Goal: Task Accomplishment & Management: Complete application form

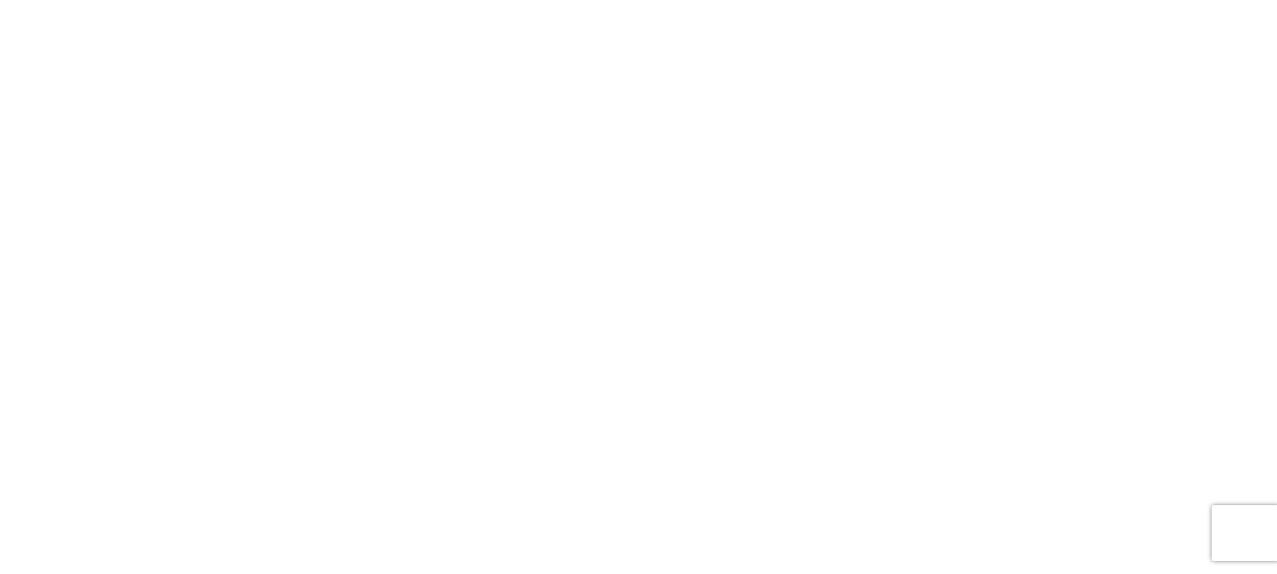
select select "FULL"
select select "LBS"
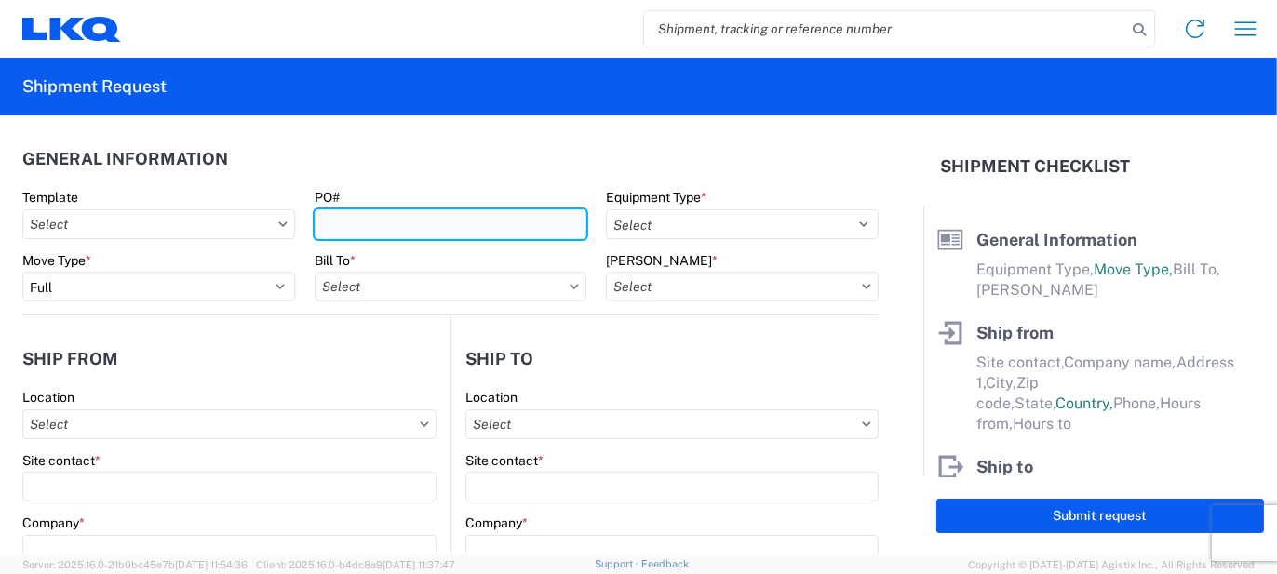
click at [407, 216] on input "PO#" at bounding box center [450, 224] width 273 height 30
type input "DX045106, DX045472"
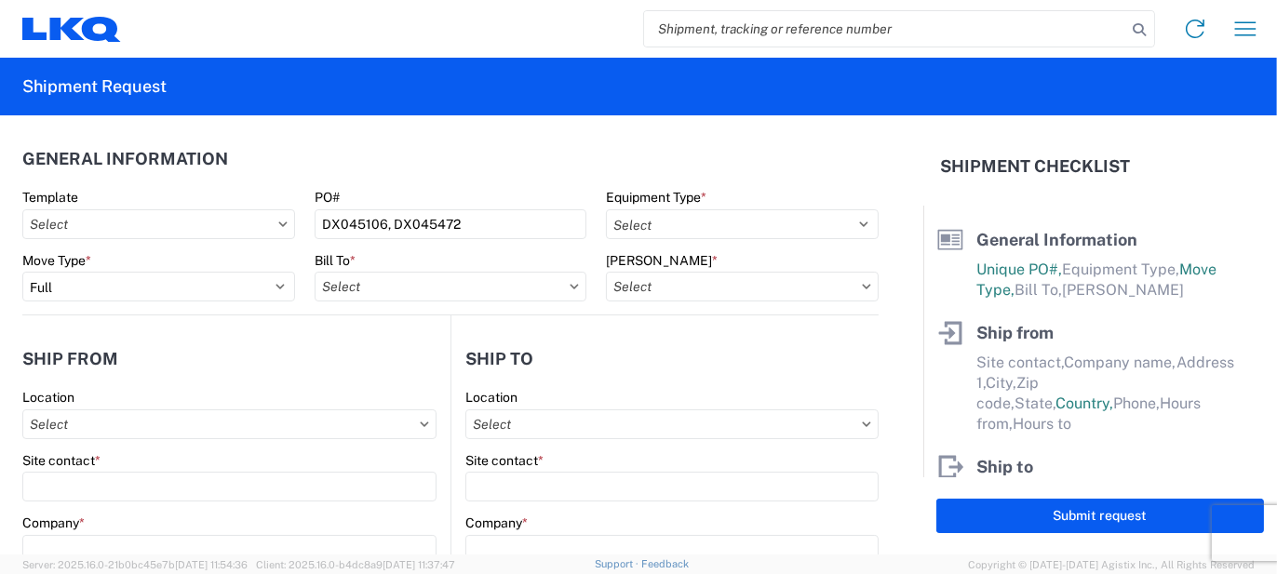
click at [710, 175] on header "General Information" at bounding box center [450, 159] width 856 height 42
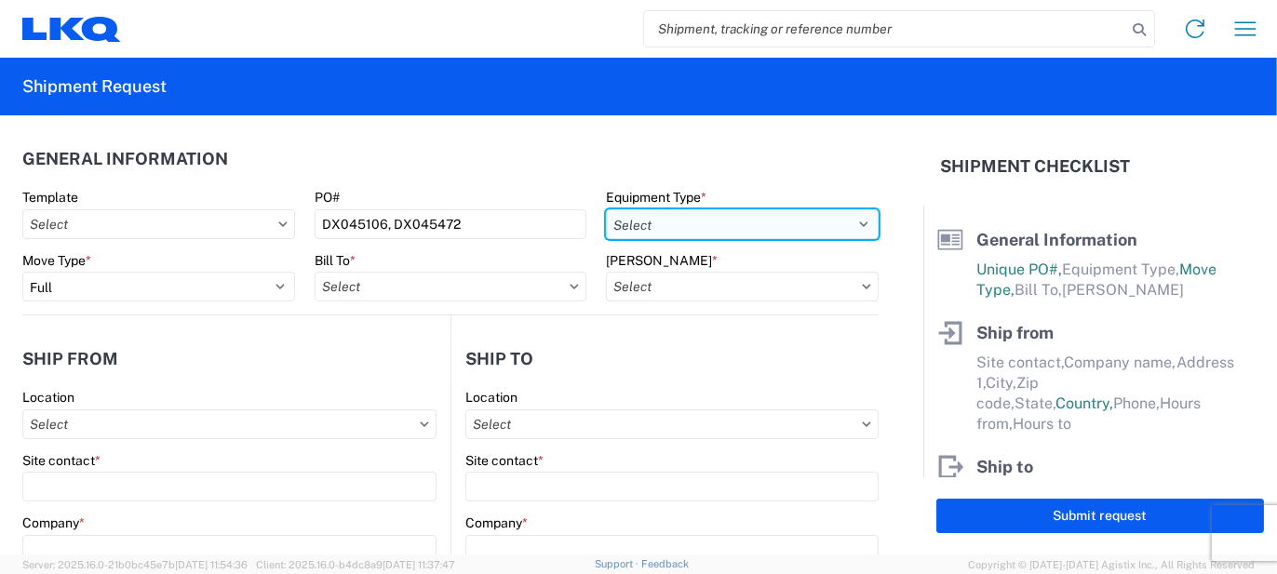
click at [689, 230] on select "Select 53’ Dry Van Flatbed Dropdeck (van) Lowboy (flatbed) Rail" at bounding box center [742, 224] width 273 height 30
select select "STDV"
click at [606, 209] on select "Select 53’ Dry Van Flatbed Dropdeck (van) Lowboy (flatbed) Rail" at bounding box center [742, 224] width 273 height 30
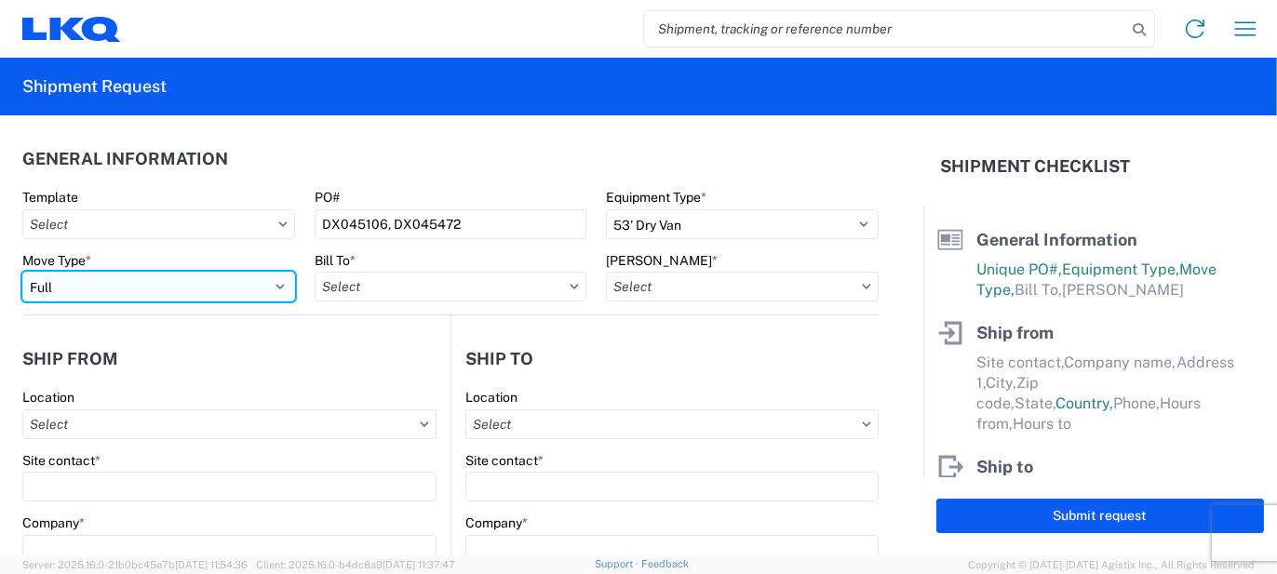
click at [261, 296] on select "Select Full Partial TL" at bounding box center [158, 287] width 273 height 30
select select "PARTIAL_TL"
click at [22, 272] on select "Select Full Partial TL" at bounding box center [158, 287] width 273 height 30
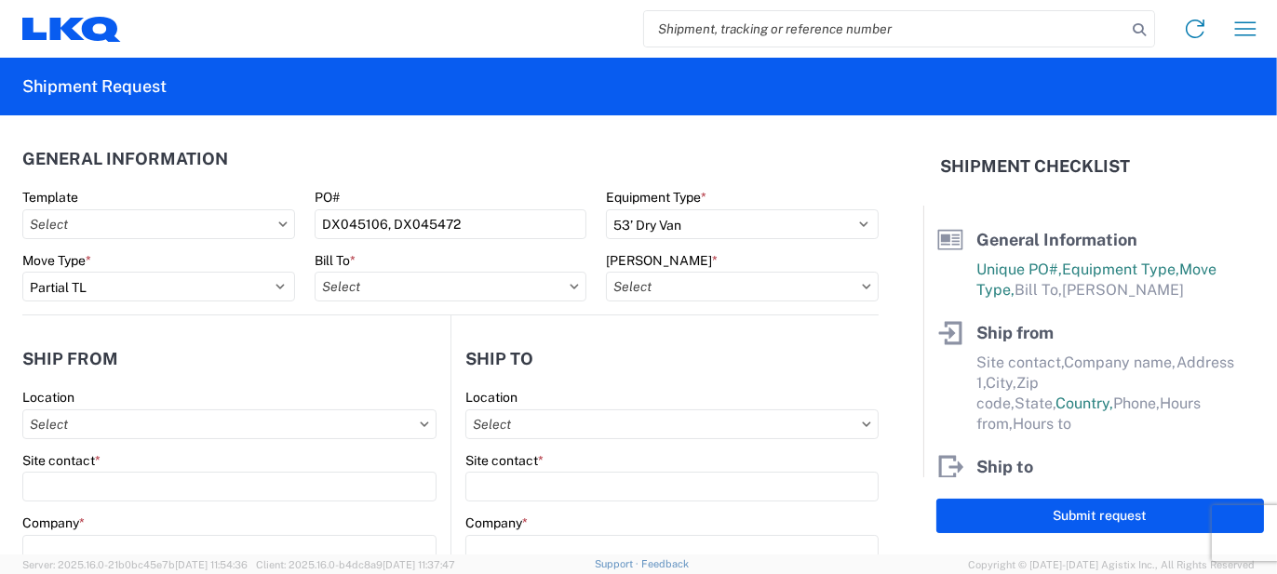
click at [242, 356] on header "Ship from" at bounding box center [236, 359] width 428 height 42
click at [453, 276] on input "Bill To *" at bounding box center [450, 287] width 273 height 30
click at [459, 332] on input at bounding box center [477, 332] width 303 height 30
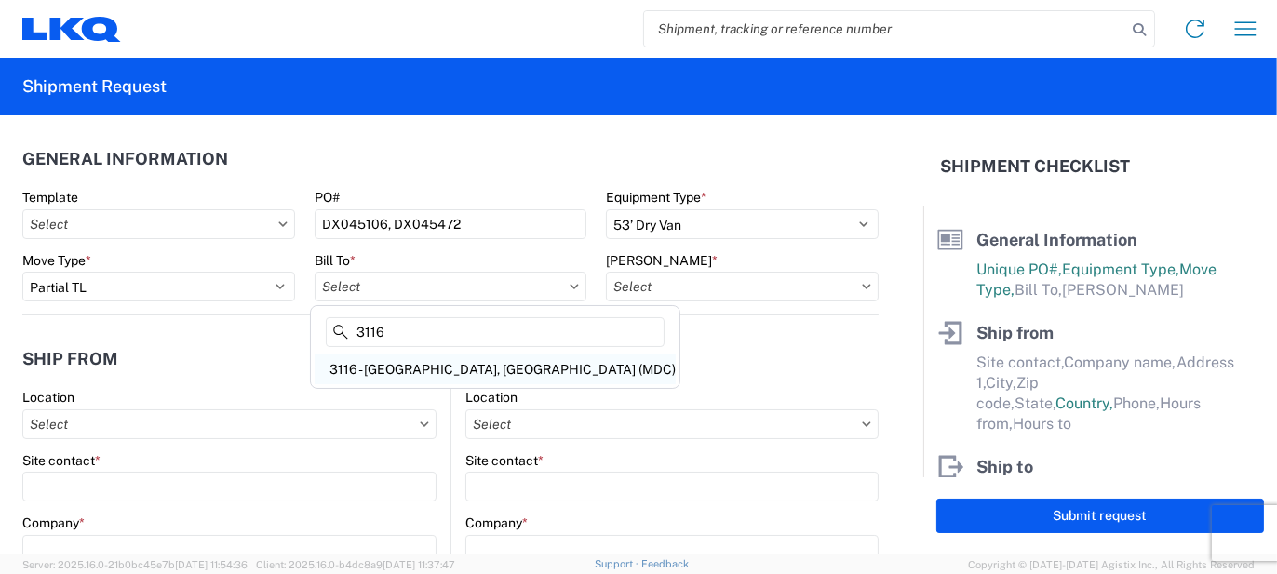
type input "3116"
click at [458, 376] on div "3116 - [GEOGRAPHIC_DATA], [GEOGRAPHIC_DATA] (MDC)" at bounding box center [494, 369] width 361 height 30
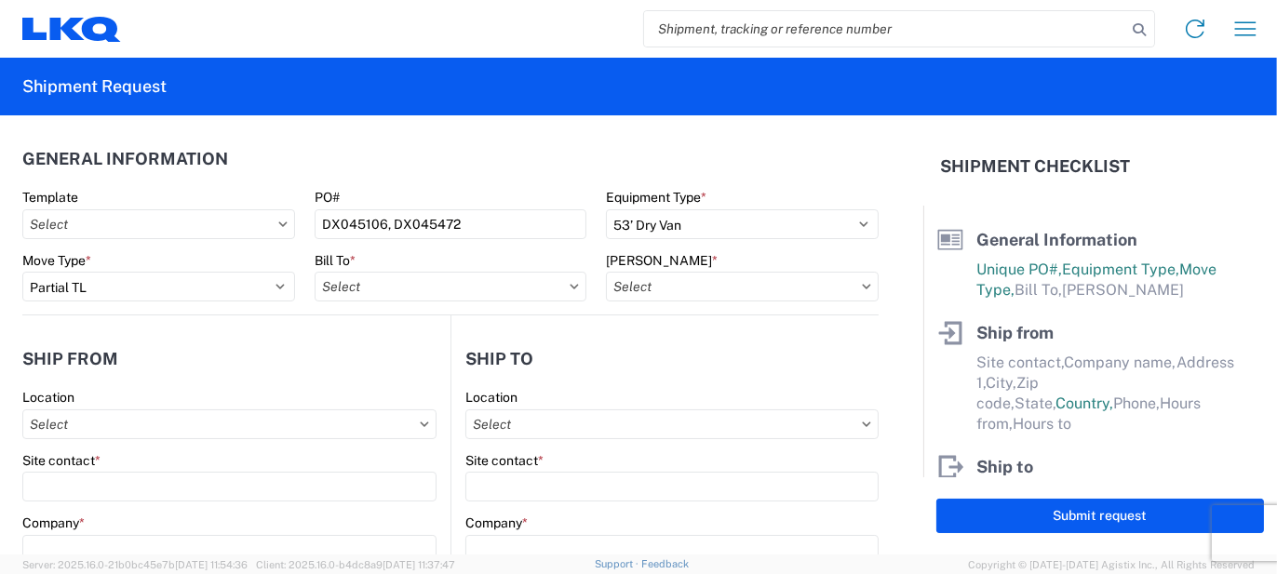
type input "3116 - [GEOGRAPHIC_DATA], [GEOGRAPHIC_DATA] (MDC)"
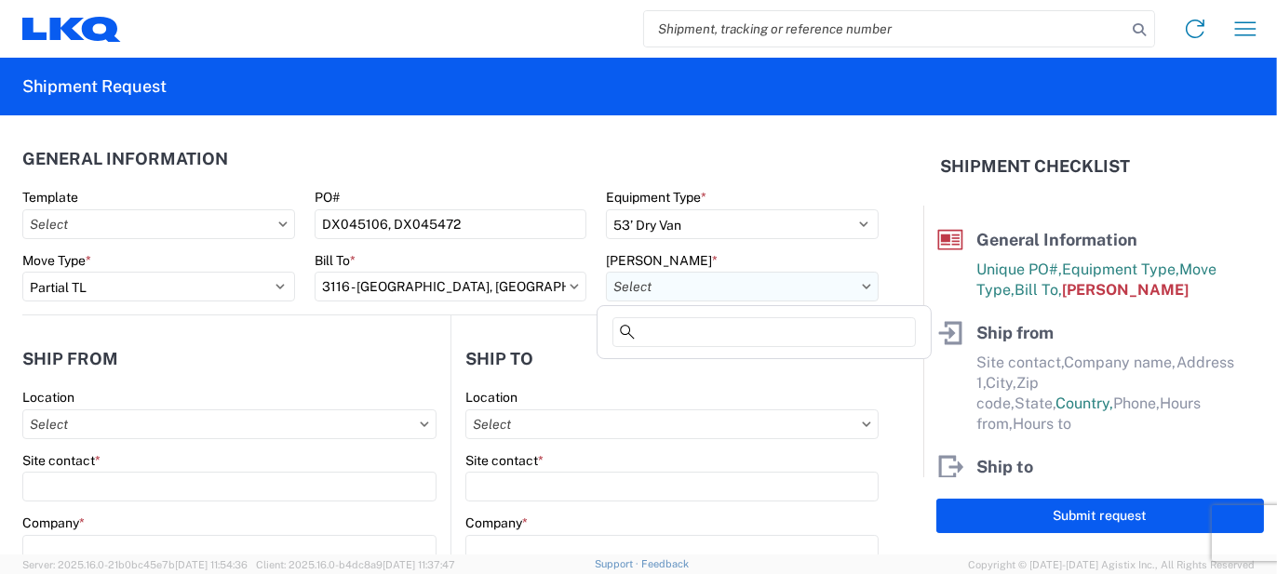
click at [675, 296] on input "[PERSON_NAME] *" at bounding box center [742, 287] width 273 height 30
click at [675, 333] on input at bounding box center [763, 332] width 303 height 30
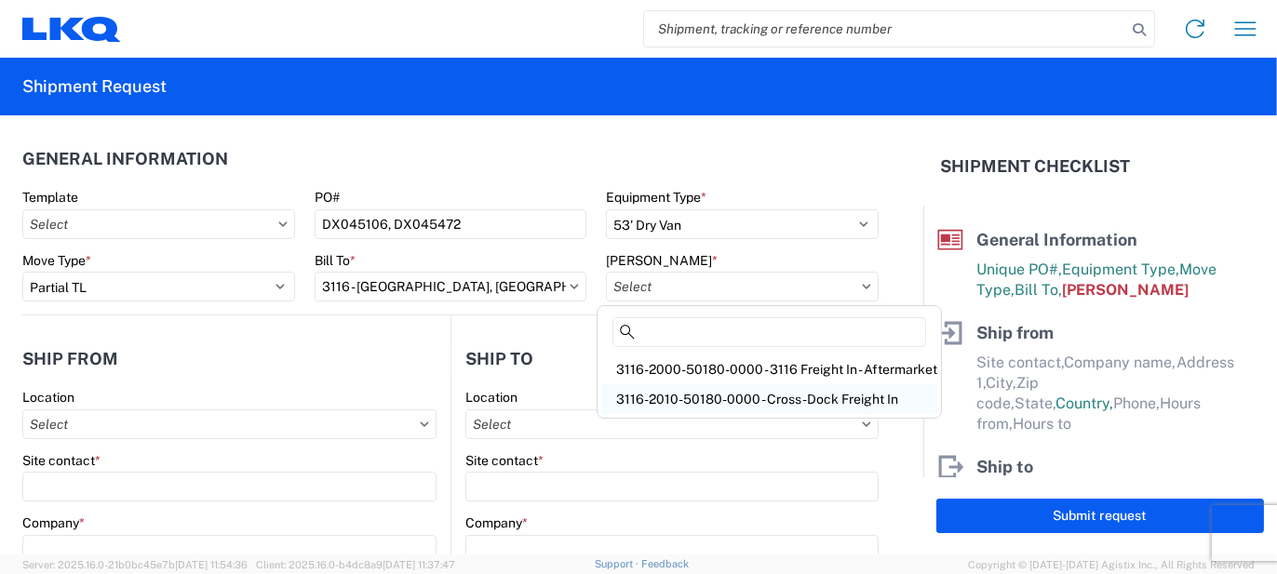
click at [703, 390] on div "3116-2010-50180-0000 - Cross-Dock Freight In" at bounding box center [769, 399] width 336 height 30
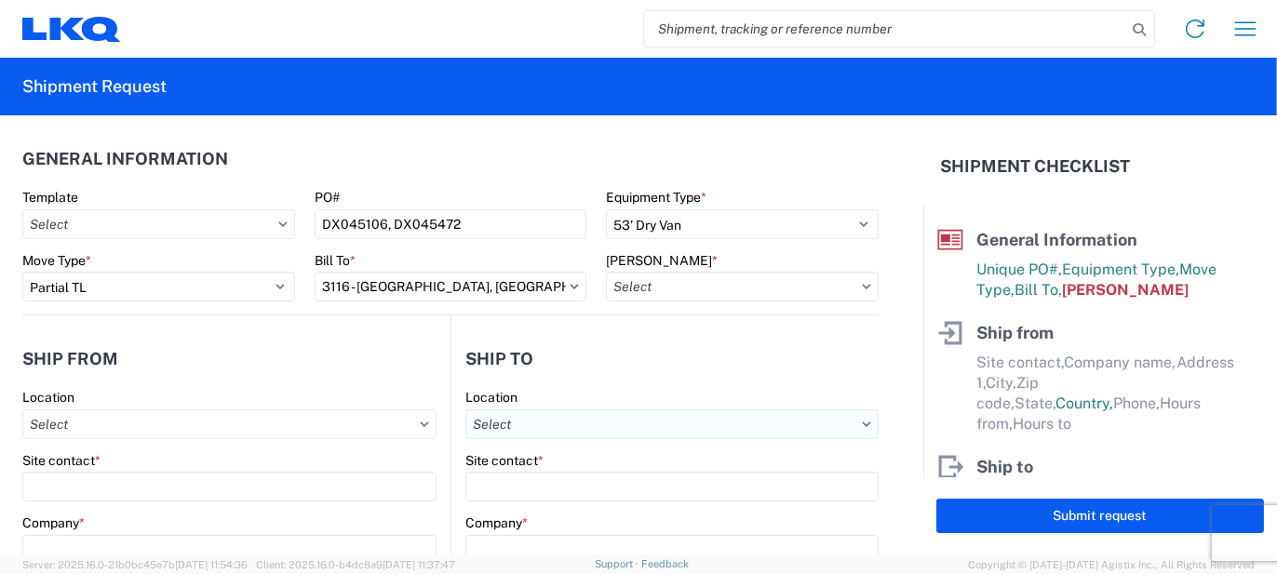
type input "3116-2010-50180-0000 - Cross-Dock Freight In"
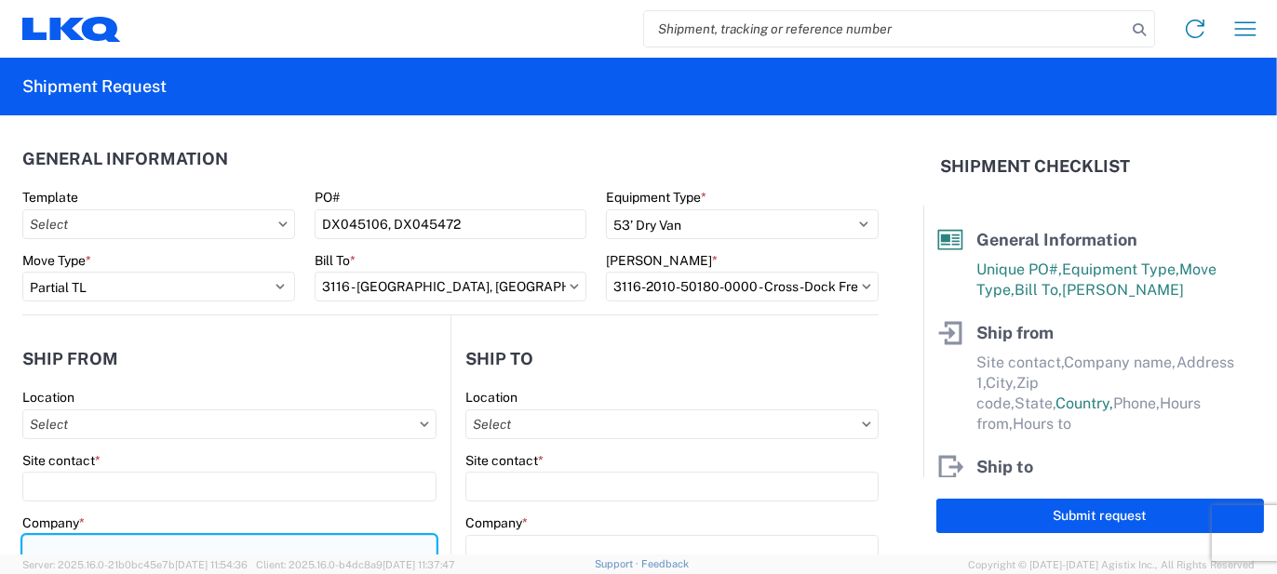
click at [88, 539] on input "Company *" at bounding box center [229, 550] width 414 height 30
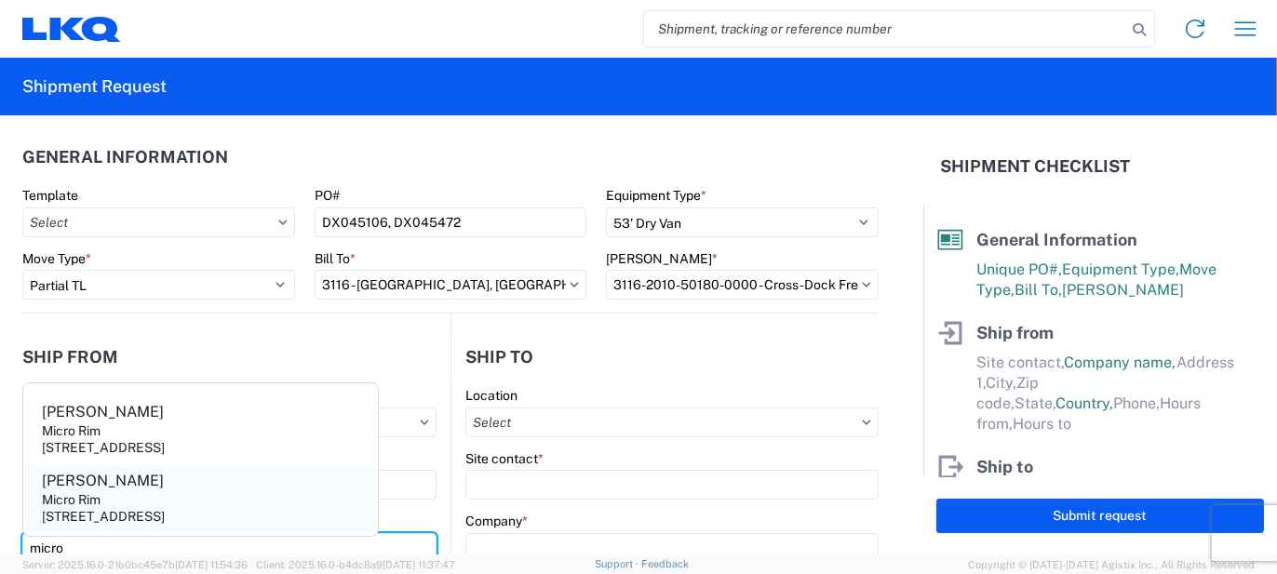
type input "micro"
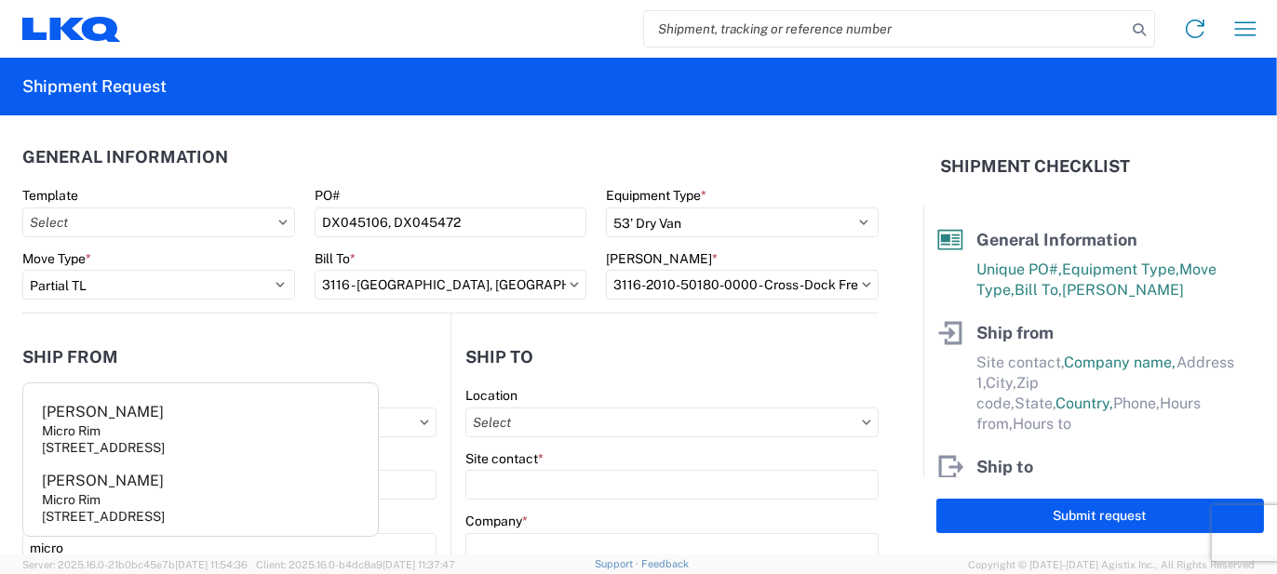
click at [99, 513] on div "[STREET_ADDRESS]" at bounding box center [103, 516] width 123 height 17
type input "[PERSON_NAME]"
type input "Micro Rim"
type input "12800 E. 10 Mile"
type input "[PERSON_NAME]"
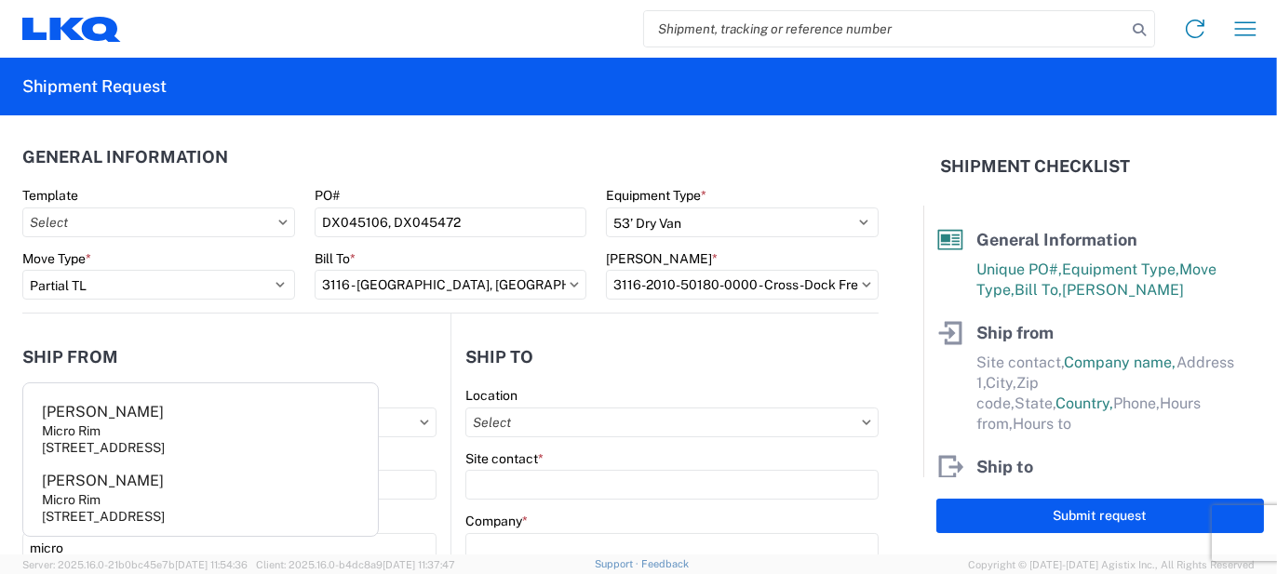
type input "48089"
select select "MI"
select select "US"
type input "[EMAIL_ADDRESS][DOMAIN_NAME]"
type input "[PHONE_NUMBER]"
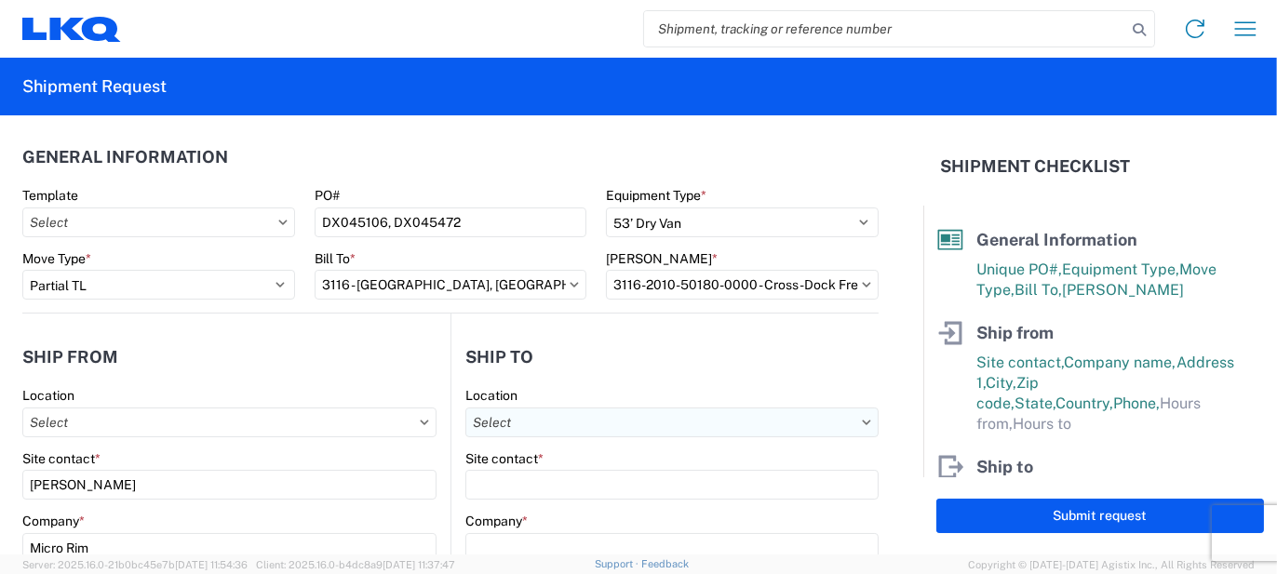
click at [573, 427] on input "Location" at bounding box center [671, 423] width 413 height 30
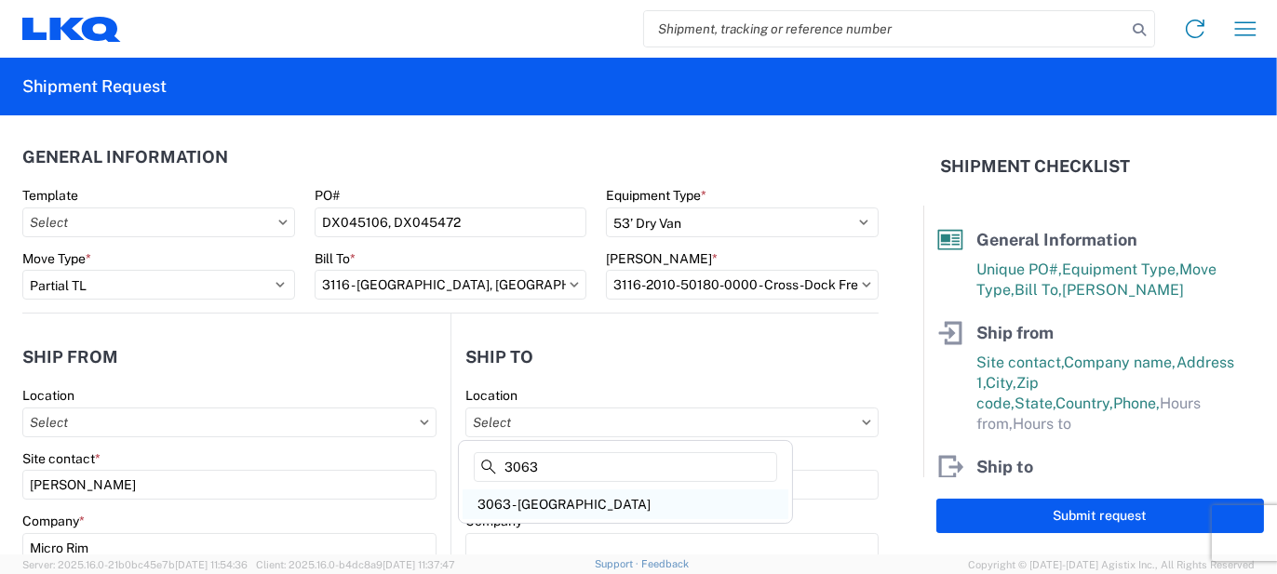
type input "3063"
click at [528, 503] on div "3063 - [GEOGRAPHIC_DATA]" at bounding box center [625, 504] width 326 height 30
type input "3063 - [GEOGRAPHIC_DATA]"
type input "3063 Grand Prairie"
type input "4003 Grand Lakes Way"
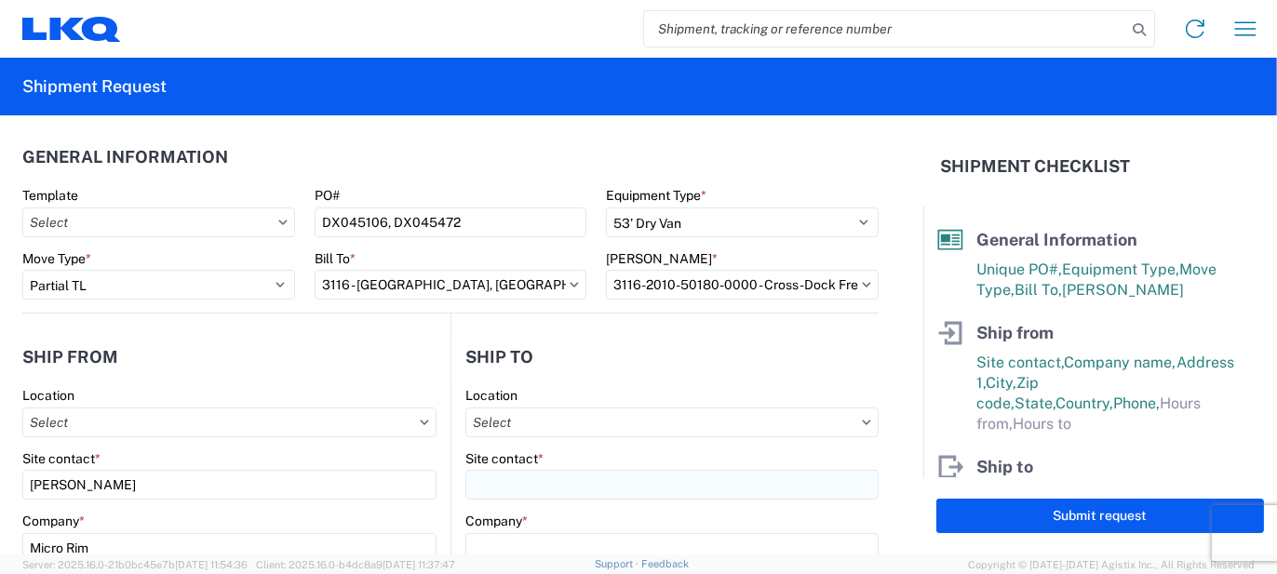
type input "Ste 200"
type input "Grand Prairie"
type input "75050"
select select "US"
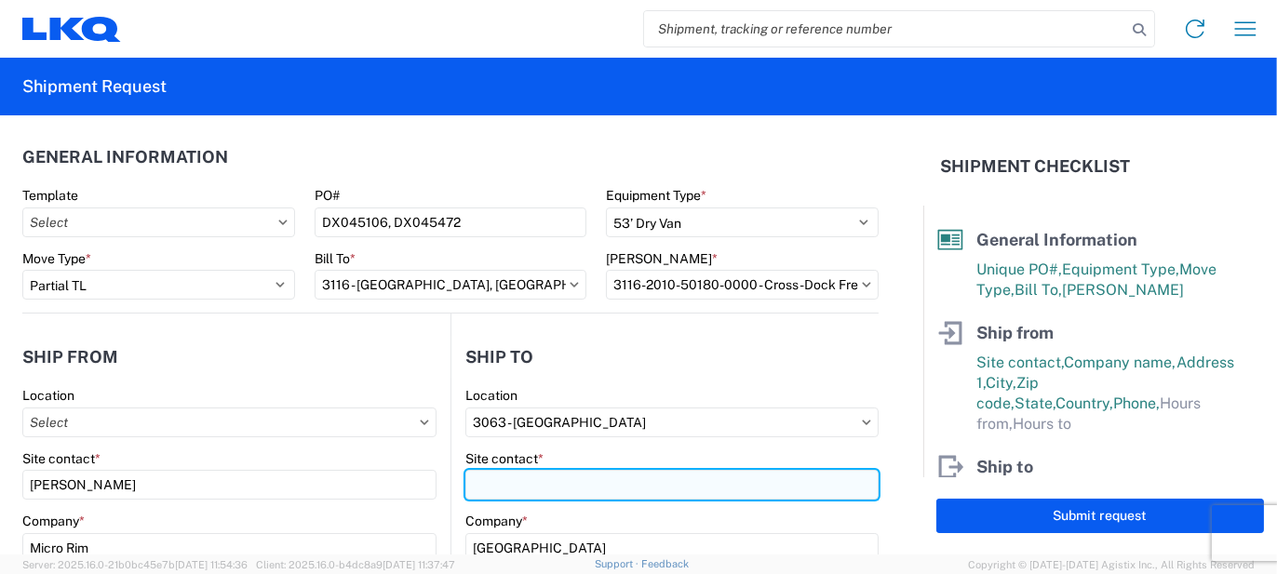
click at [515, 478] on input "Site contact *" at bounding box center [671, 485] width 413 height 30
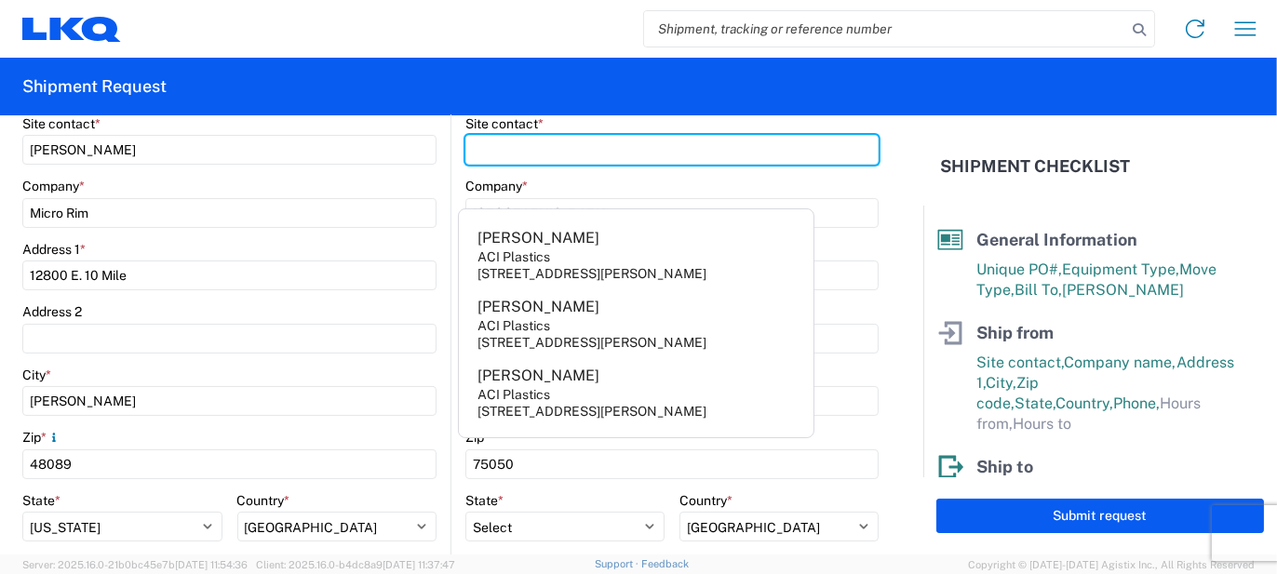
scroll to position [374, 0]
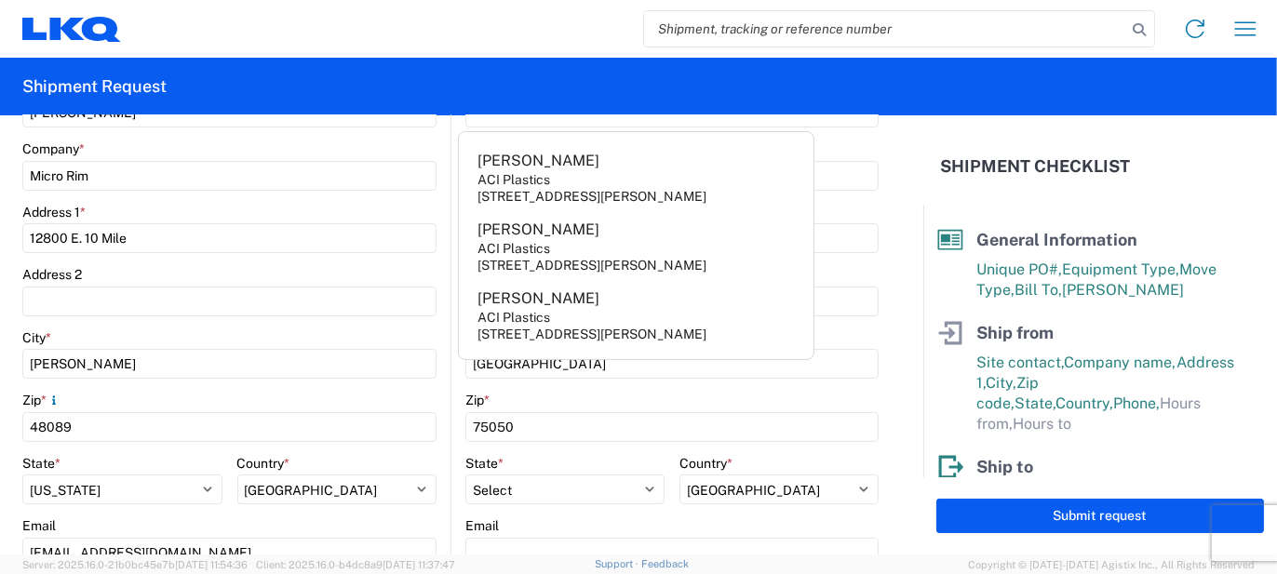
click at [442, 368] on main "Location Site contact * Jim Company * Micro Rim Address 1 * 12800 E. 10 Mile Ad…" at bounding box center [236, 382] width 428 height 734
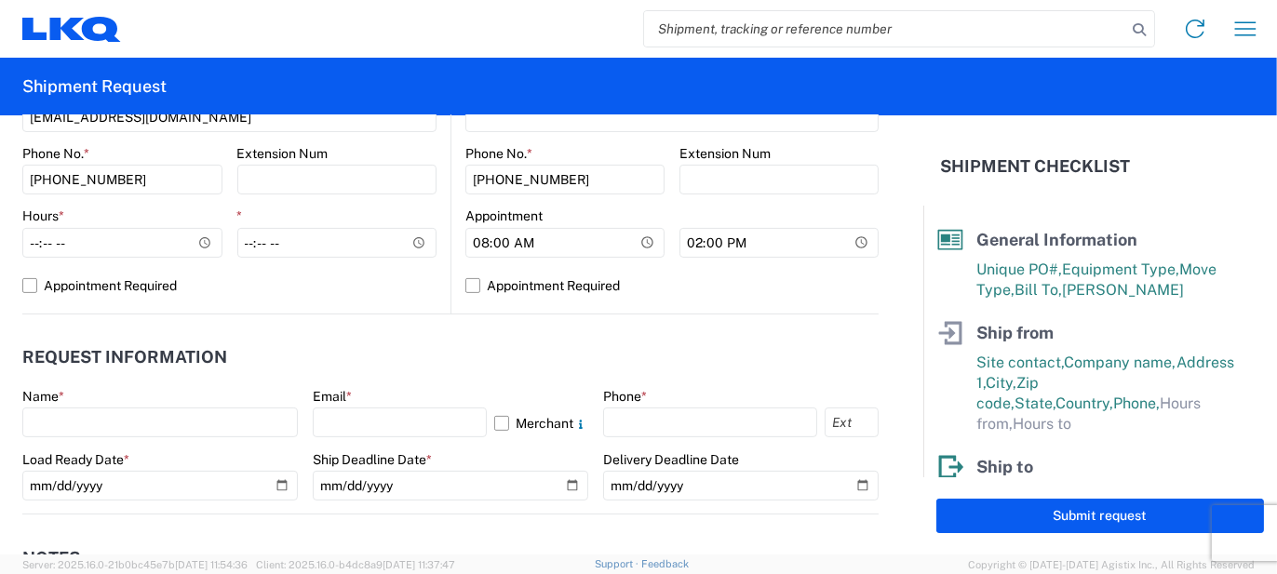
scroll to position [839, 0]
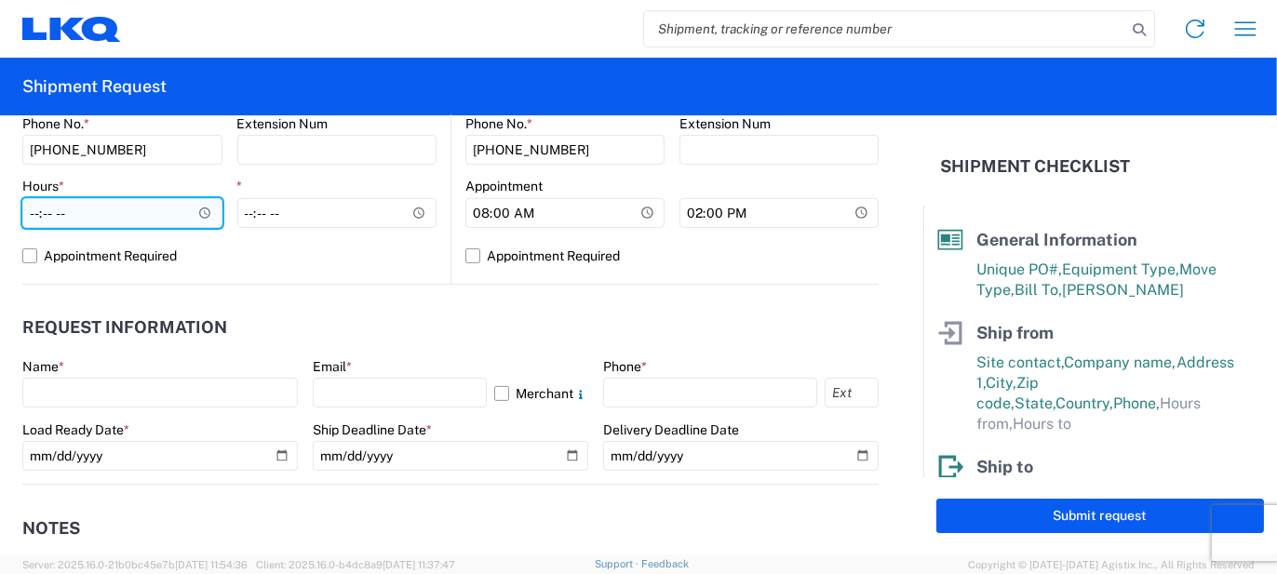
click at [115, 220] on input "Hours *" at bounding box center [122, 213] width 200 height 30
type input "07:00"
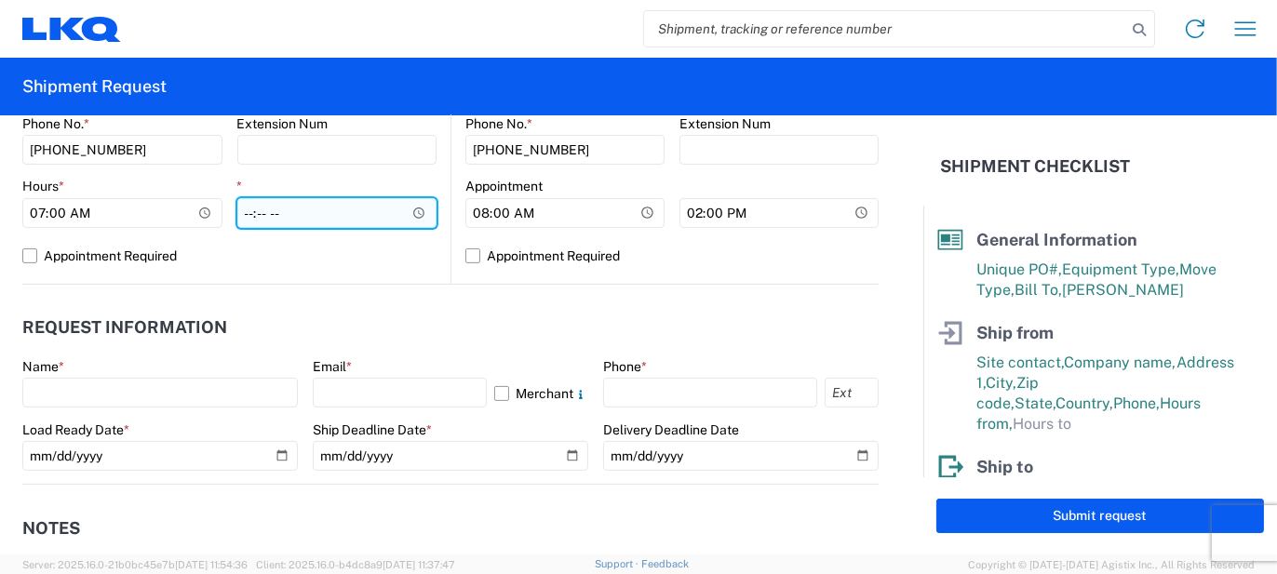
click at [248, 216] on input "*" at bounding box center [337, 213] width 200 height 30
type input "15:30"
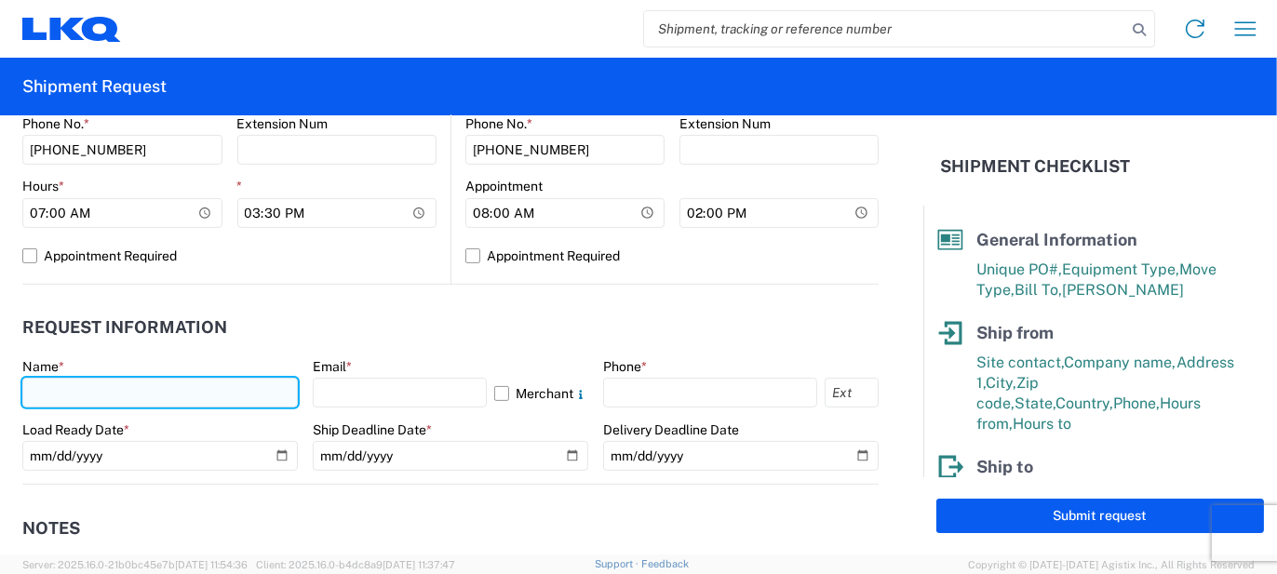
click at [241, 383] on input "text" at bounding box center [159, 393] width 275 height 30
type input "[PERSON_NAME]"
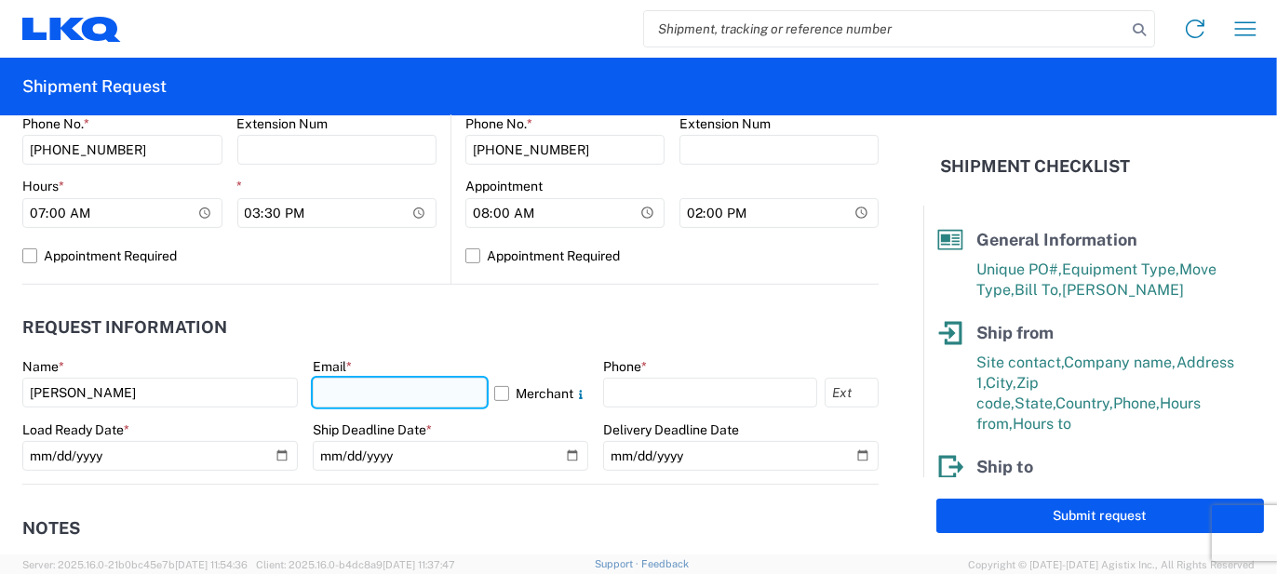
click at [351, 404] on input "text" at bounding box center [400, 393] width 174 height 30
type input "[EMAIL_ADDRESS][PERSON_NAME][DOMAIN_NAME]"
click at [513, 392] on label "Merchant" at bounding box center [541, 393] width 94 height 30
click at [0, 0] on input "Merchant" at bounding box center [0, 0] width 0 height 0
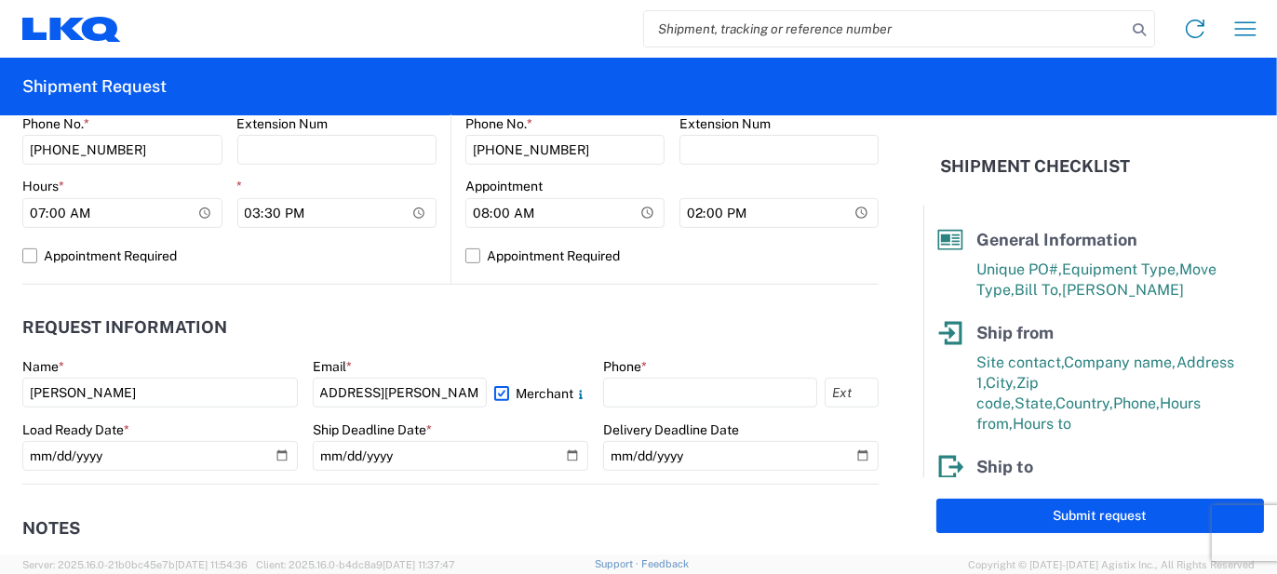
scroll to position [0, 0]
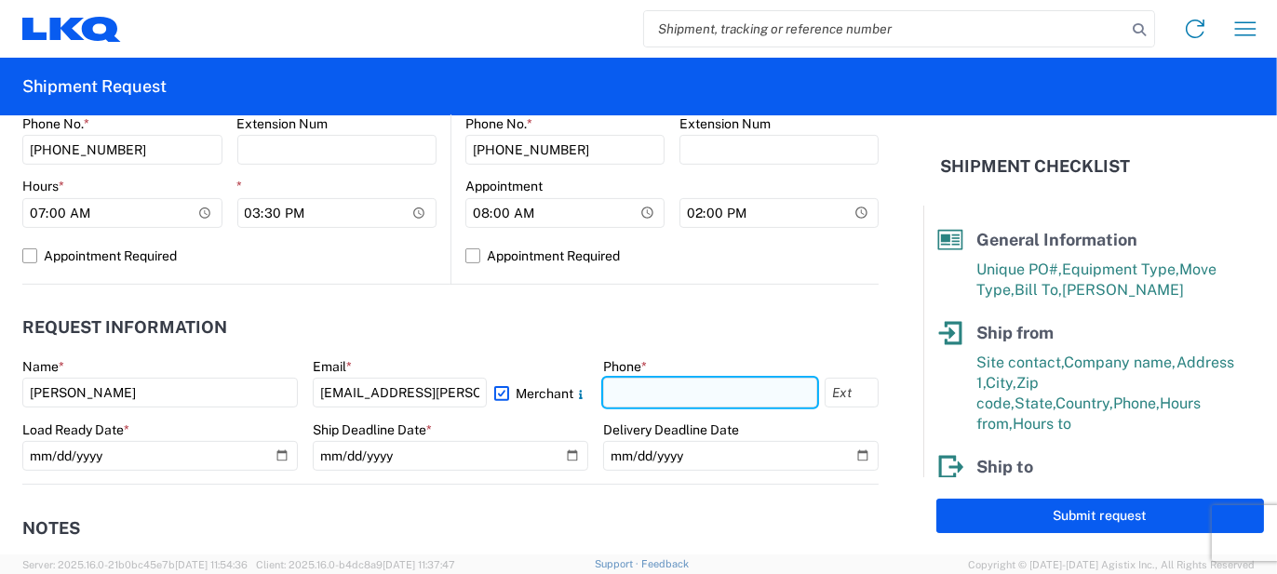
click at [642, 391] on input "text" at bounding box center [710, 393] width 214 height 30
type input "5862551686"
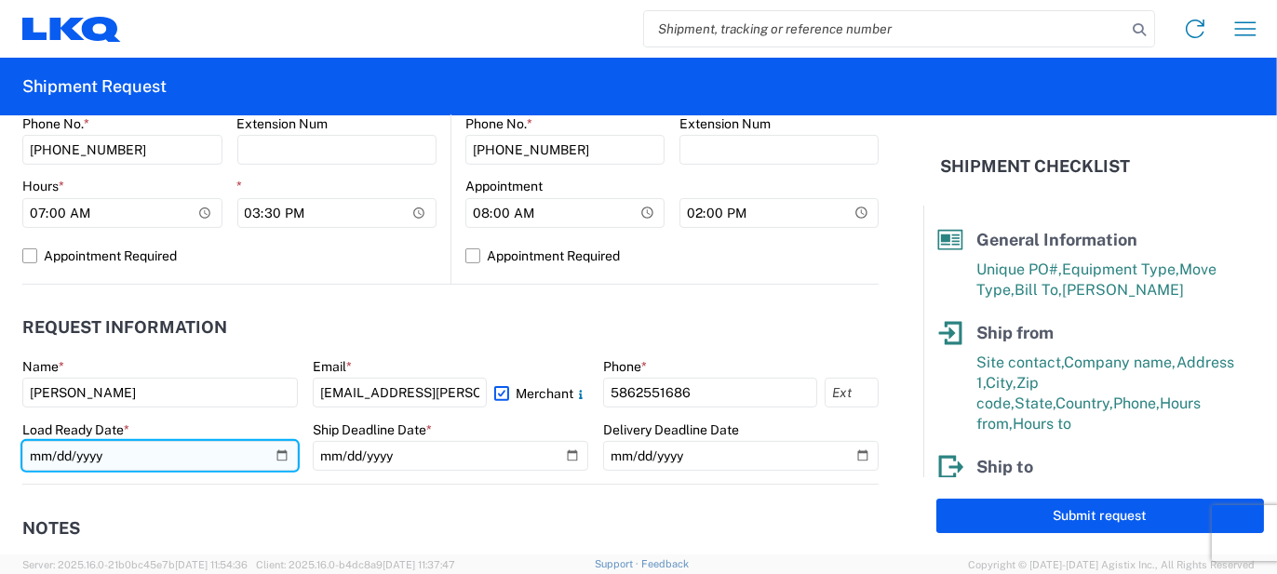
click at [274, 456] on input "date" at bounding box center [159, 456] width 275 height 30
type input "[DATE]"
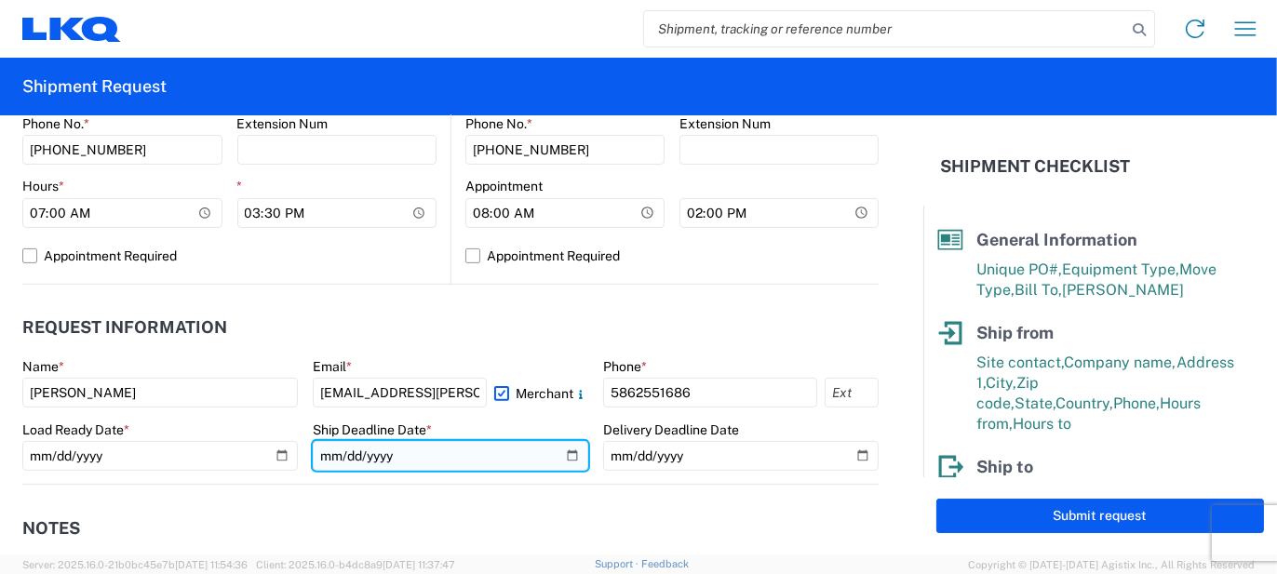
click at [562, 452] on input "date" at bounding box center [450, 456] width 275 height 30
type input "[DATE]"
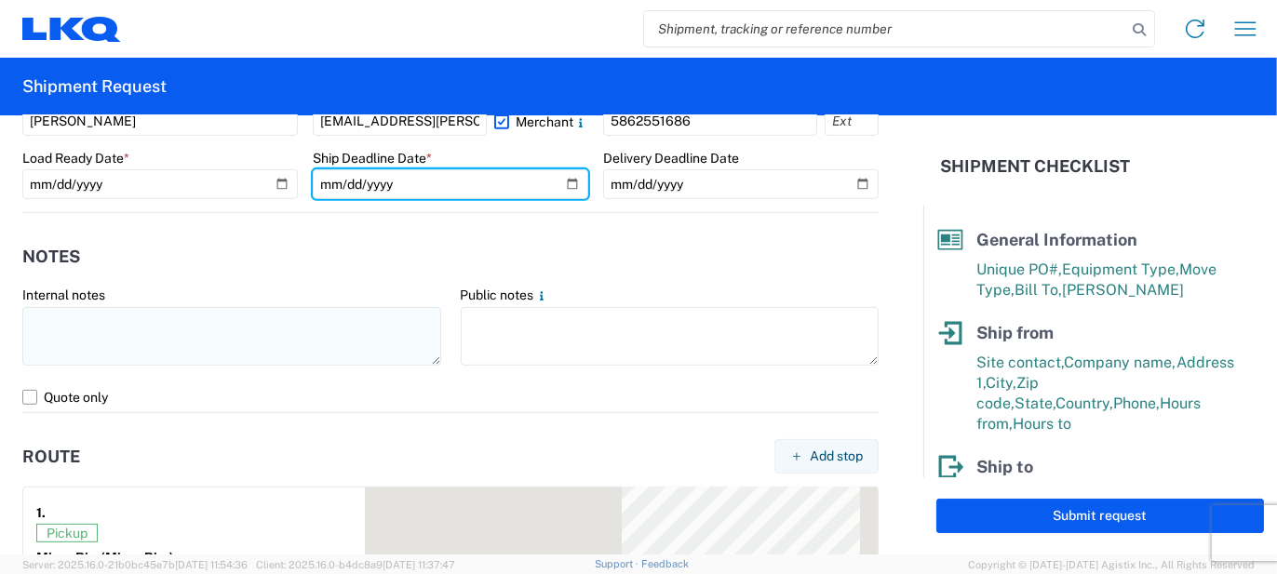
scroll to position [1118, 0]
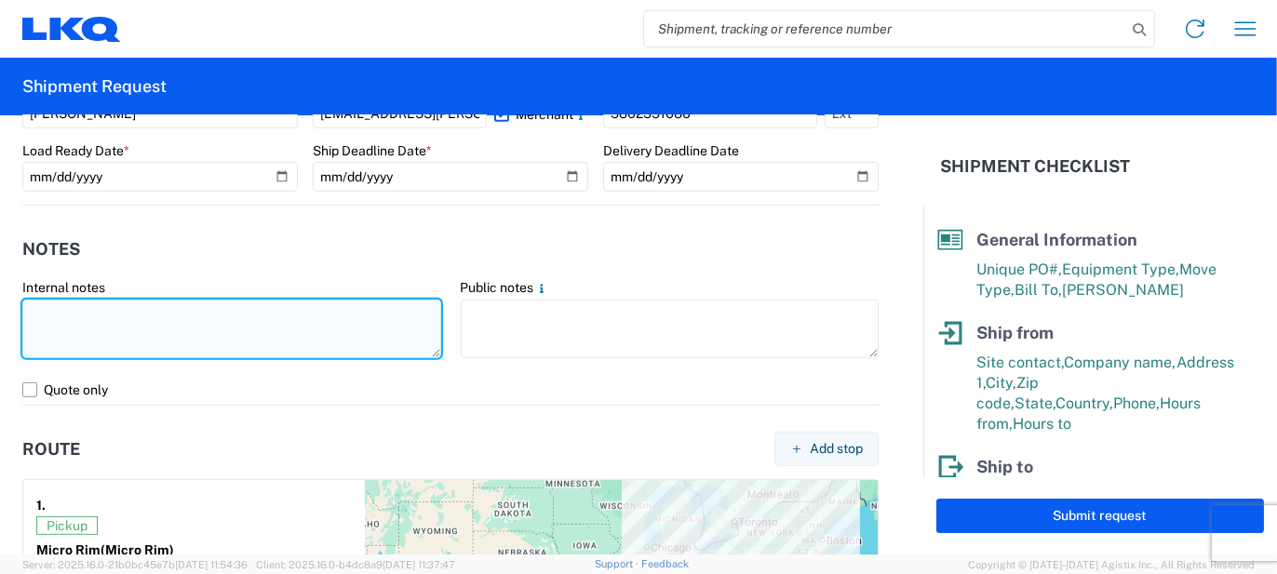
click at [223, 325] on textarea at bounding box center [231, 329] width 419 height 59
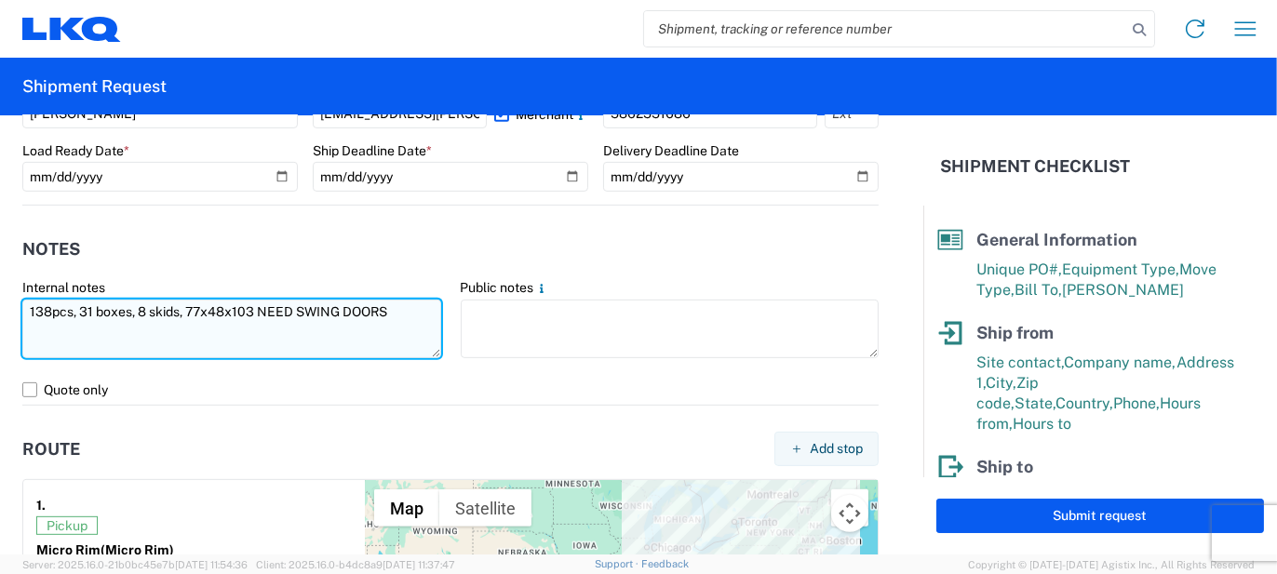
type textarea "138pcs, 31 boxes, 8 skids, 77x48x103 NEED SWING DOORS"
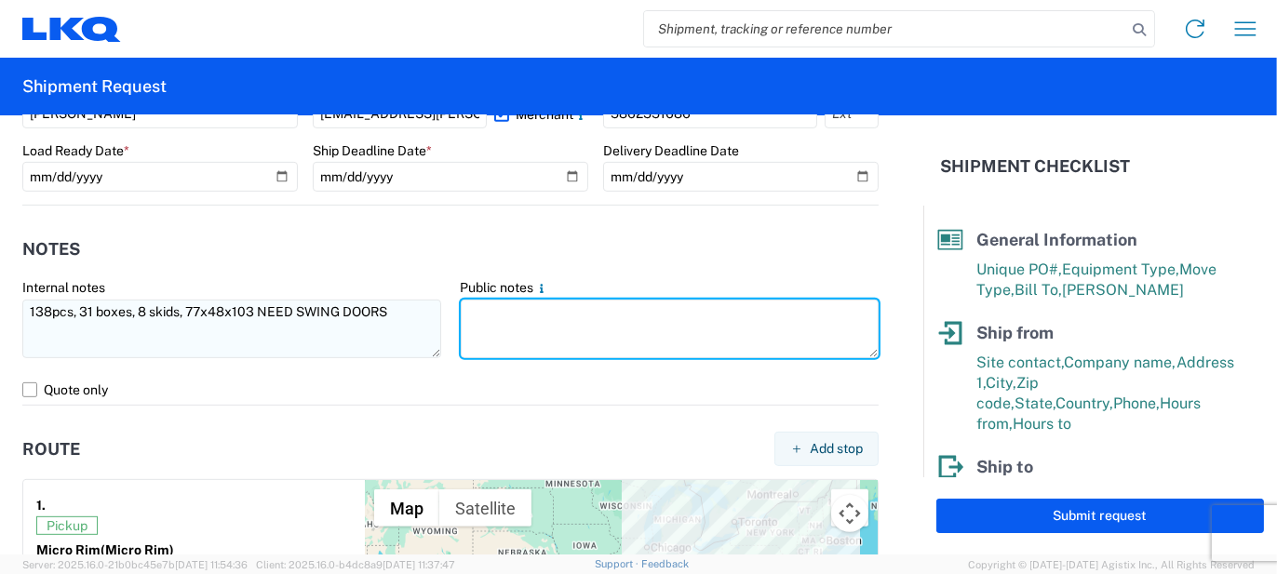
paste textarea "138pcs, 31 boxes, 8 skids, 77x48x103 NEED SWING DOORS"
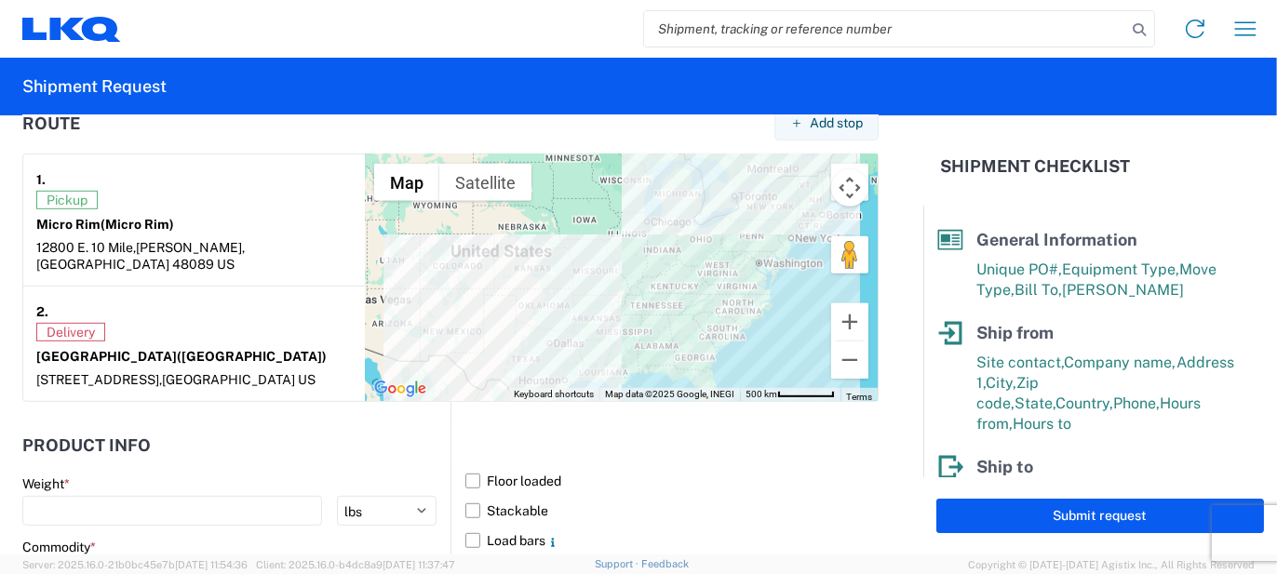
scroll to position [1584, 0]
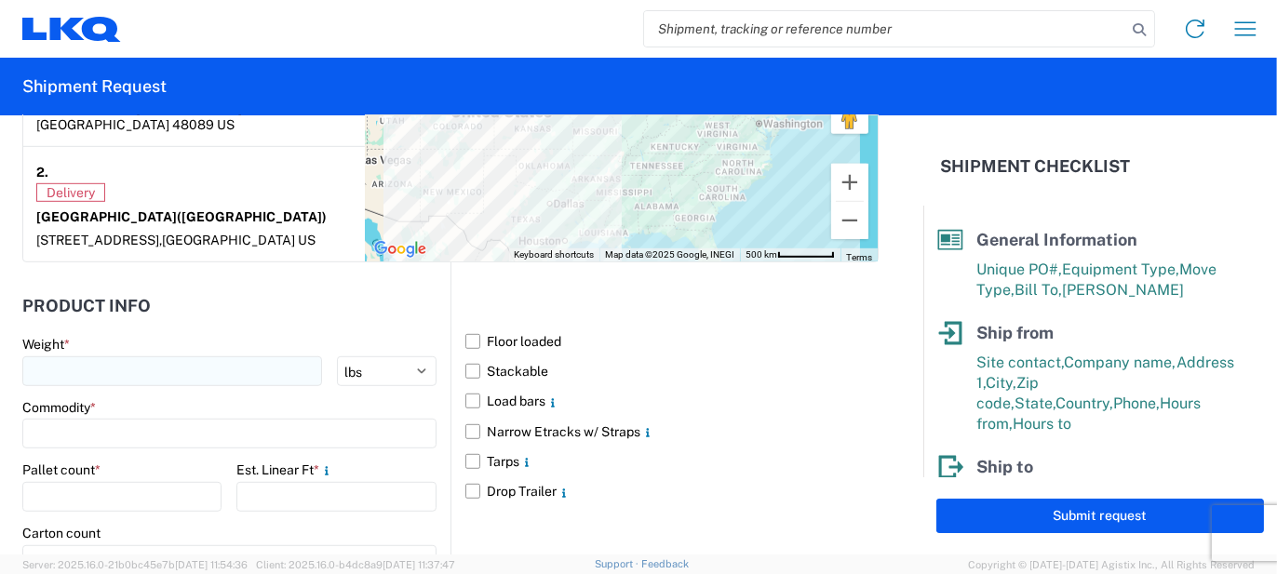
type textarea "138pcs, 31 boxes, 8 skids, 77x48x103 NEED SWING DOORS"
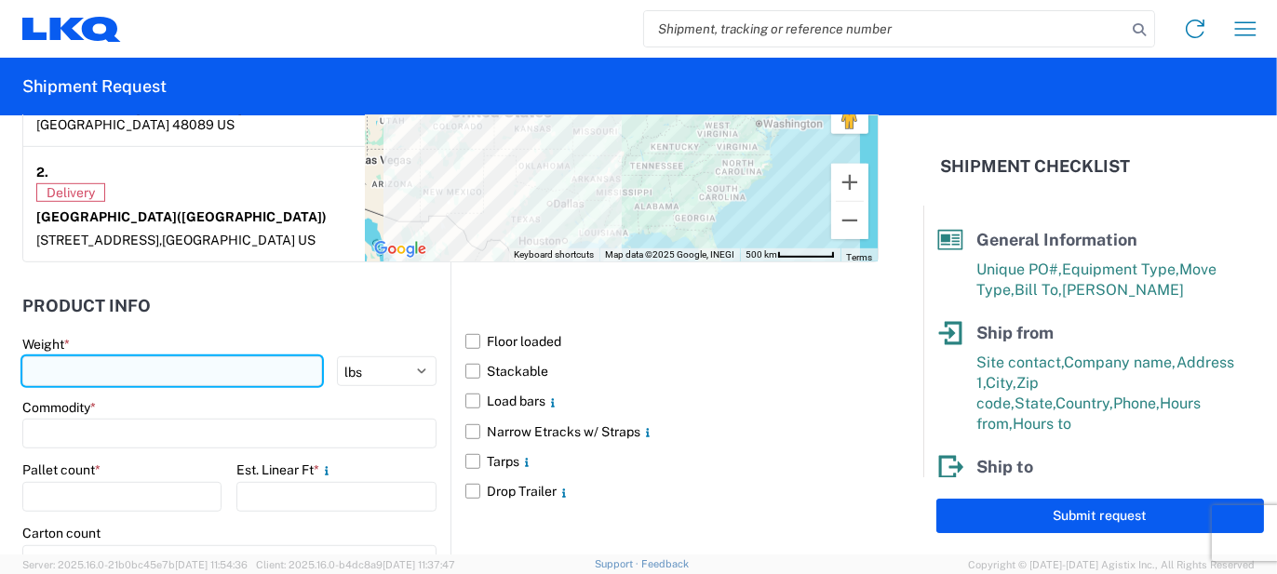
click at [204, 360] on input "number" at bounding box center [172, 371] width 300 height 30
type input "2"
type input "3200"
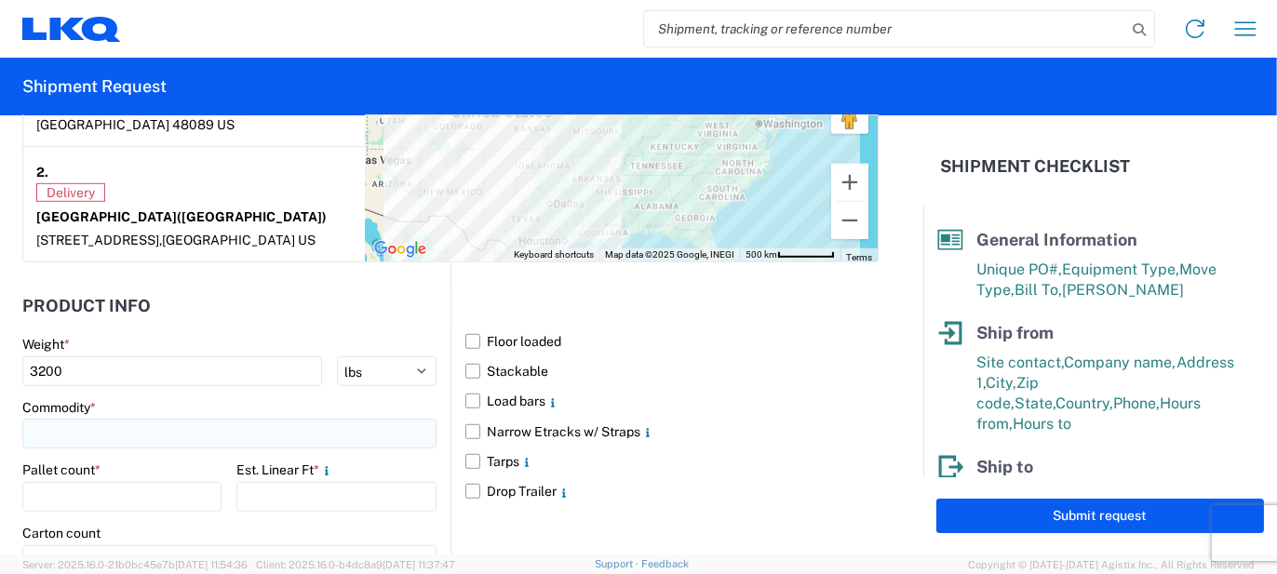
click at [109, 444] on input at bounding box center [229, 434] width 414 height 30
click at [99, 470] on input at bounding box center [189, 476] width 303 height 30
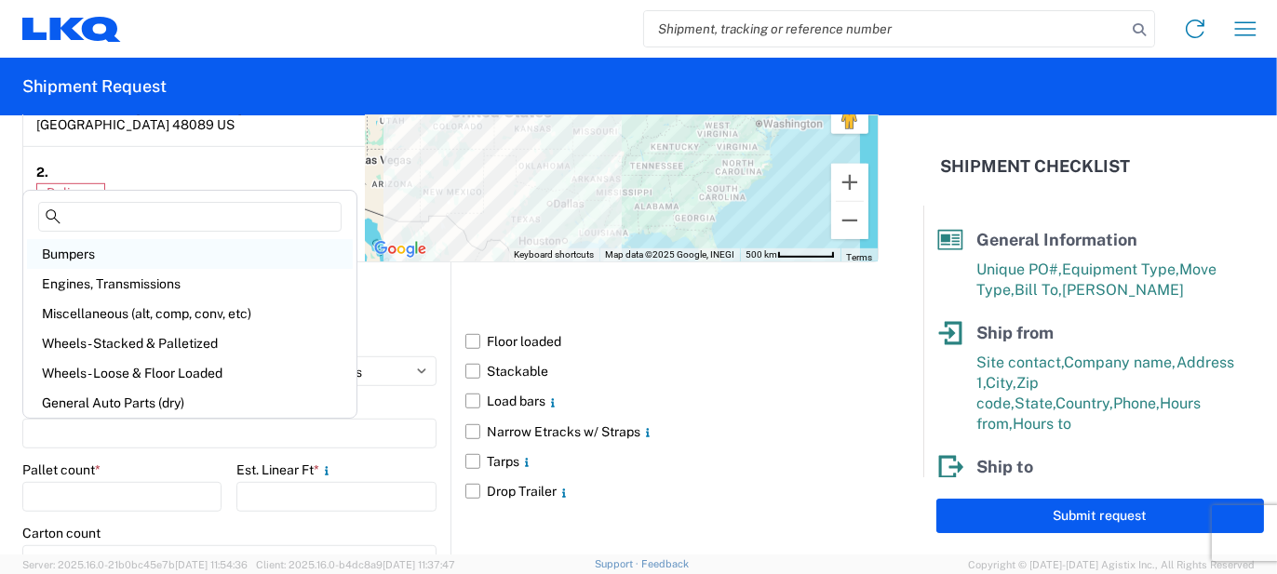
click at [123, 255] on div "Bumpers" at bounding box center [190, 254] width 326 height 30
type input "Bumpers"
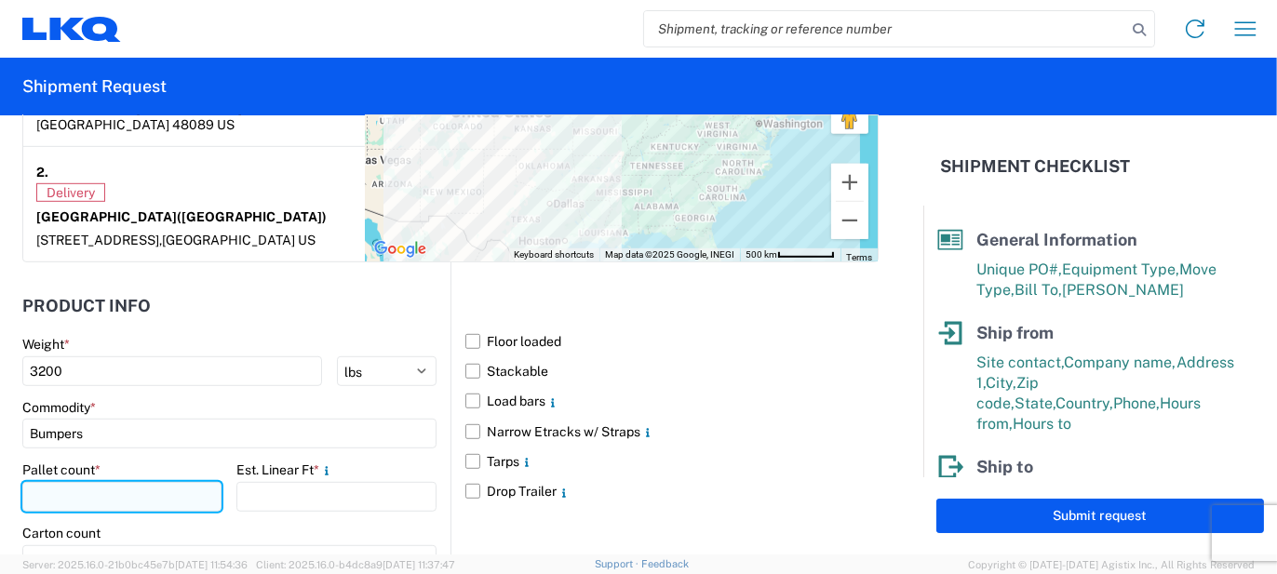
click at [150, 486] on input "number" at bounding box center [121, 497] width 199 height 30
type input "8"
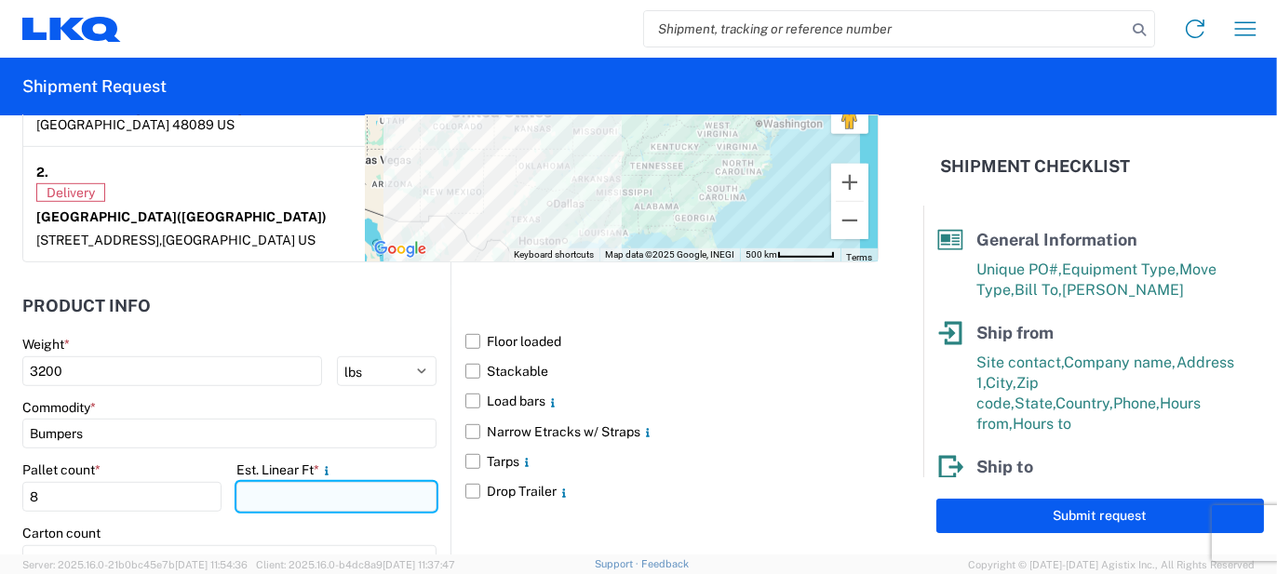
click at [244, 495] on input "number" at bounding box center [335, 497] width 199 height 30
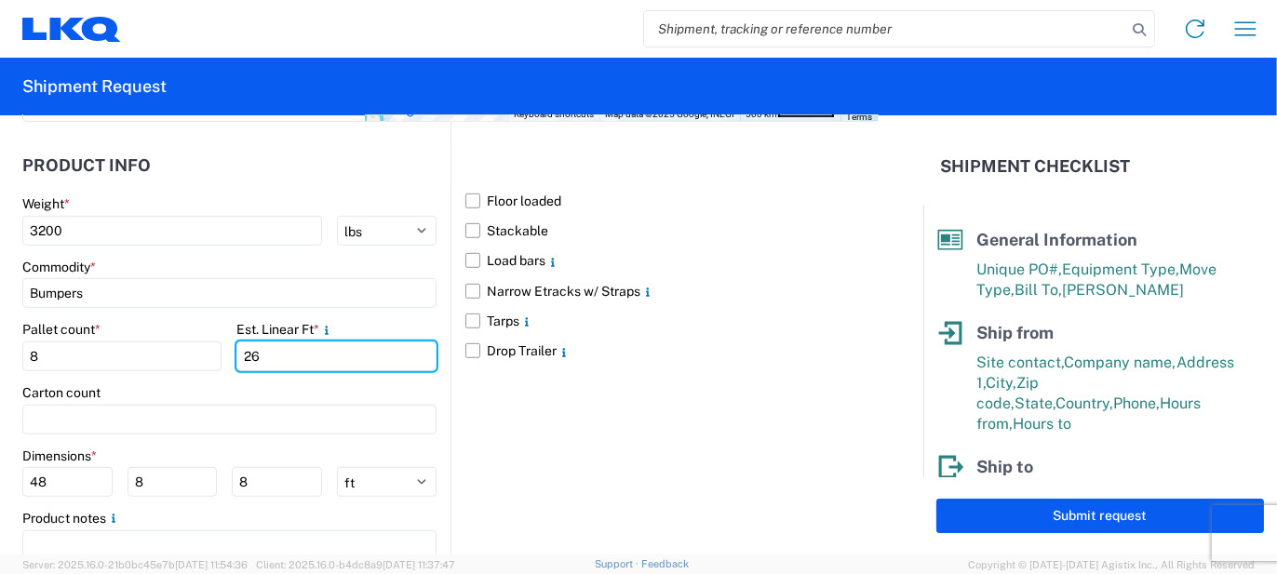
scroll to position [1770, 0]
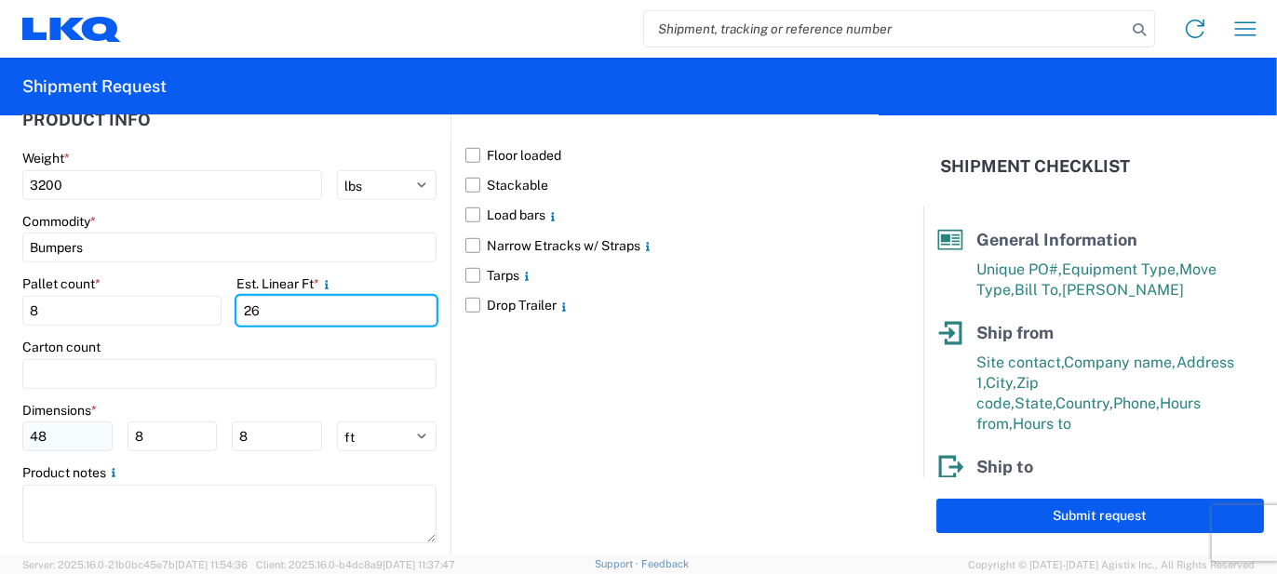
type input "26"
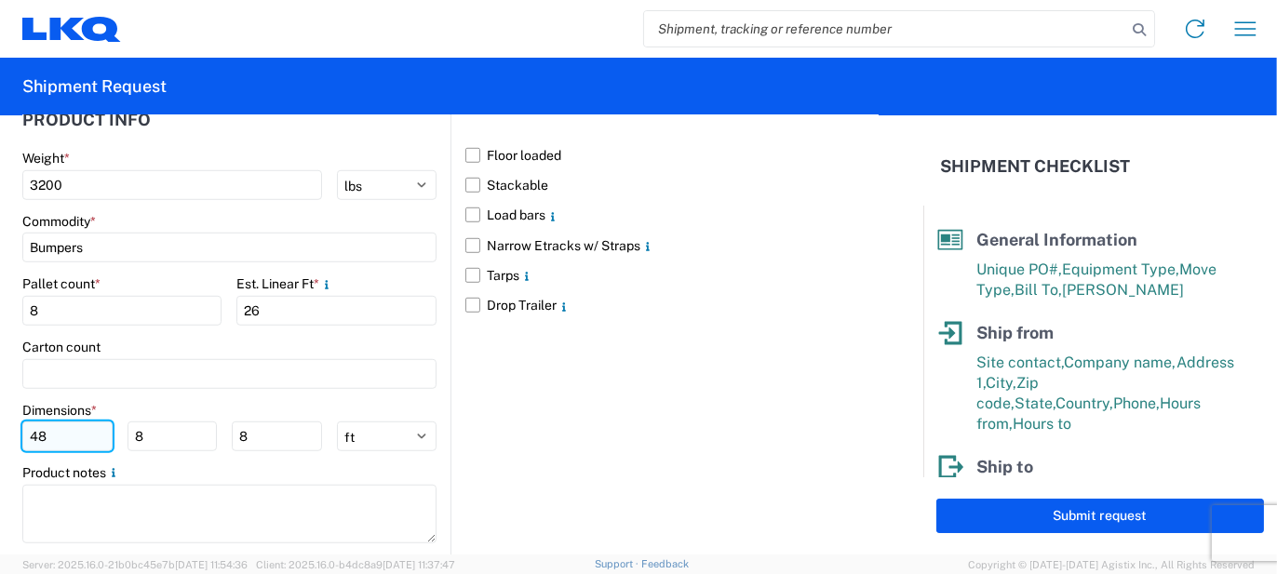
click at [81, 441] on input "48" at bounding box center [67, 436] width 90 height 30
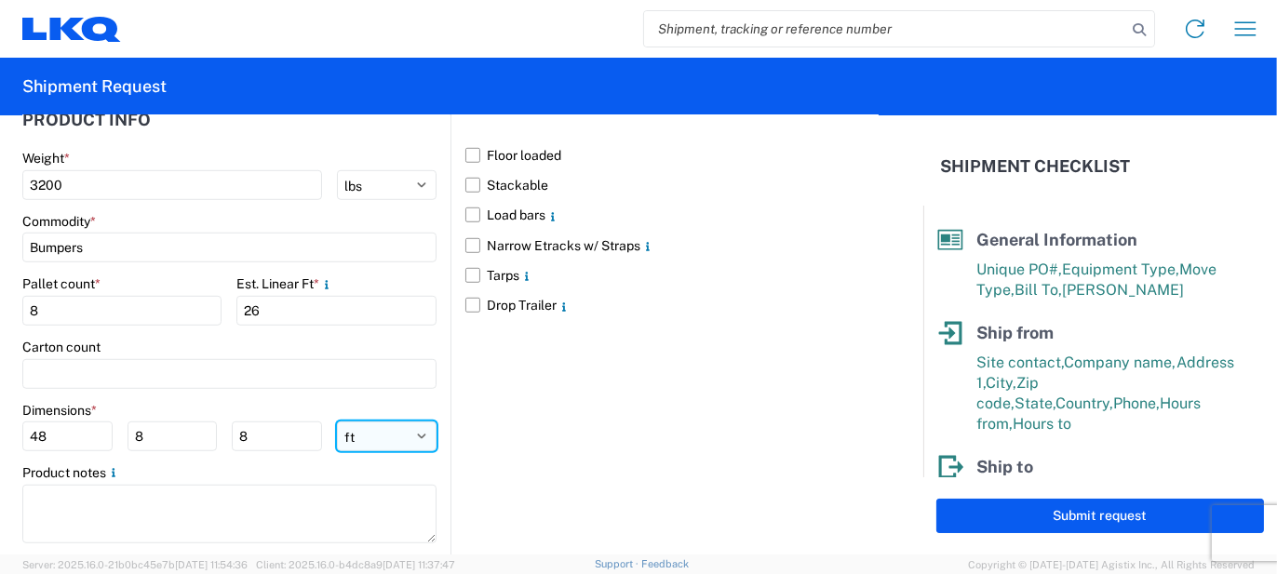
click at [368, 442] on select "ft in cm" at bounding box center [387, 436] width 100 height 30
select select "IN"
click at [337, 421] on select "ft in cm" at bounding box center [387, 436] width 100 height 30
type input "576"
type input "96"
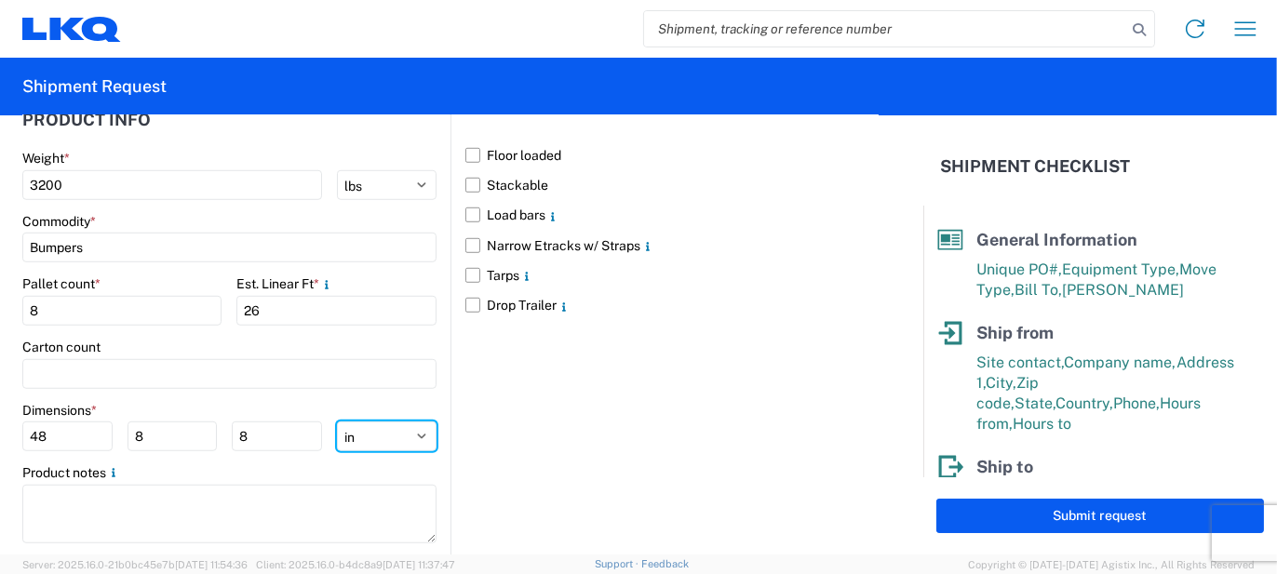
type input "96"
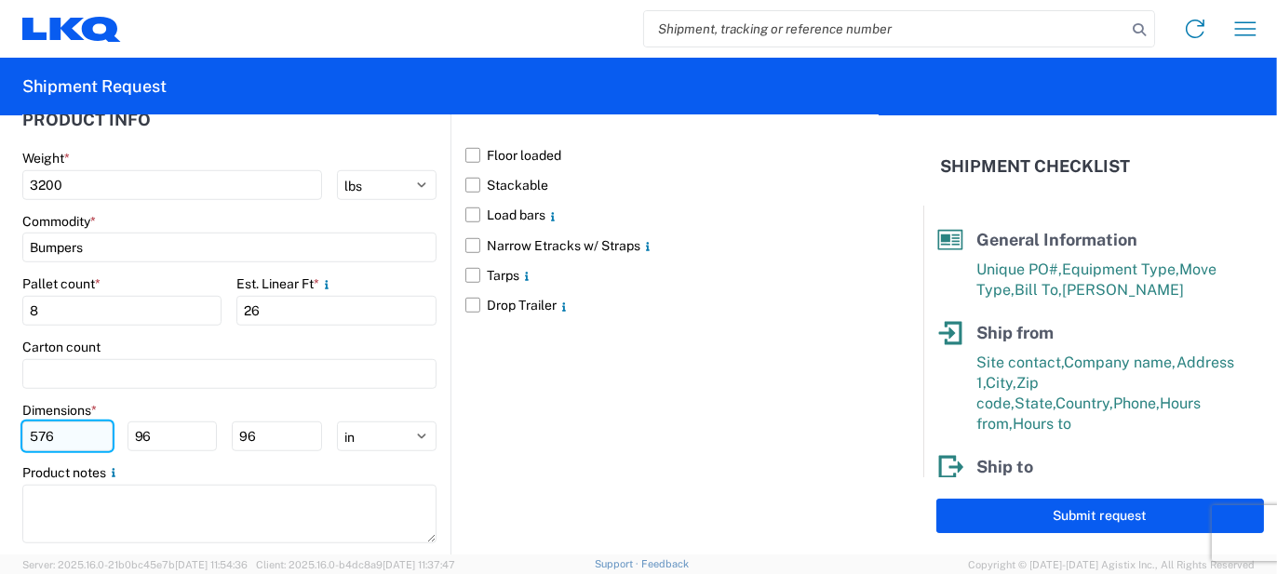
click at [50, 430] on input "576" at bounding box center [67, 436] width 90 height 30
click at [50, 429] on input "576" at bounding box center [67, 436] width 90 height 30
click at [49, 429] on input "576" at bounding box center [67, 436] width 90 height 30
type input "77"
click at [154, 437] on input "96" at bounding box center [172, 436] width 90 height 30
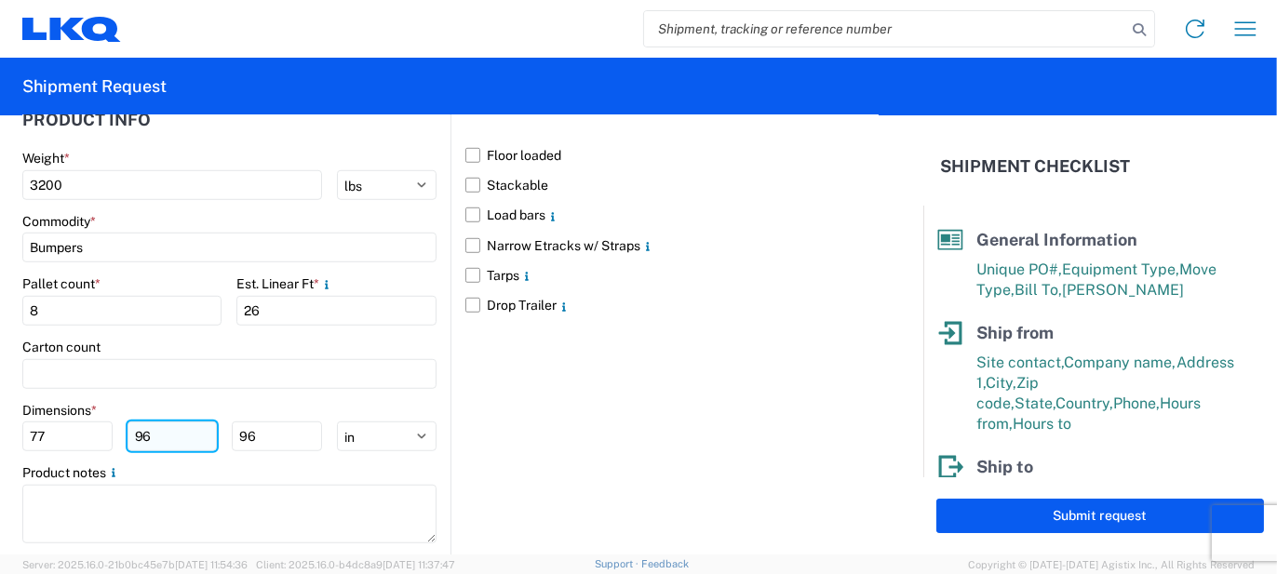
click at [154, 436] on input "96" at bounding box center [172, 436] width 90 height 30
type input "48"
click at [258, 442] on input "96" at bounding box center [277, 436] width 90 height 30
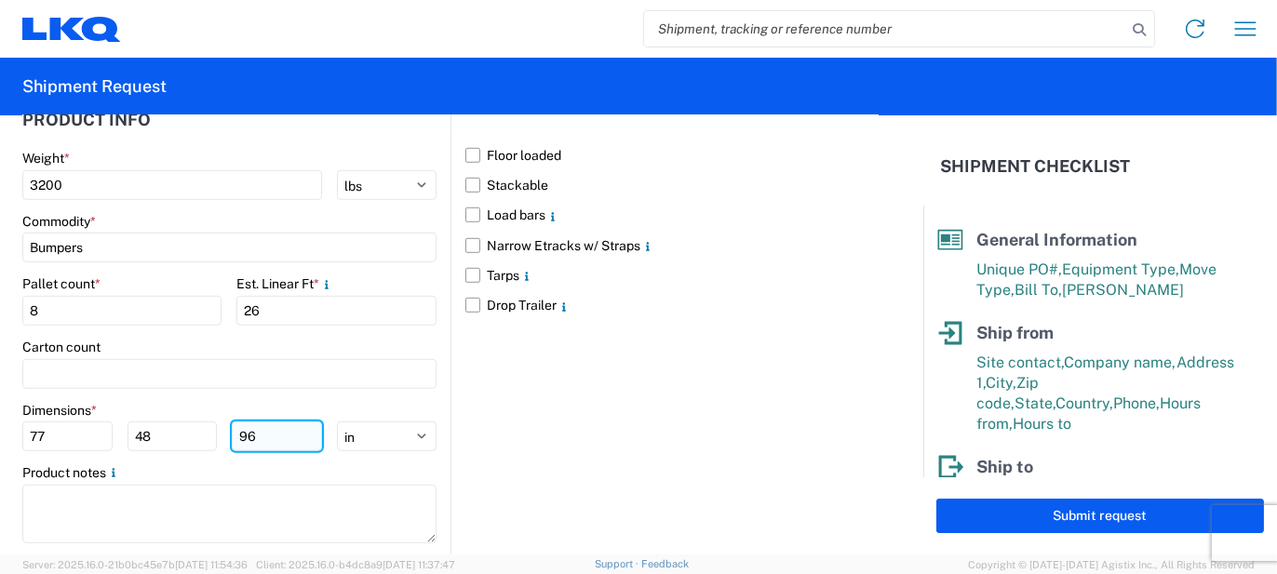
click at [258, 442] on input "96" at bounding box center [277, 436] width 90 height 30
type input "103"
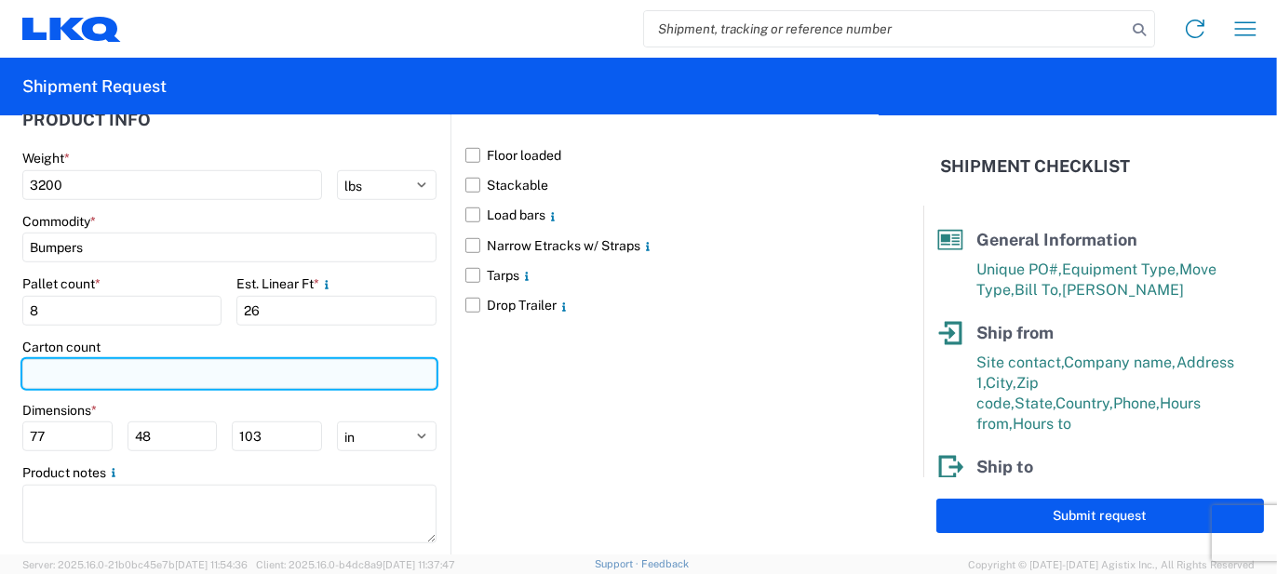
click at [197, 379] on input "number" at bounding box center [229, 374] width 414 height 30
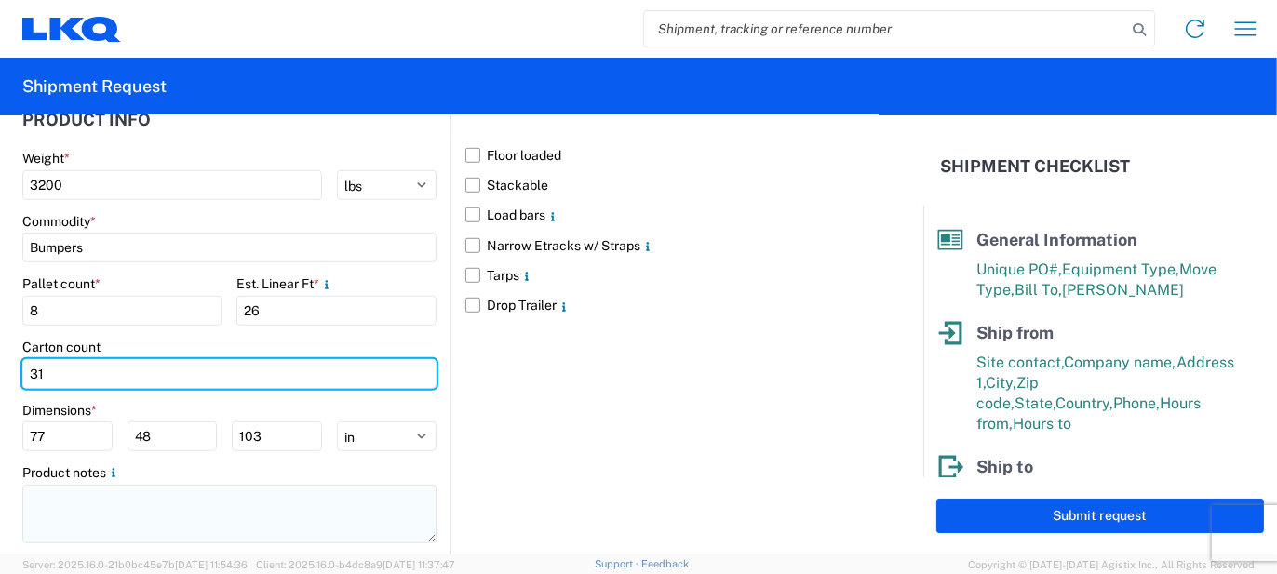
type input "31"
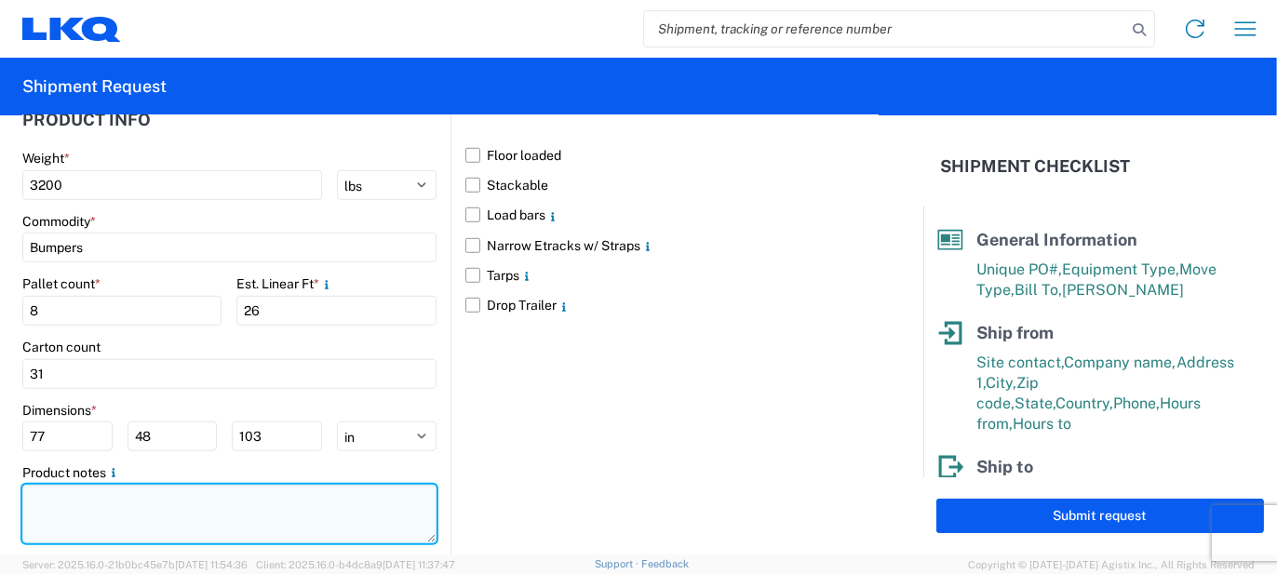
click at [114, 485] on textarea at bounding box center [229, 514] width 414 height 59
paste textarea "138pcs, 31 boxes, 8 skids, 77x48x103 NEED SWING DOORS"
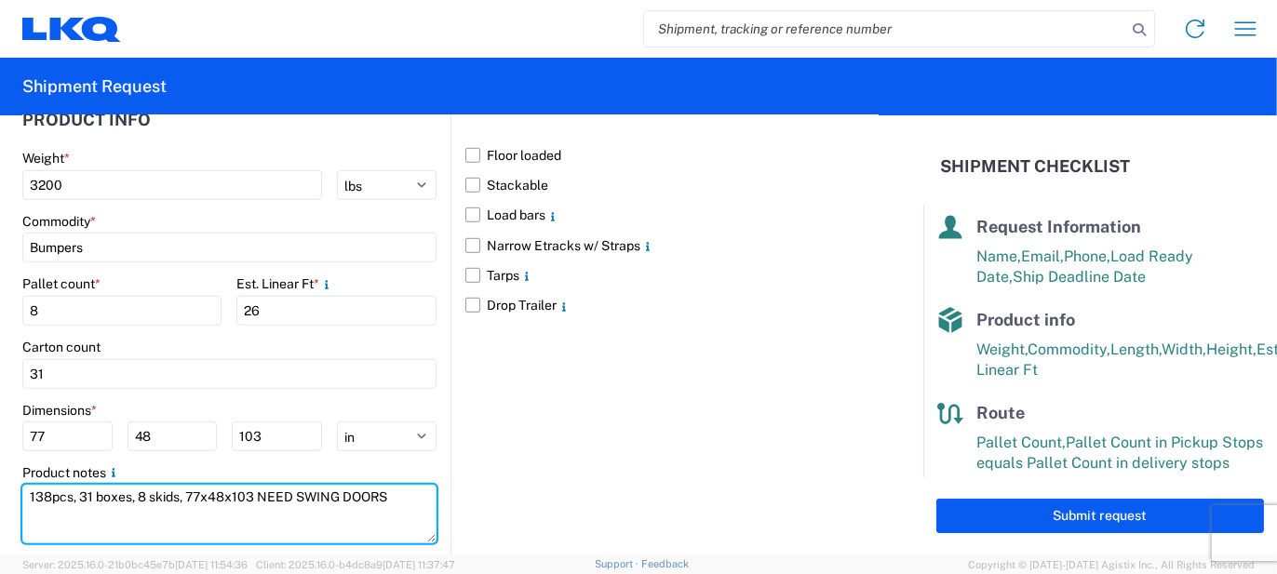
scroll to position [348, 0]
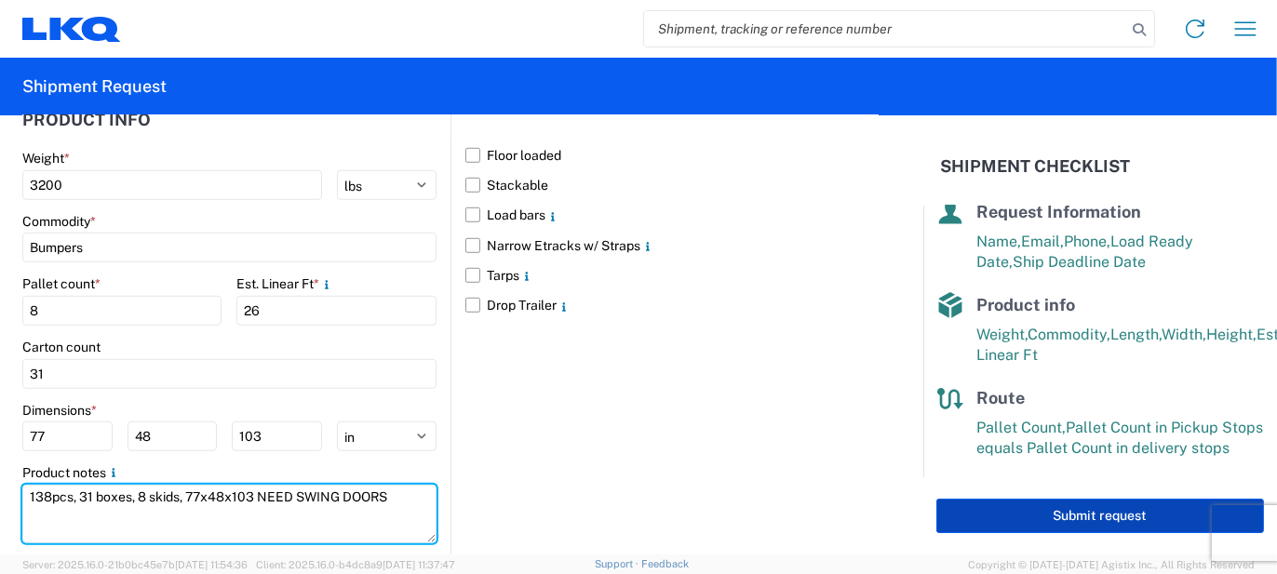
type textarea "138pcs, 31 boxes, 8 skids, 77x48x103 NEED SWING DOORS"
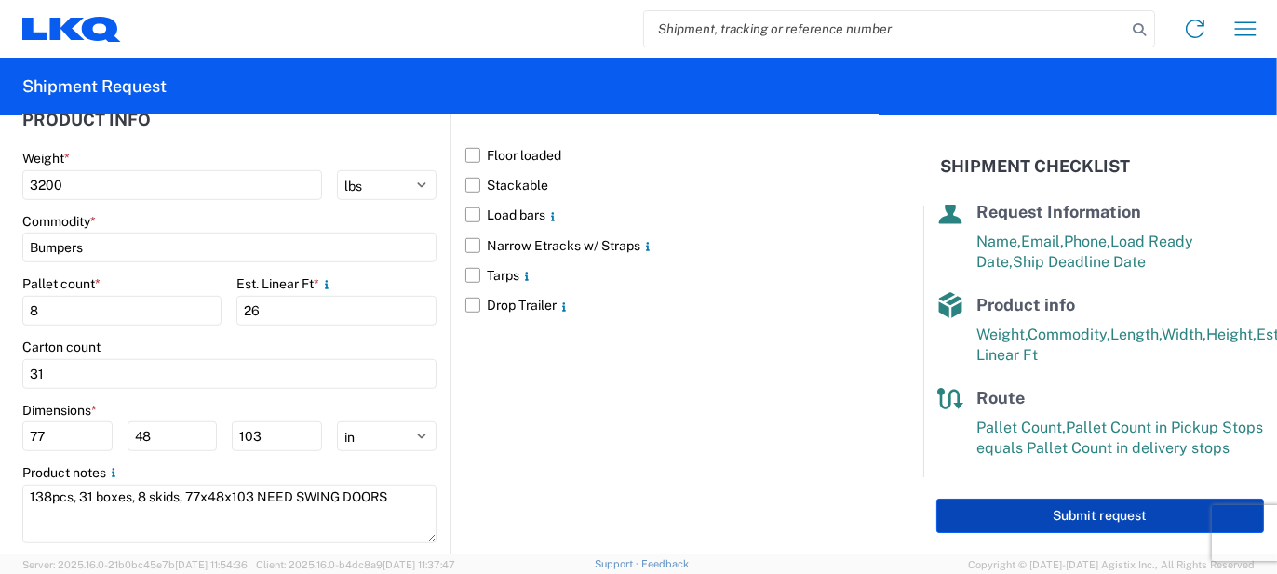
click at [986, 502] on button "Submit request" at bounding box center [1100, 516] width 328 height 34
select select "MI"
select select "US"
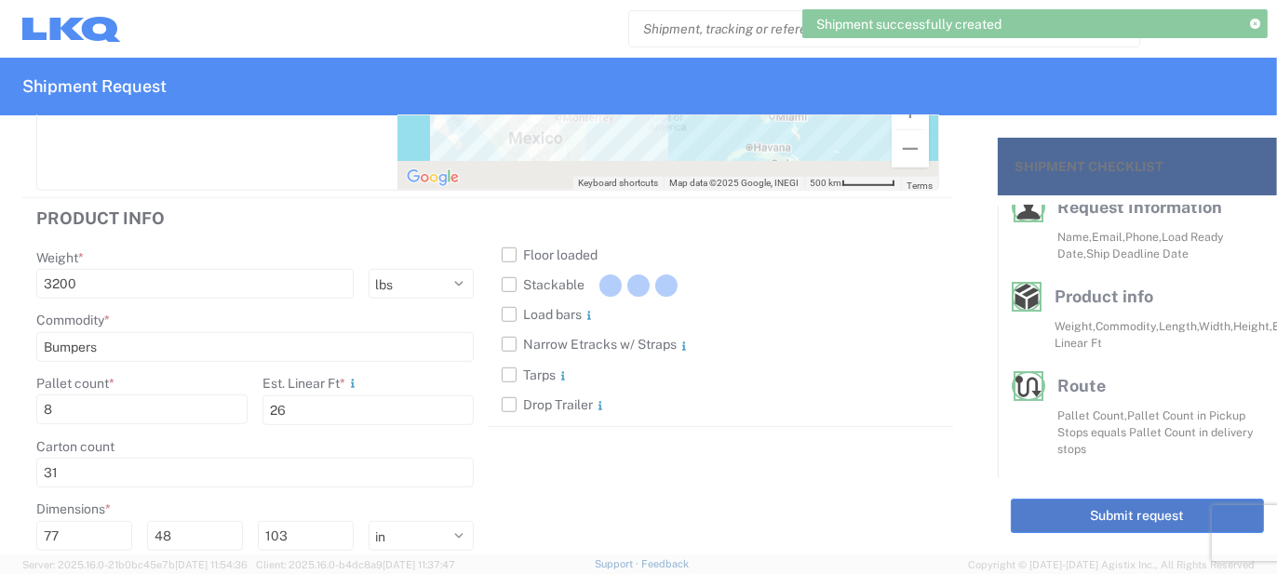
scroll to position [316, 0]
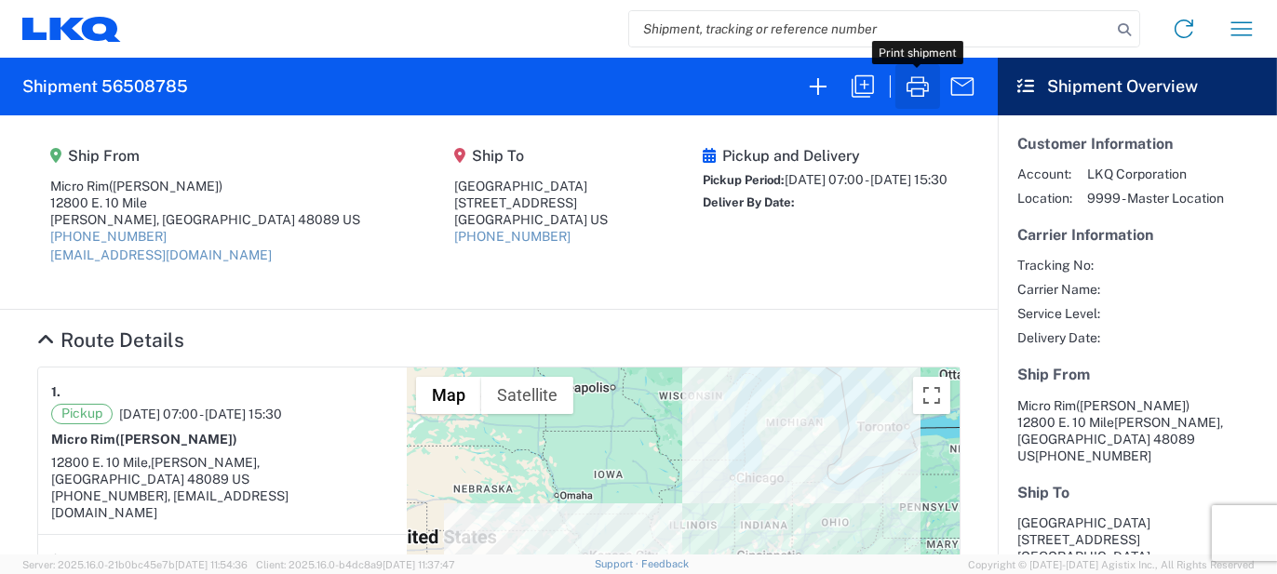
click at [908, 99] on icon "button" at bounding box center [918, 87] width 30 height 30
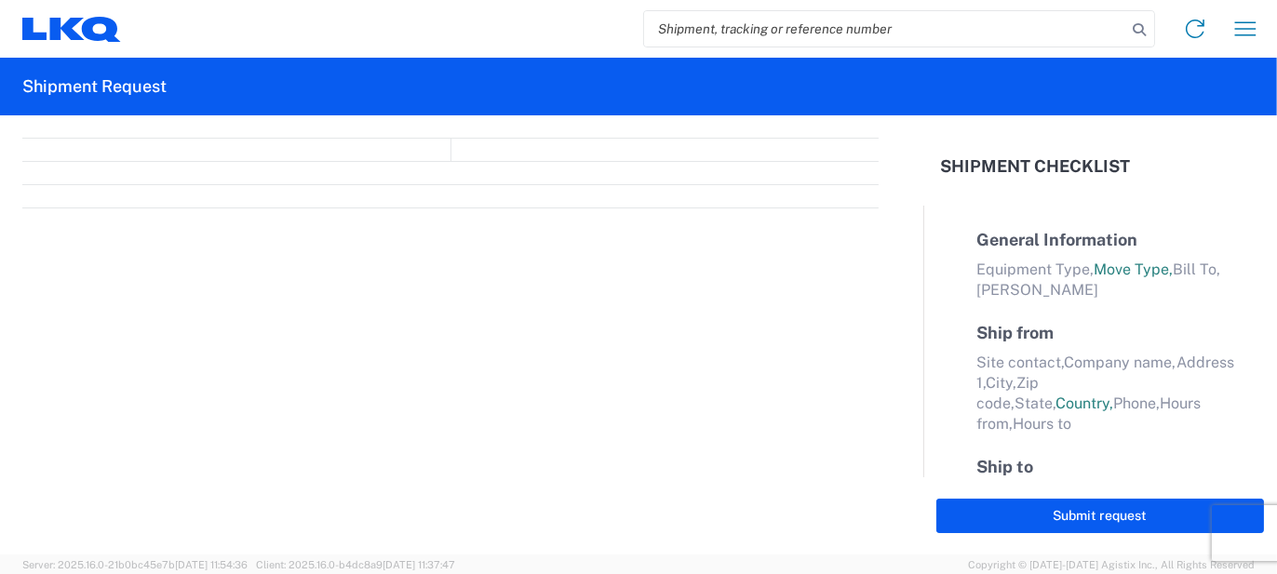
select select "FULL"
select select "LBS"
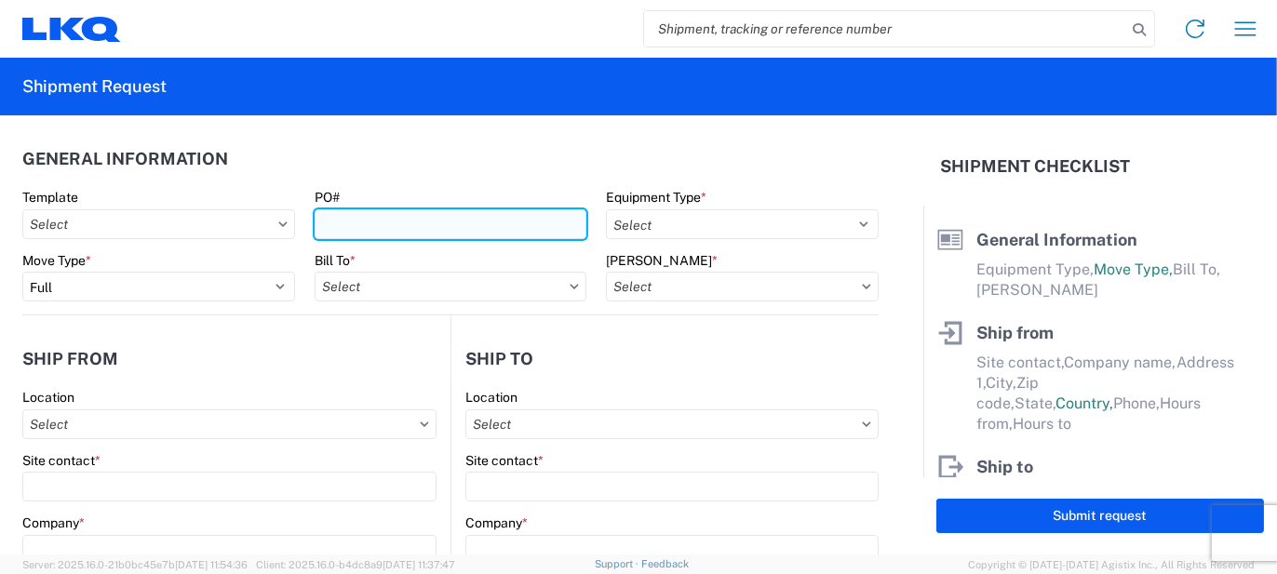
click at [412, 236] on input "PO#" at bounding box center [450, 224] width 273 height 30
type input "x"
type input "XO377927, XO378356"
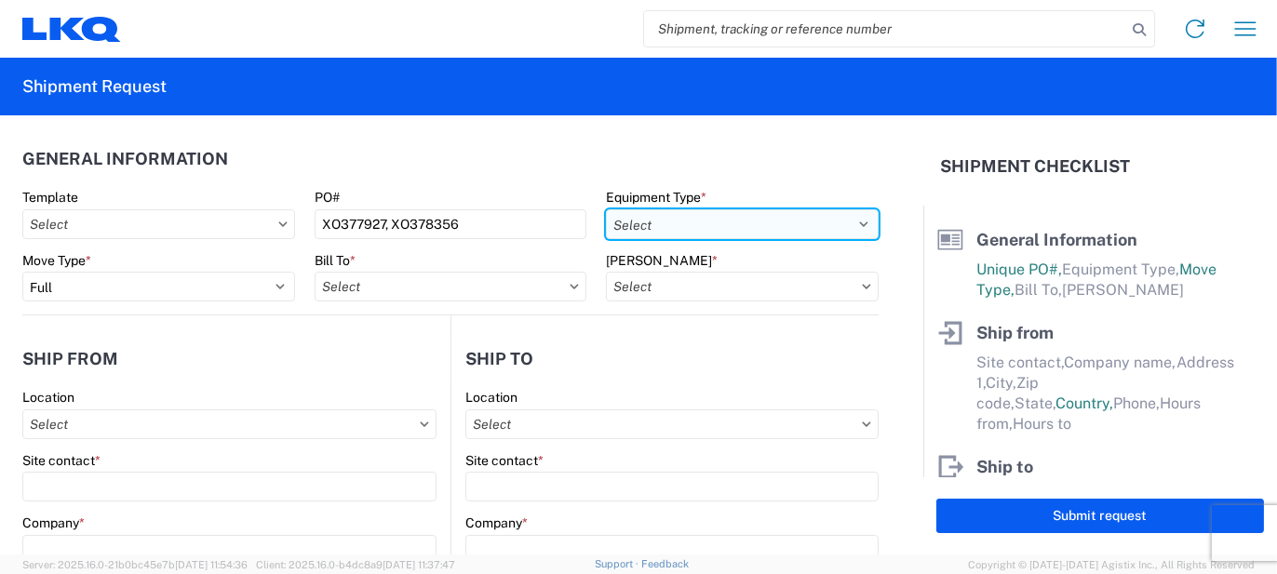
click at [726, 229] on select "Select 53’ Dry Van Flatbed Dropdeck (van) Lowboy (flatbed) Rail" at bounding box center [742, 224] width 273 height 30
select select "STDV"
click at [606, 209] on select "Select 53’ Dry Van Flatbed Dropdeck (van) Lowboy (flatbed) Rail" at bounding box center [742, 224] width 273 height 30
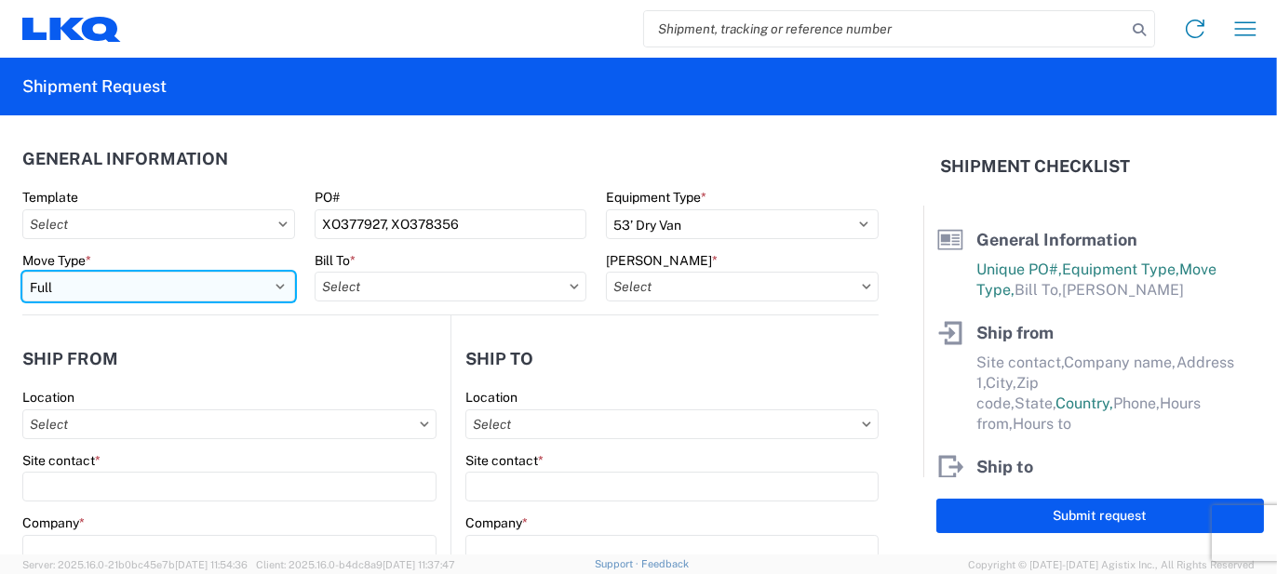
click at [274, 290] on select "Select Full Partial TL" at bounding box center [158, 287] width 273 height 30
select select "PARTIAL_TL"
click at [22, 272] on select "Select Full Partial TL" at bounding box center [158, 287] width 273 height 30
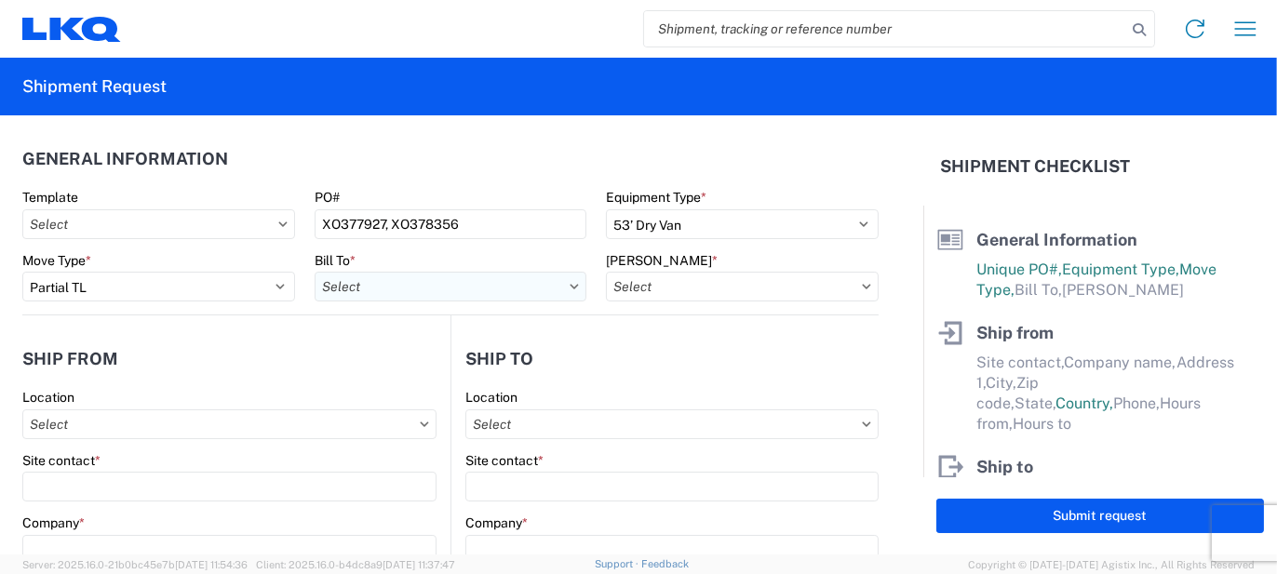
click at [345, 281] on input "Bill To *" at bounding box center [450, 287] width 273 height 30
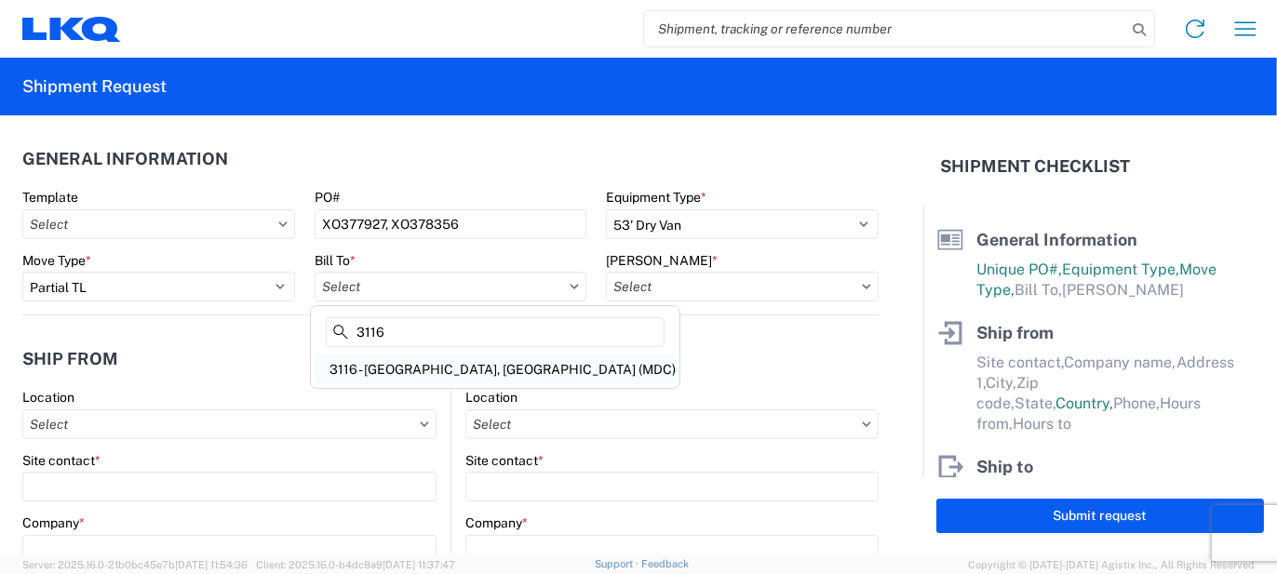
type input "3116"
click at [393, 372] on div "3116 - [GEOGRAPHIC_DATA], [GEOGRAPHIC_DATA] (MDC)" at bounding box center [494, 369] width 361 height 30
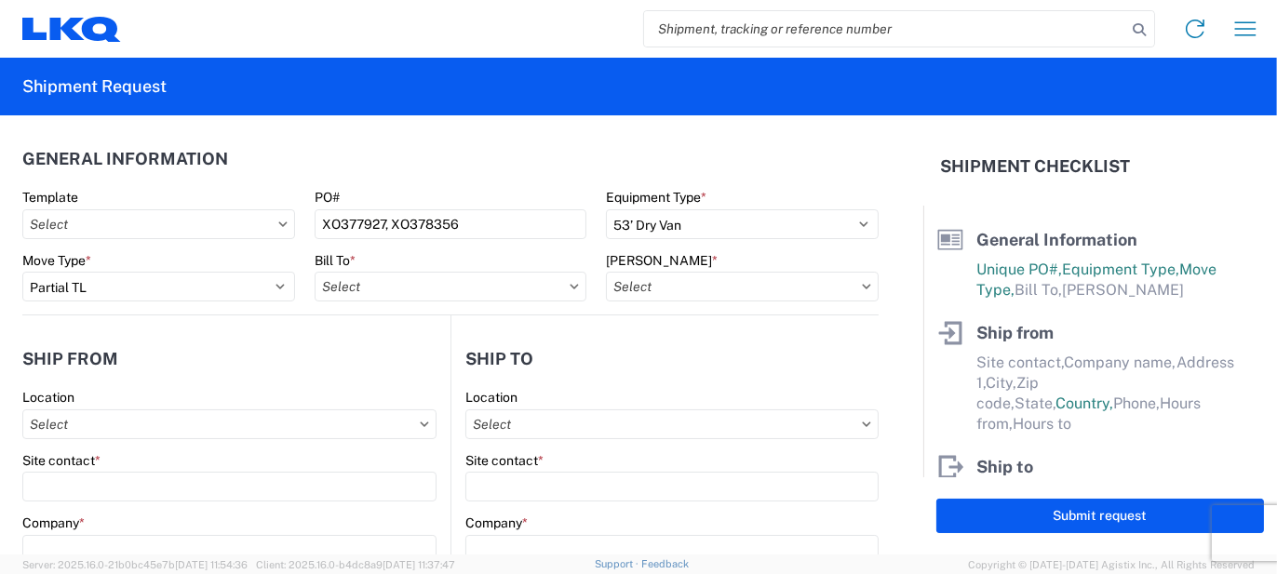
type input "3116 - [GEOGRAPHIC_DATA], [GEOGRAPHIC_DATA] (MDC)"
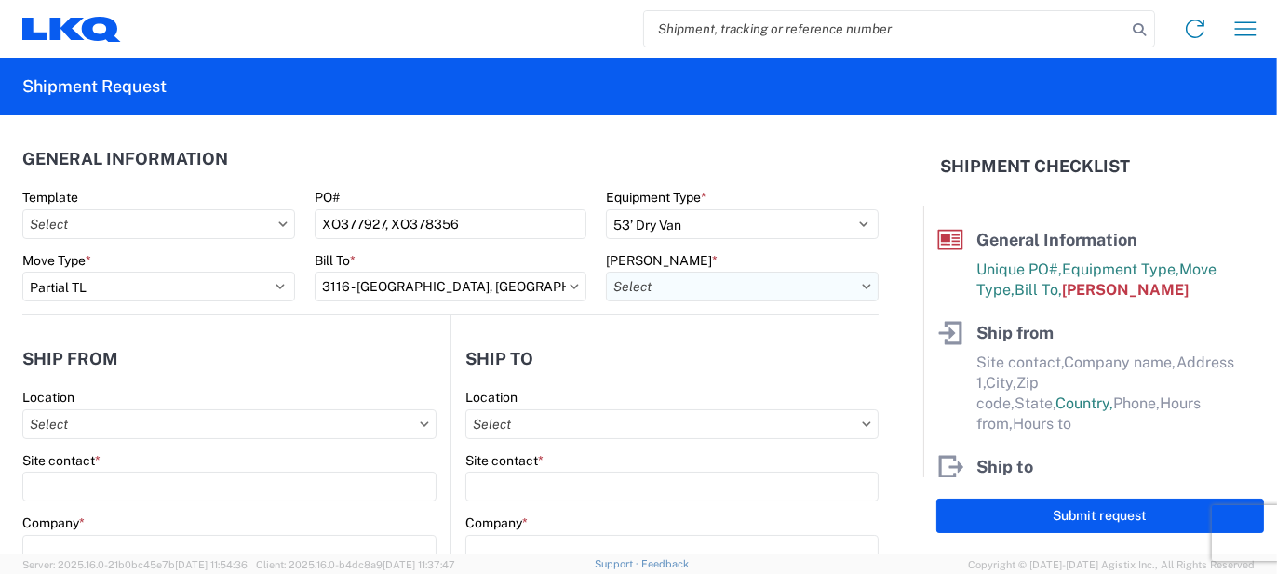
click at [689, 294] on input "[PERSON_NAME] *" at bounding box center [742, 287] width 273 height 30
click at [698, 342] on input at bounding box center [763, 332] width 303 height 30
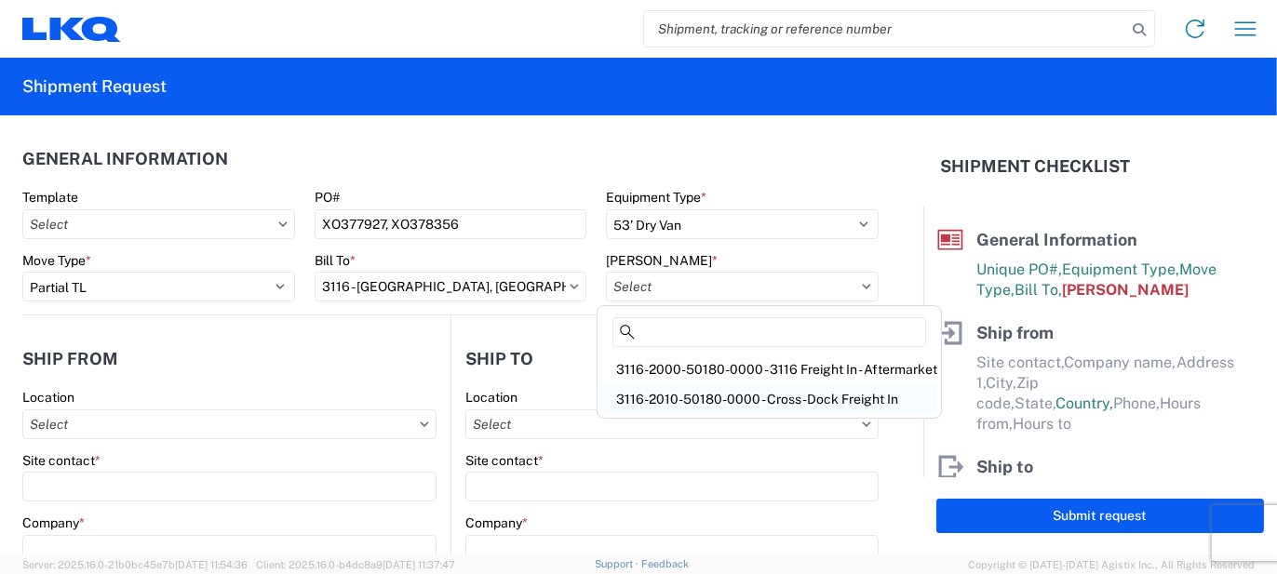
click at [692, 396] on div "3116-2010-50180-0000 - Cross-Dock Freight In" at bounding box center [769, 399] width 336 height 30
type input "3116-2010-50180-0000 - Cross-Dock Freight In"
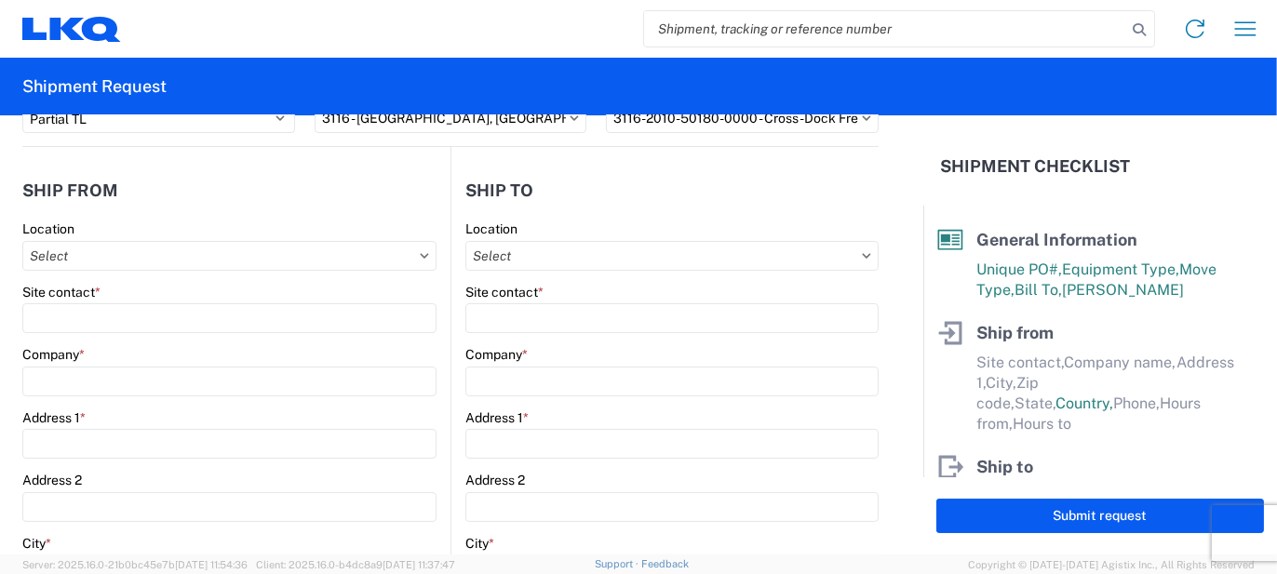
scroll to position [186, 0]
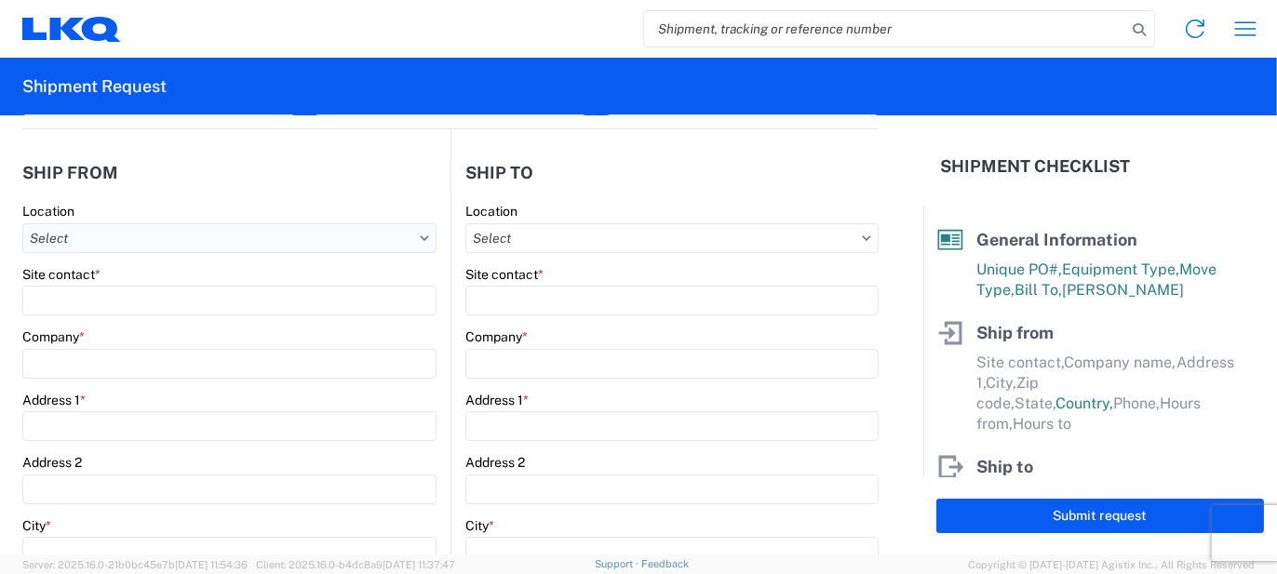
click at [148, 235] on input "Location" at bounding box center [229, 238] width 414 height 30
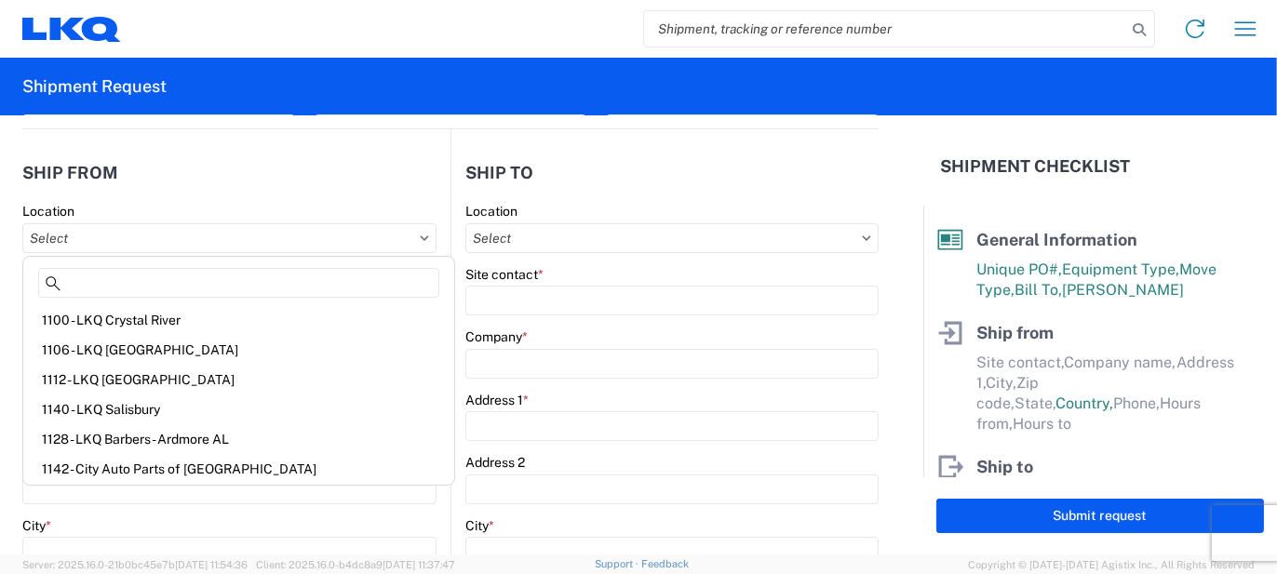
click at [229, 186] on header "Ship from" at bounding box center [236, 173] width 428 height 42
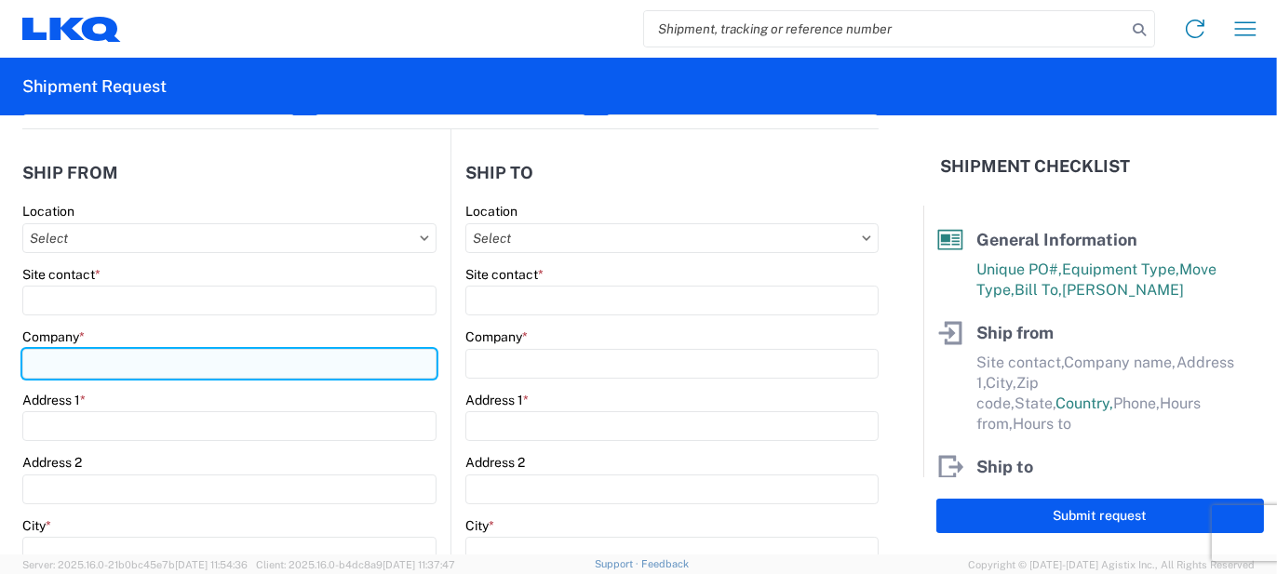
click at [98, 364] on input "Company *" at bounding box center [229, 364] width 414 height 30
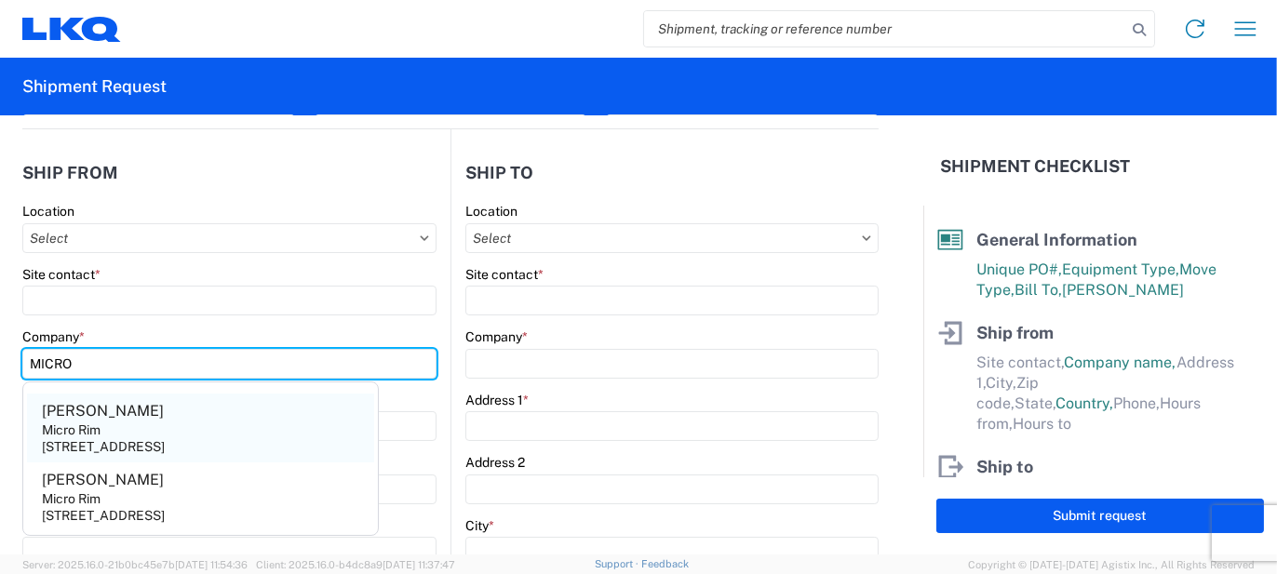
type input "MICRO"
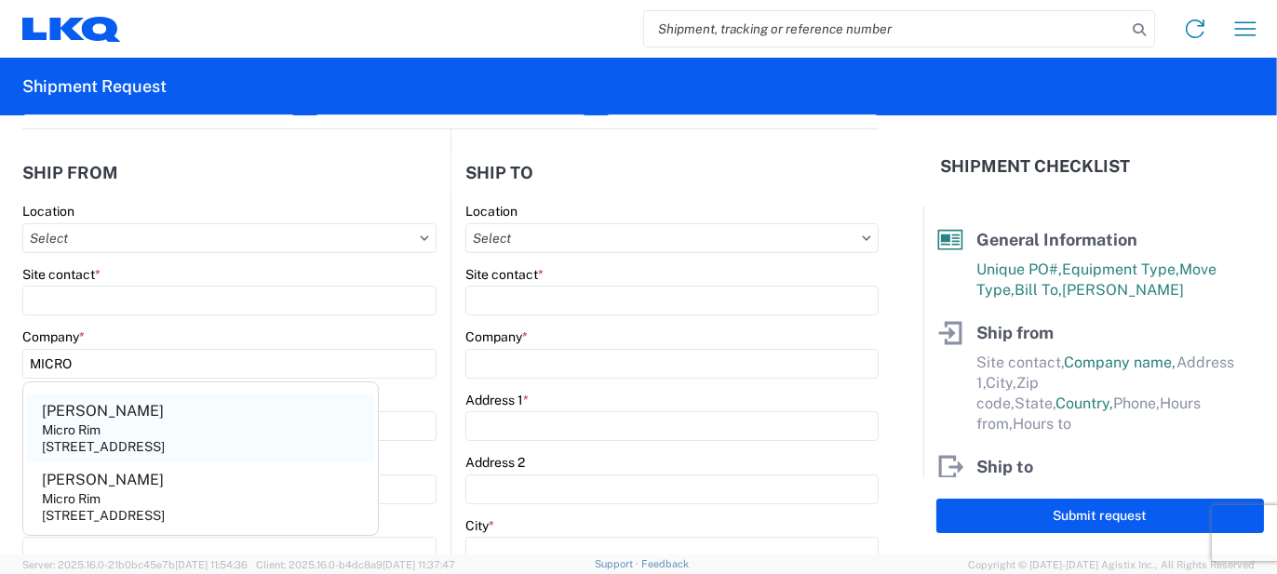
click at [114, 414] on agx-address-suggestion-item "Jim Micro Rim 12800 E. 10 Mile, Warren, MI, 48089, US" at bounding box center [200, 428] width 347 height 69
type input "[PERSON_NAME]"
type input "Micro Rim"
type input "12800 E. 10 Mile"
type input "[PERSON_NAME]"
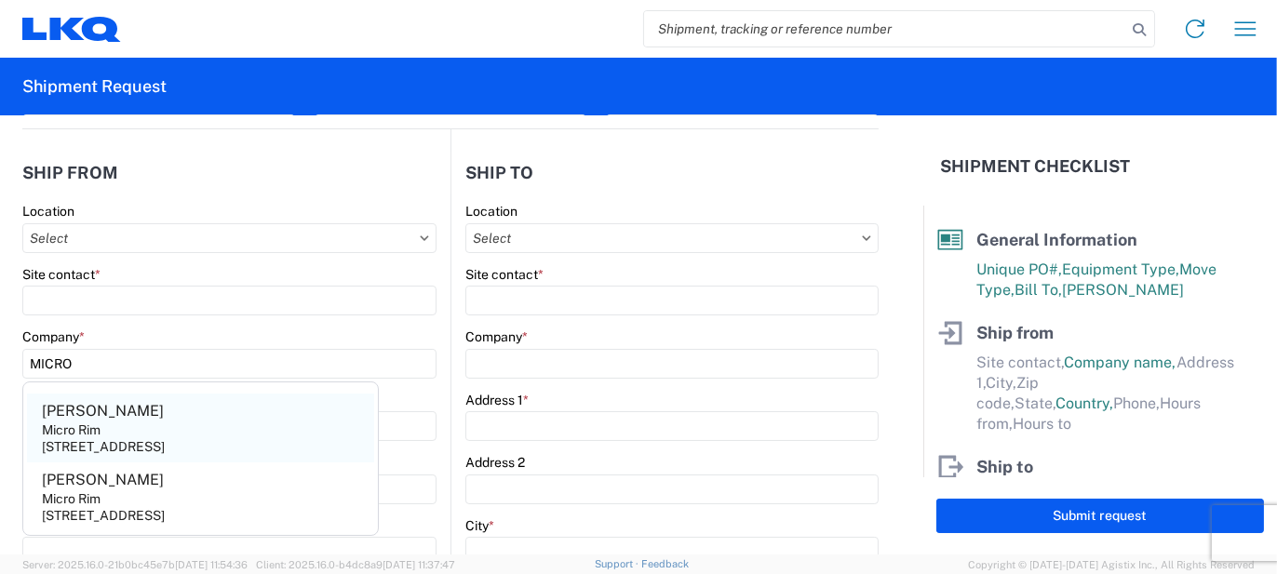
type input "48089"
select select "MI"
select select "US"
type input "[EMAIL_ADDRESS][DOMAIN_NAME]"
type input "[PHONE_NUMBER]"
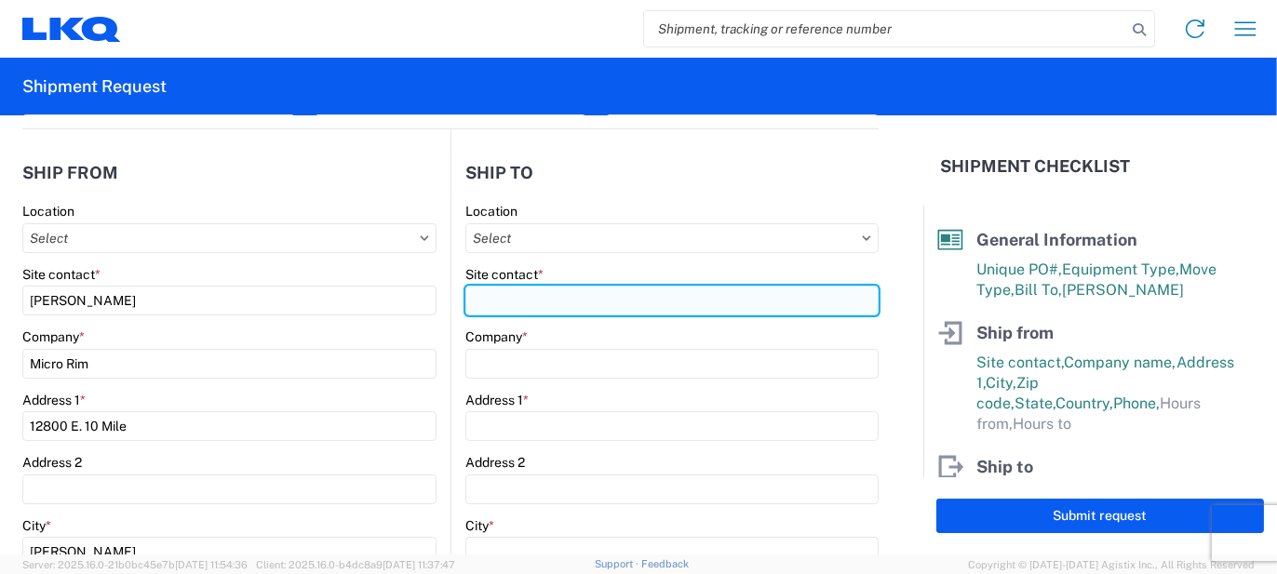
click at [535, 296] on input "Site contact *" at bounding box center [671, 301] width 413 height 30
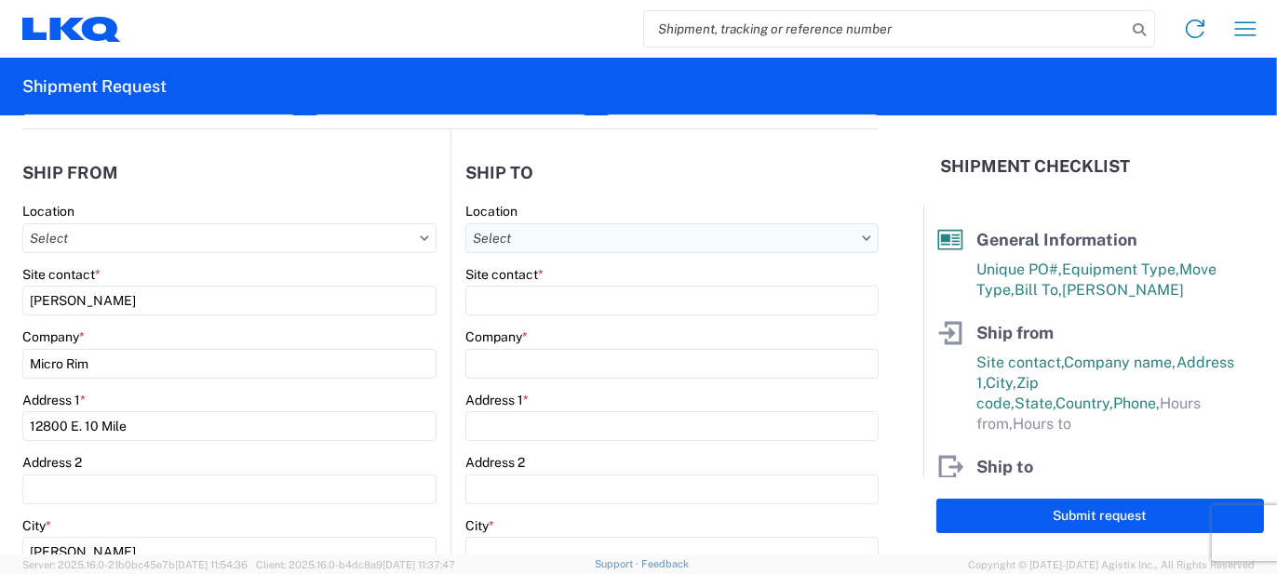
click at [530, 245] on input "Location" at bounding box center [671, 238] width 413 height 30
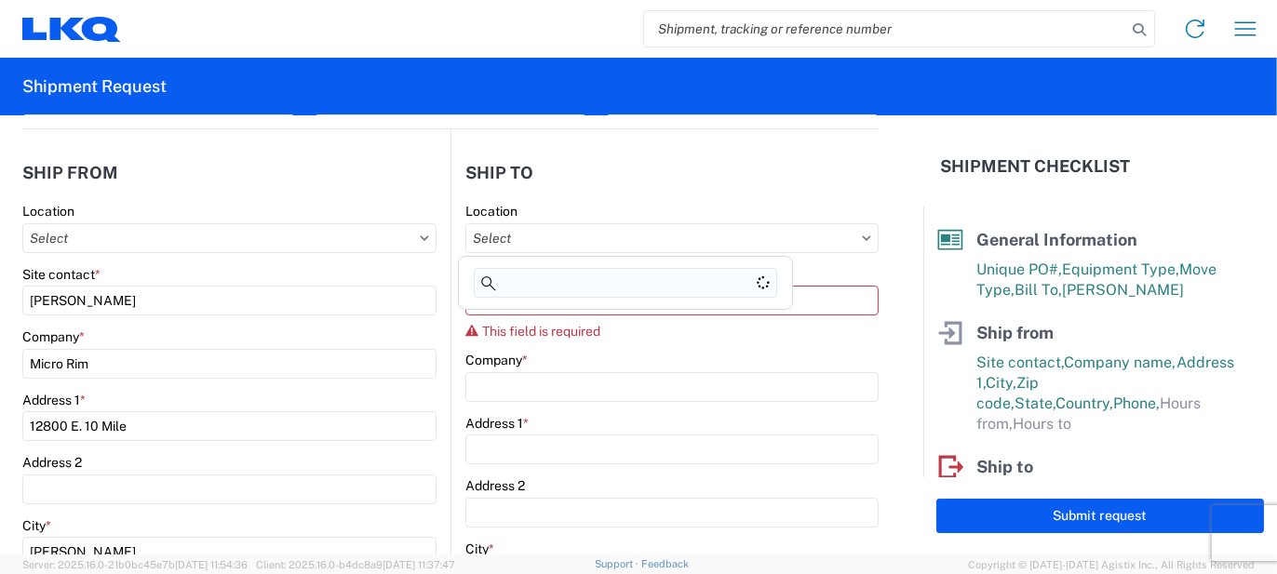
click at [537, 280] on input at bounding box center [625, 283] width 303 height 30
type input "3130"
click at [537, 326] on div "3130 - [GEOGRAPHIC_DATA]" at bounding box center [625, 320] width 326 height 30
type input "3130 - [GEOGRAPHIC_DATA]"
type input "LKQ Corporation"
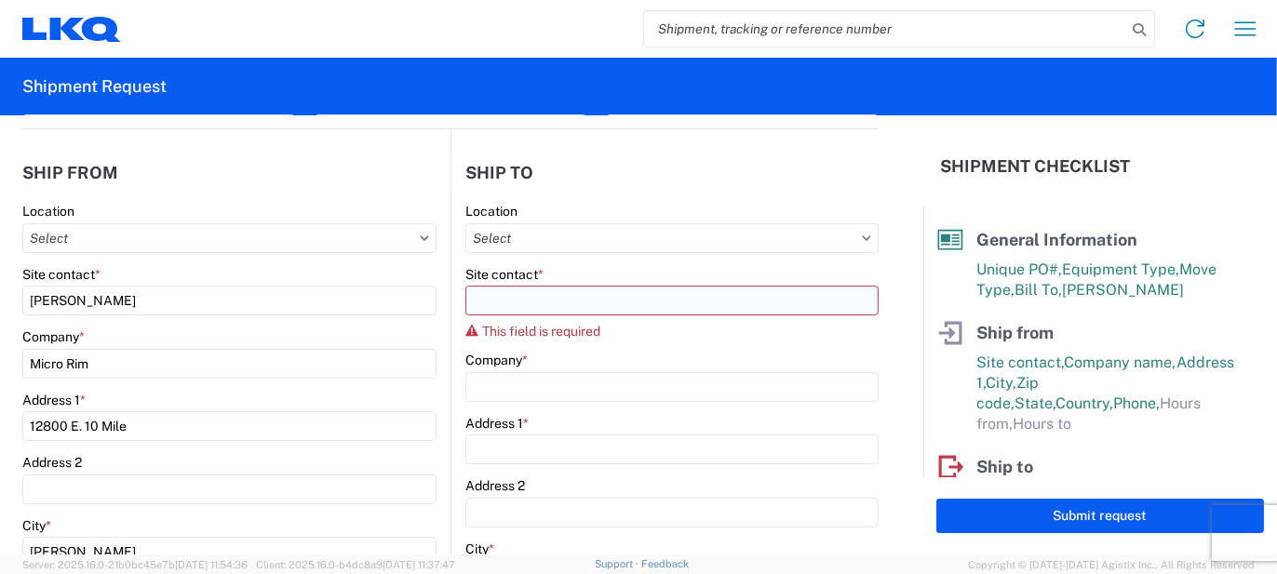
type input "1706 Queen City Drive"
type input "Charlotte"
type input "28208"
select select "NC"
select select "US"
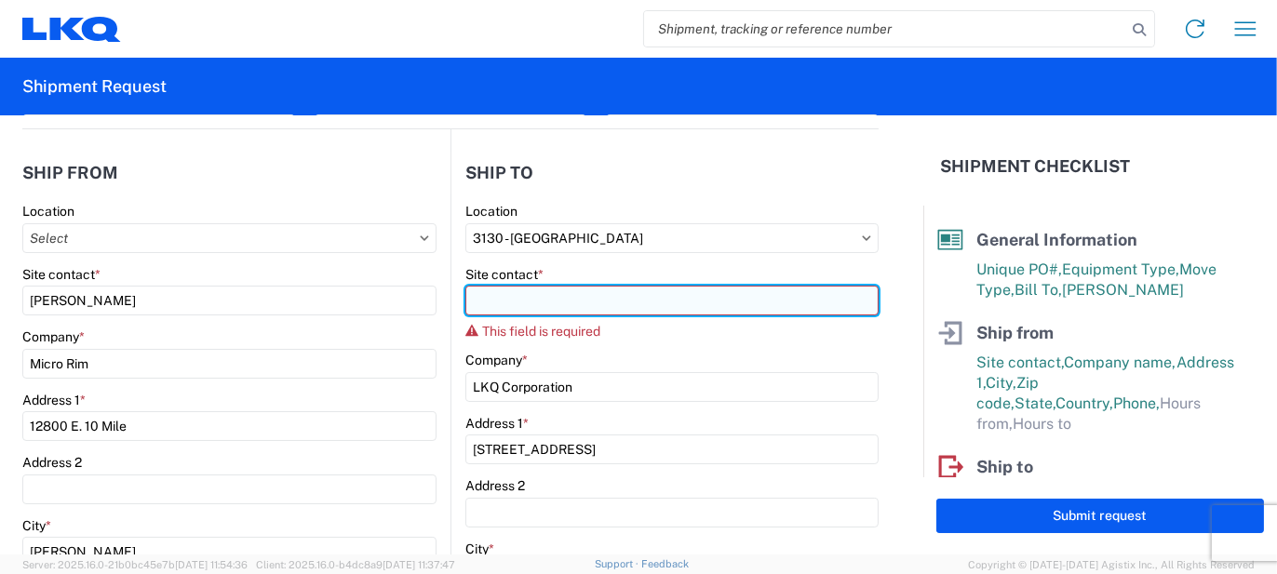
click at [514, 304] on input "Site contact *" at bounding box center [671, 301] width 413 height 30
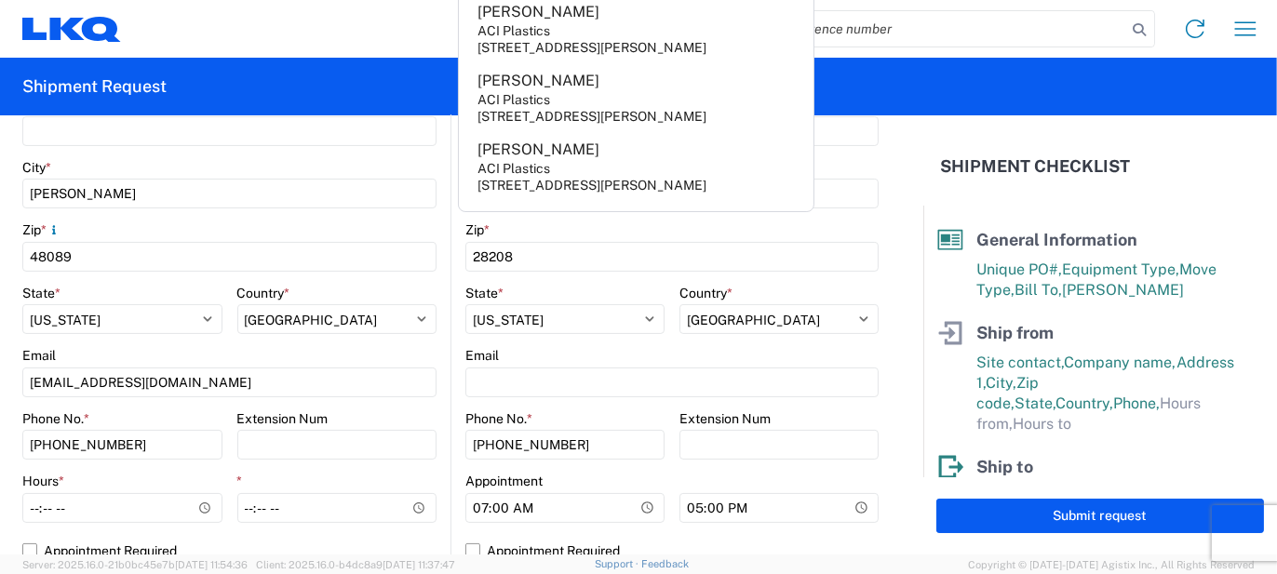
scroll to position [558, 0]
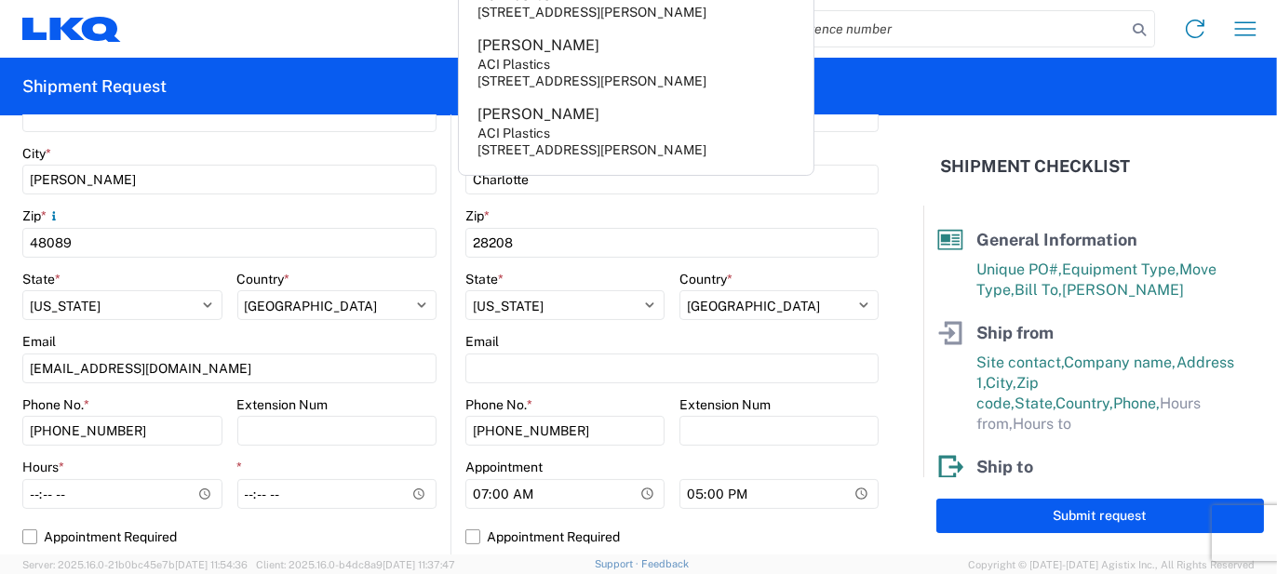
click at [108, 475] on div "Hours *" at bounding box center [122, 467] width 200 height 17
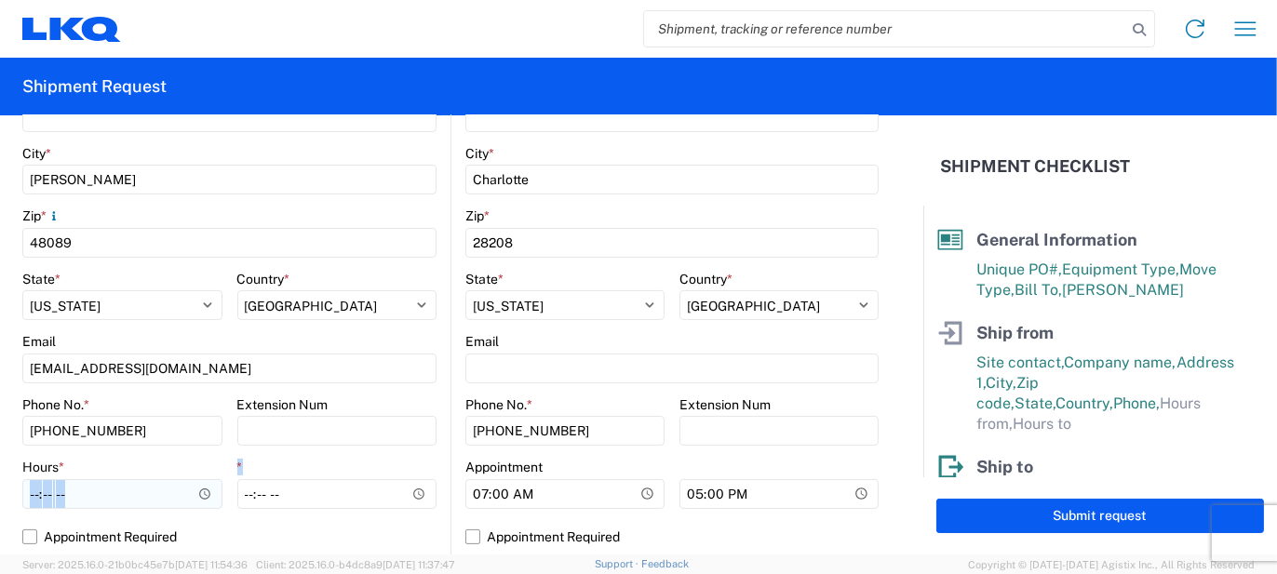
click at [109, 479] on div "Hours *" at bounding box center [122, 484] width 200 height 50
click at [109, 489] on input "Hours *" at bounding box center [122, 494] width 200 height 30
type input "07:00"
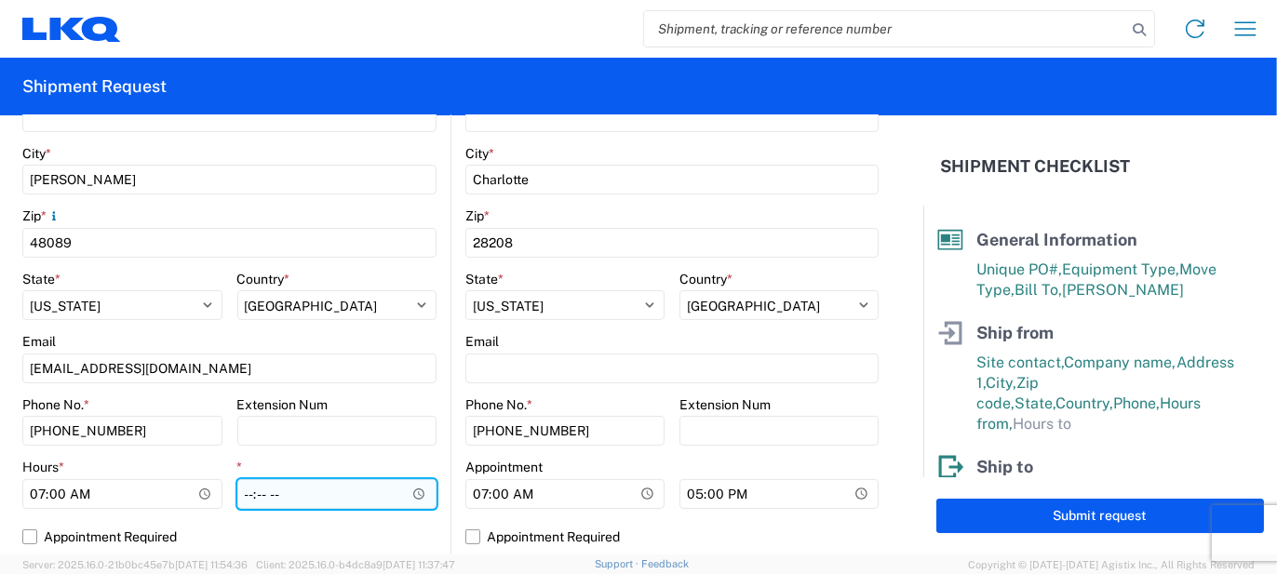
click at [237, 488] on input "*" at bounding box center [337, 494] width 200 height 30
type input "15:30"
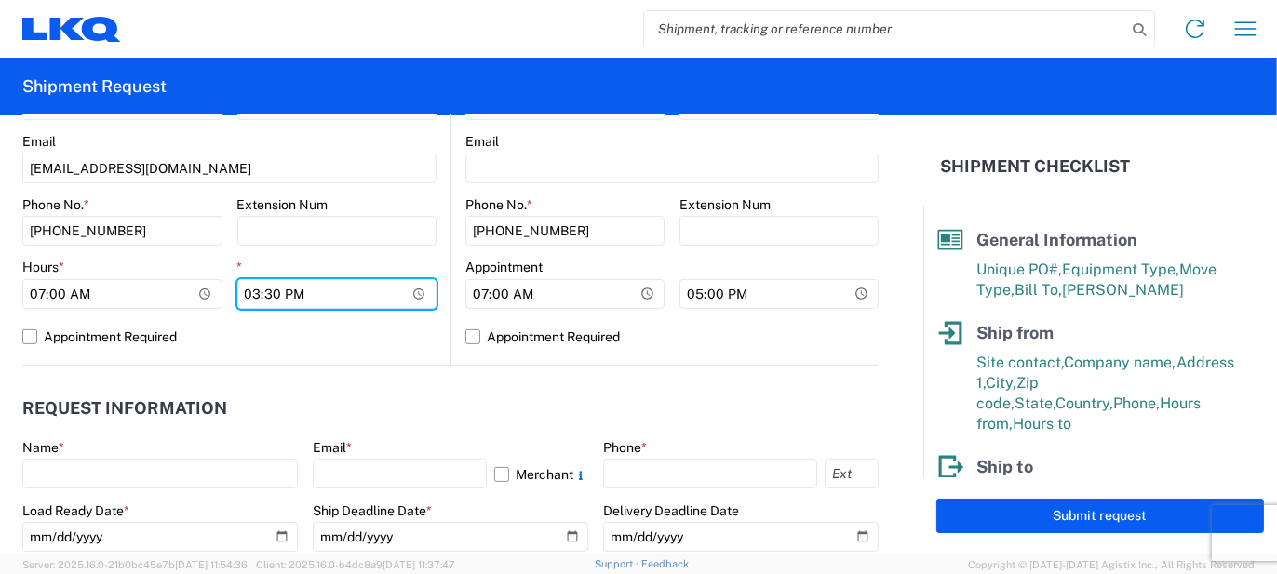
scroll to position [837, 0]
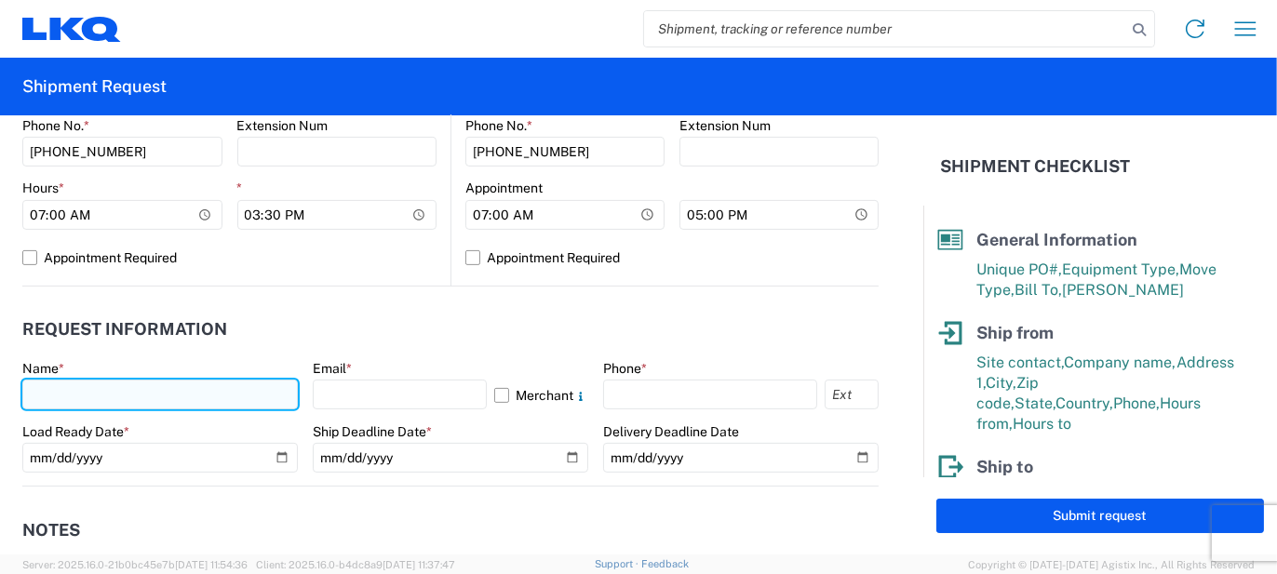
click at [250, 392] on input "text" at bounding box center [159, 395] width 275 height 30
type input "[PERSON_NAME]"
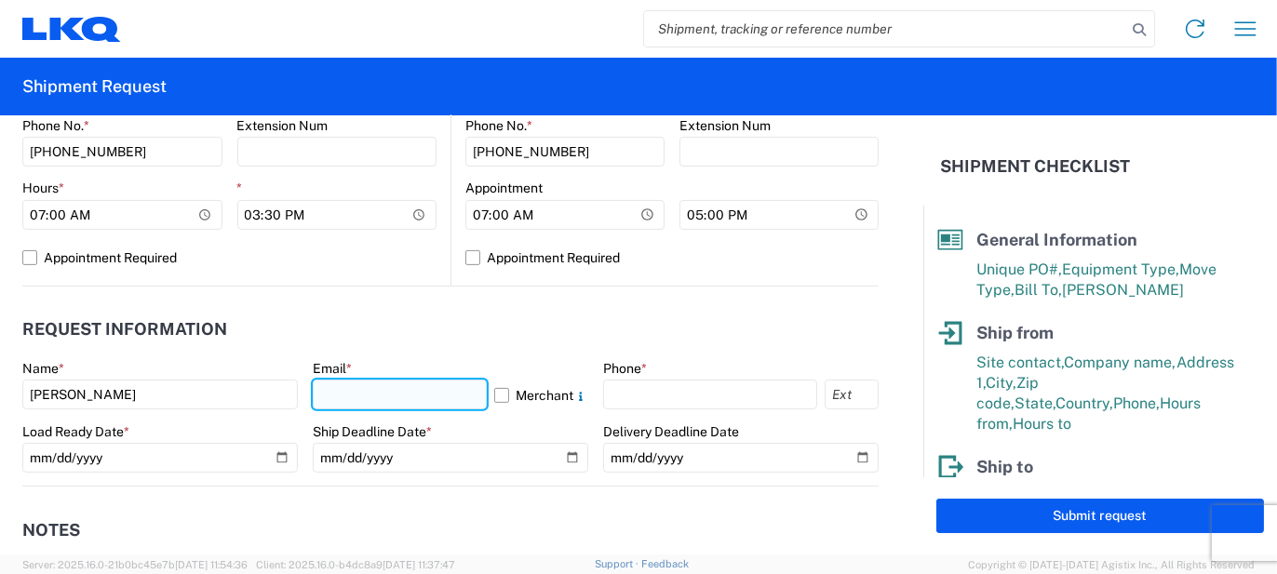
click at [361, 401] on input "text" at bounding box center [400, 395] width 174 height 30
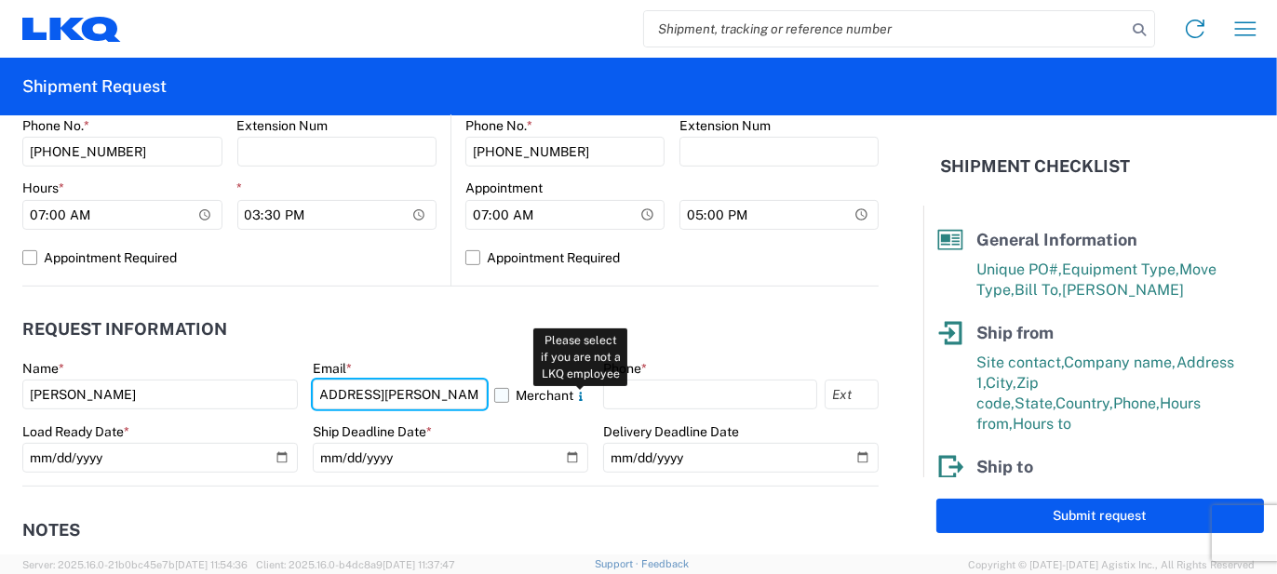
type input "[EMAIL_ADDRESS][PERSON_NAME][DOMAIN_NAME]"
click at [573, 396] on icon at bounding box center [580, 396] width 15 height 15
click at [0, 0] on input "Merchant Please select if you are not a LKQ employee" at bounding box center [0, 0] width 0 height 0
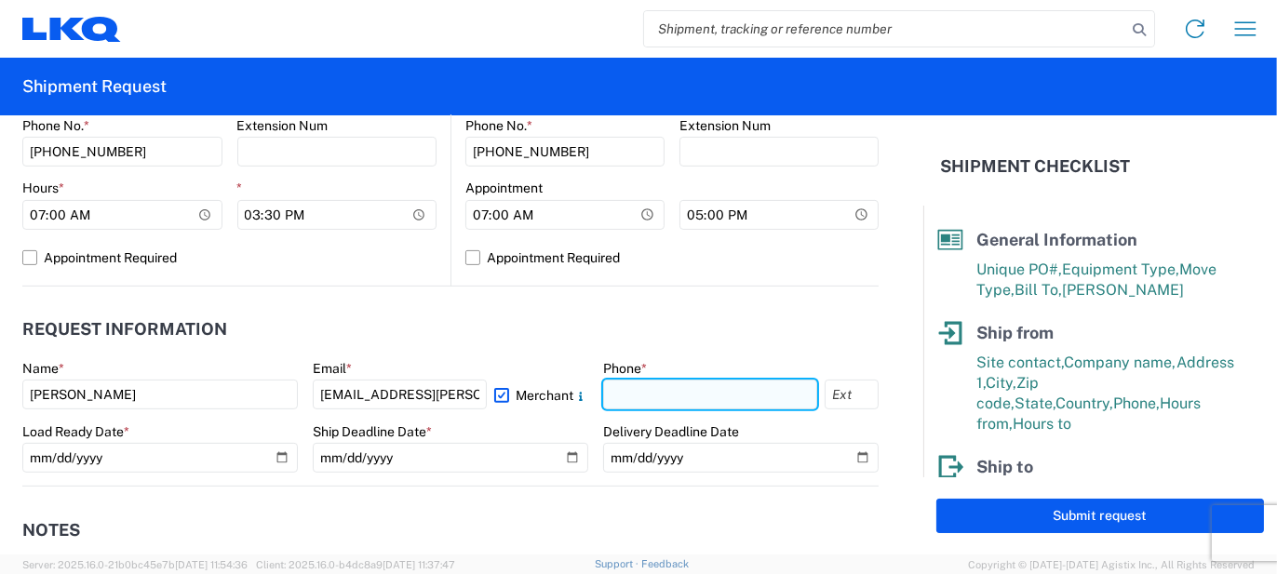
click at [646, 385] on input "text" at bounding box center [710, 395] width 214 height 30
type input "5862551686"
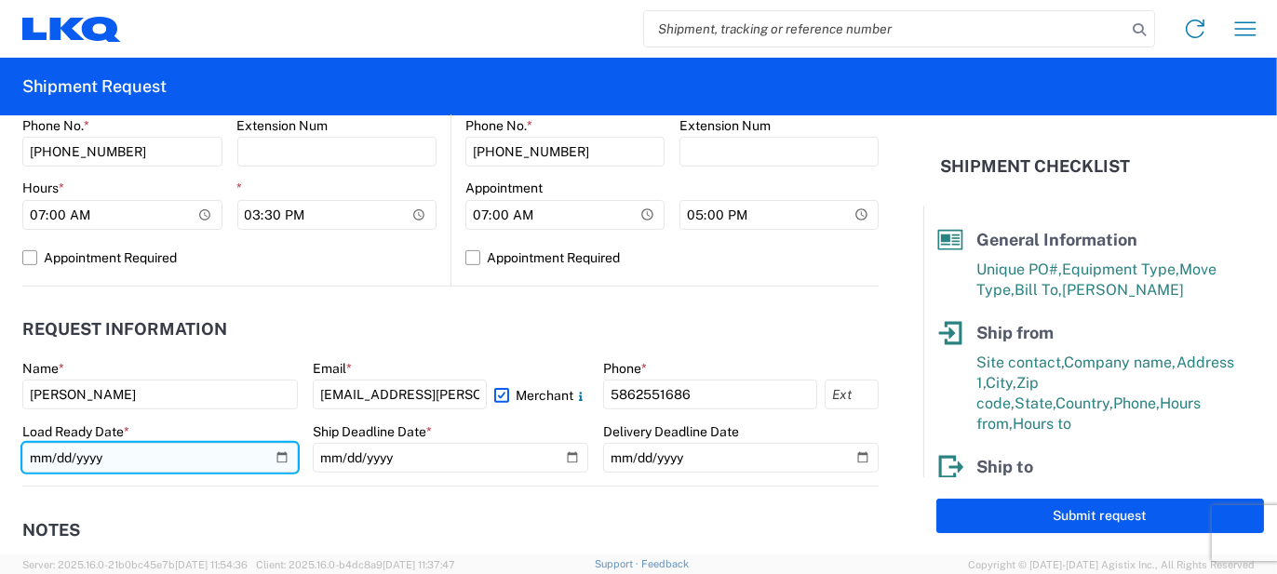
click at [271, 459] on input "date" at bounding box center [159, 458] width 275 height 30
type input "[DATE]"
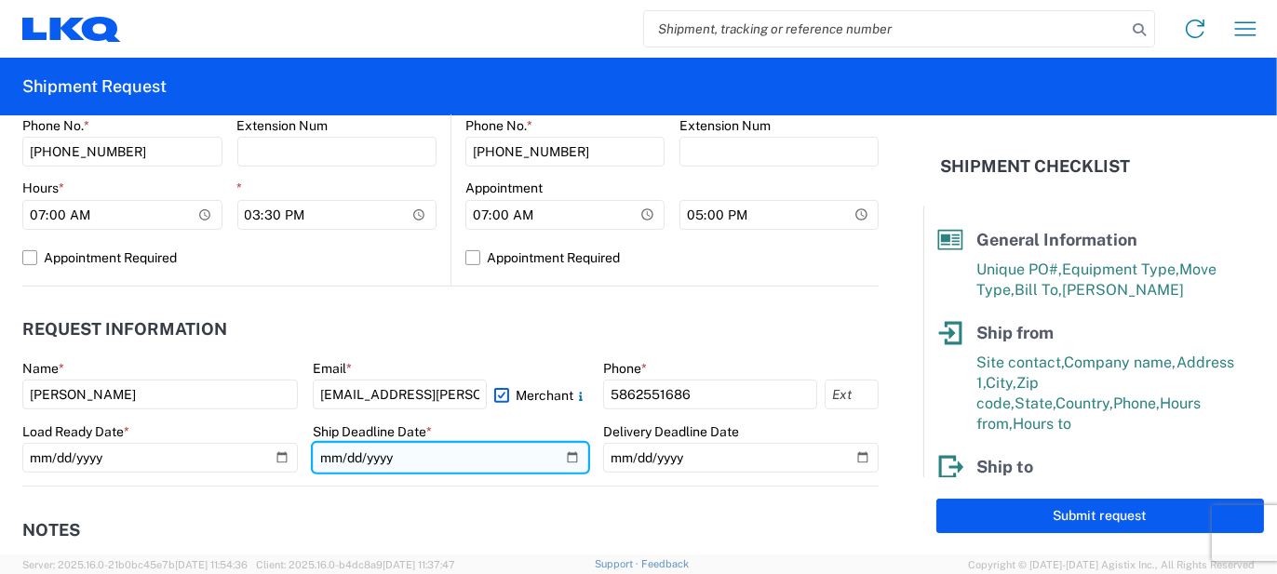
click at [555, 458] on input "date" at bounding box center [450, 458] width 275 height 30
type input "[DATE]"
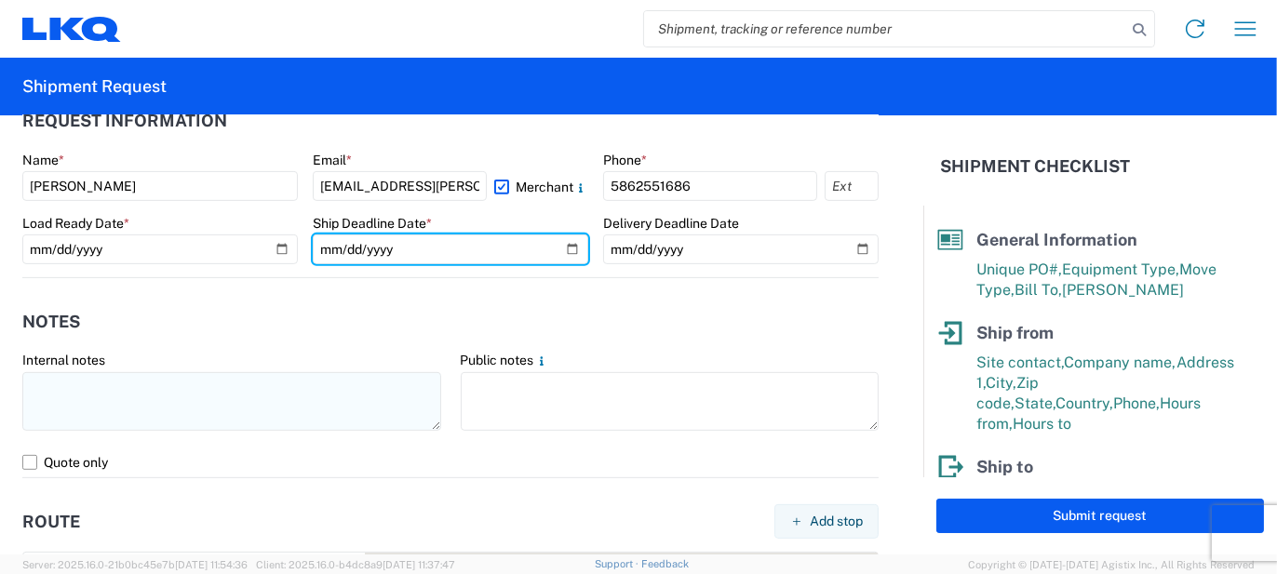
scroll to position [1117, 0]
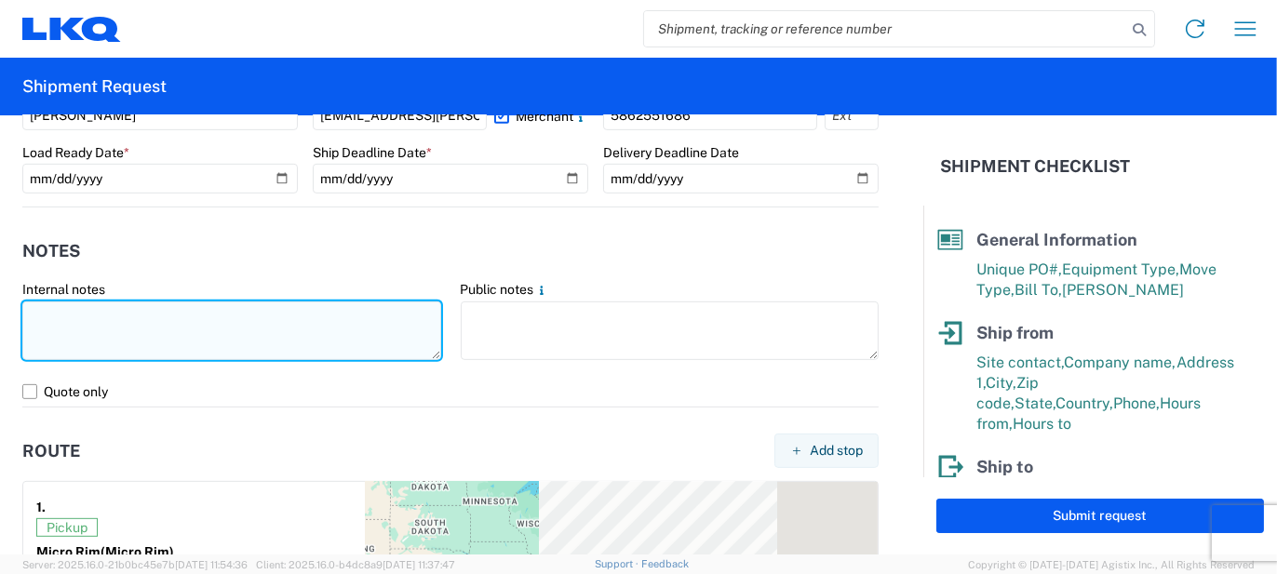
click at [333, 345] on textarea at bounding box center [231, 330] width 419 height 59
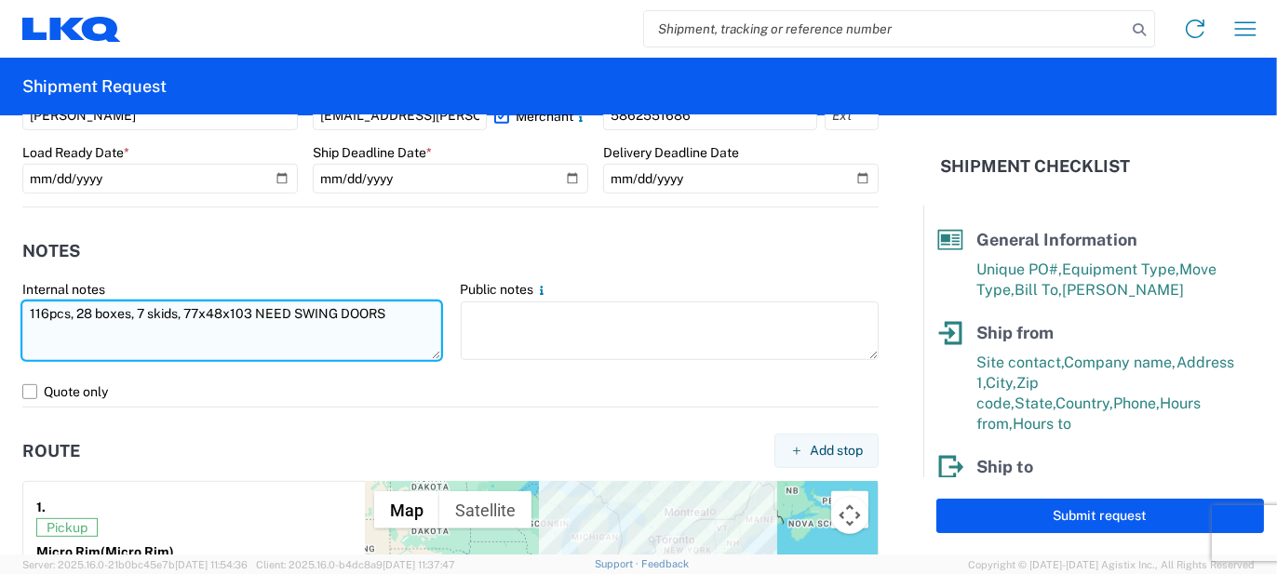
type textarea "116pcs, 28 boxes, 7 skids, 77x48x103 NEED SWING DOORS"
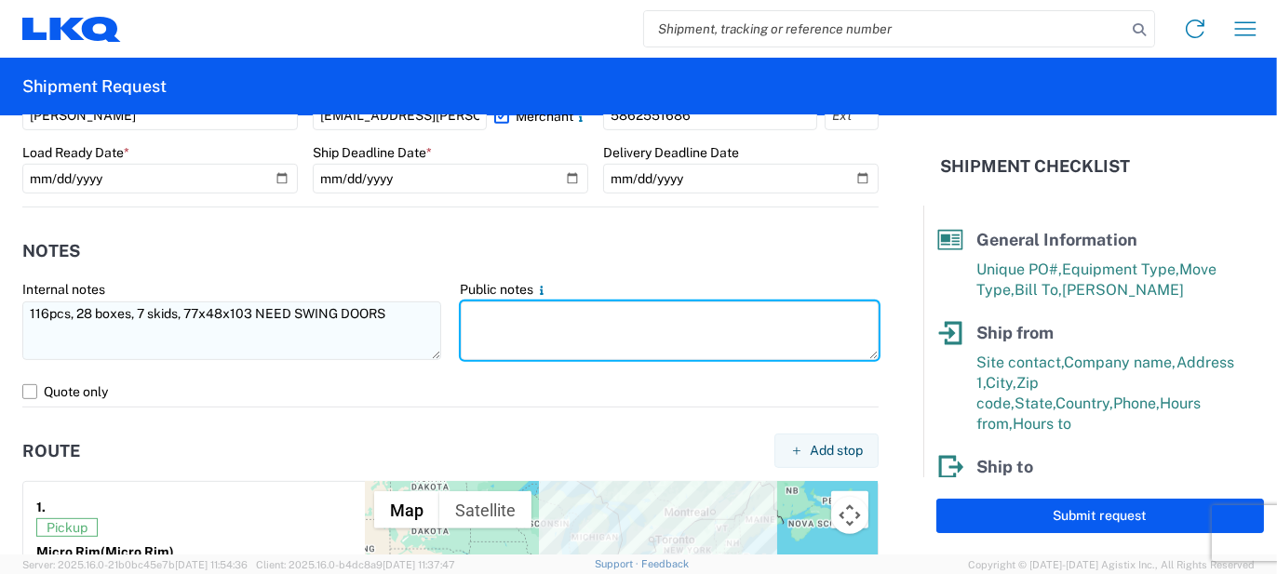
paste textarea "116pcs, 28 boxes, 7 skids, 77x48x103 NEED SWING DOORS"
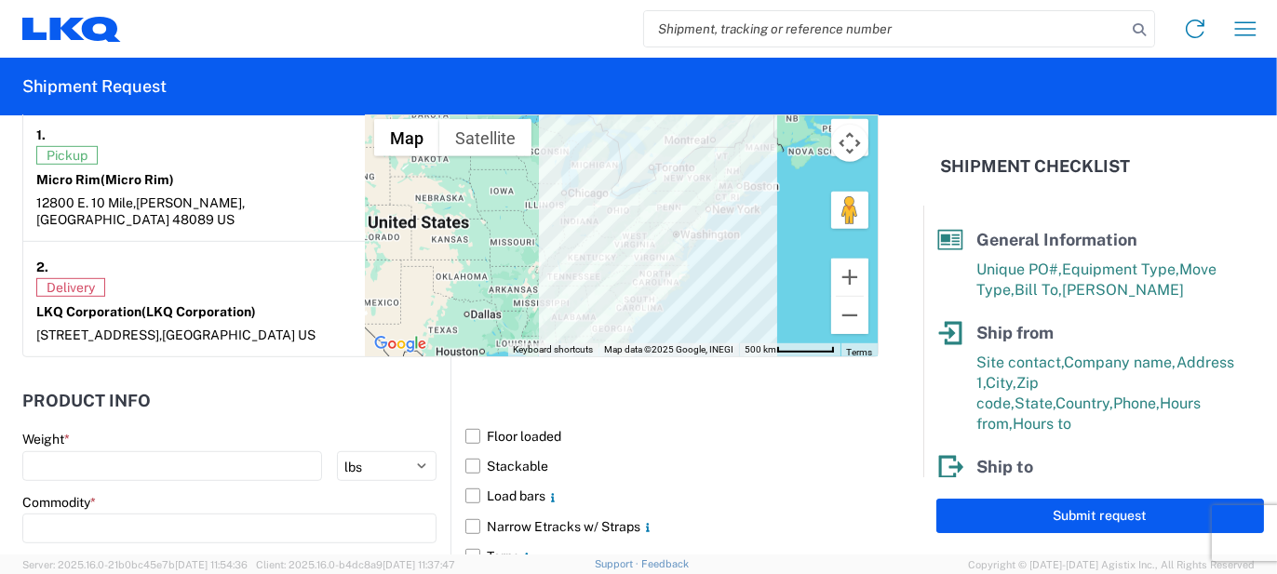
scroll to position [1675, 0]
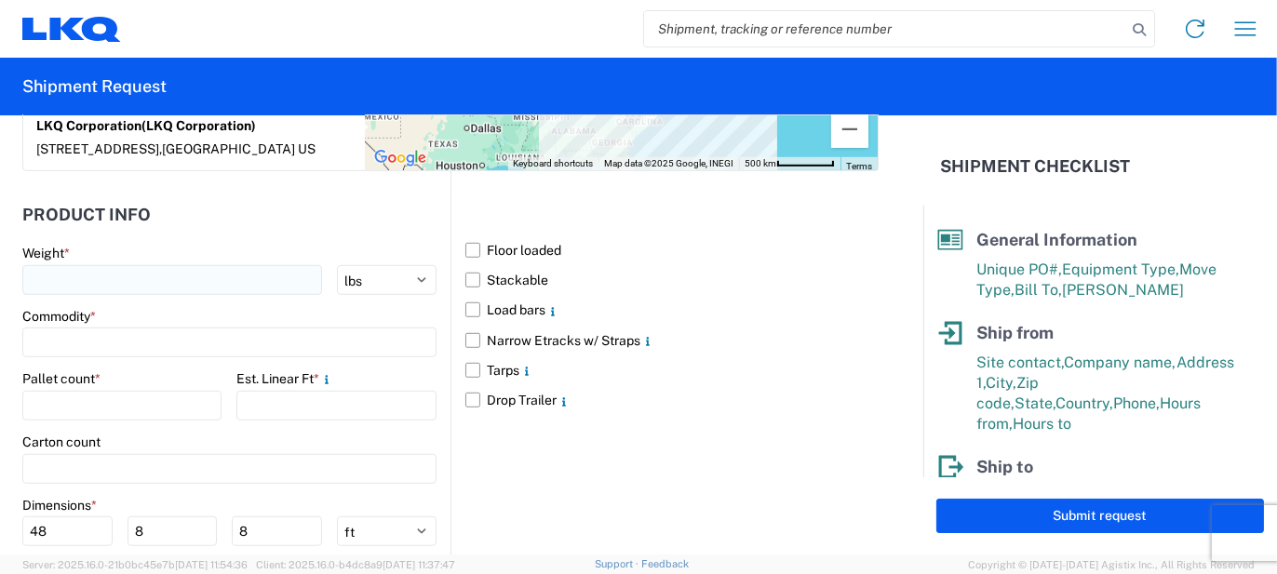
type textarea "116pcs, 28 boxes, 7 skids, 77x48x103 NEED SWING DOORS"
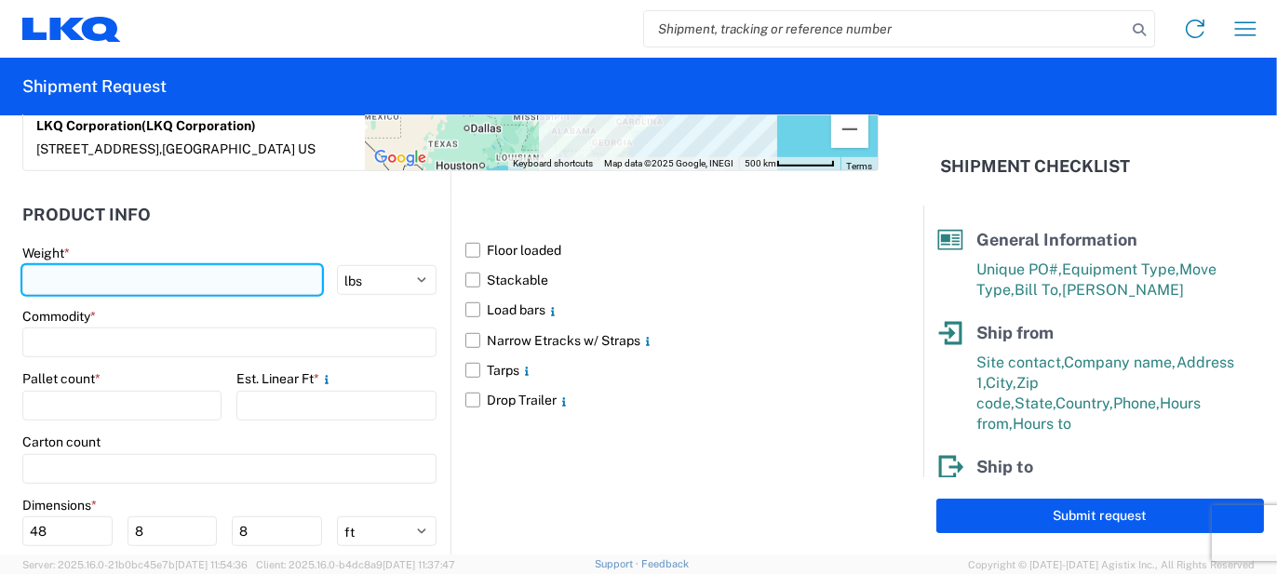
click at [181, 265] on input "number" at bounding box center [172, 280] width 300 height 30
type input "2800"
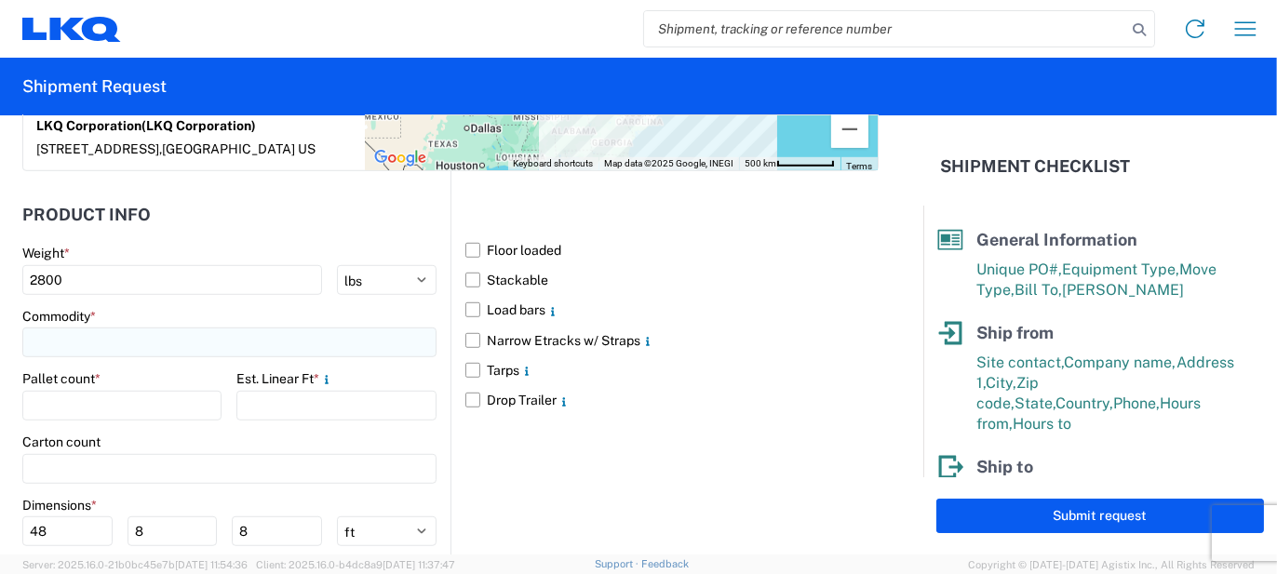
click at [160, 328] on input at bounding box center [229, 343] width 414 height 30
click at [139, 359] on input at bounding box center [189, 369] width 303 height 30
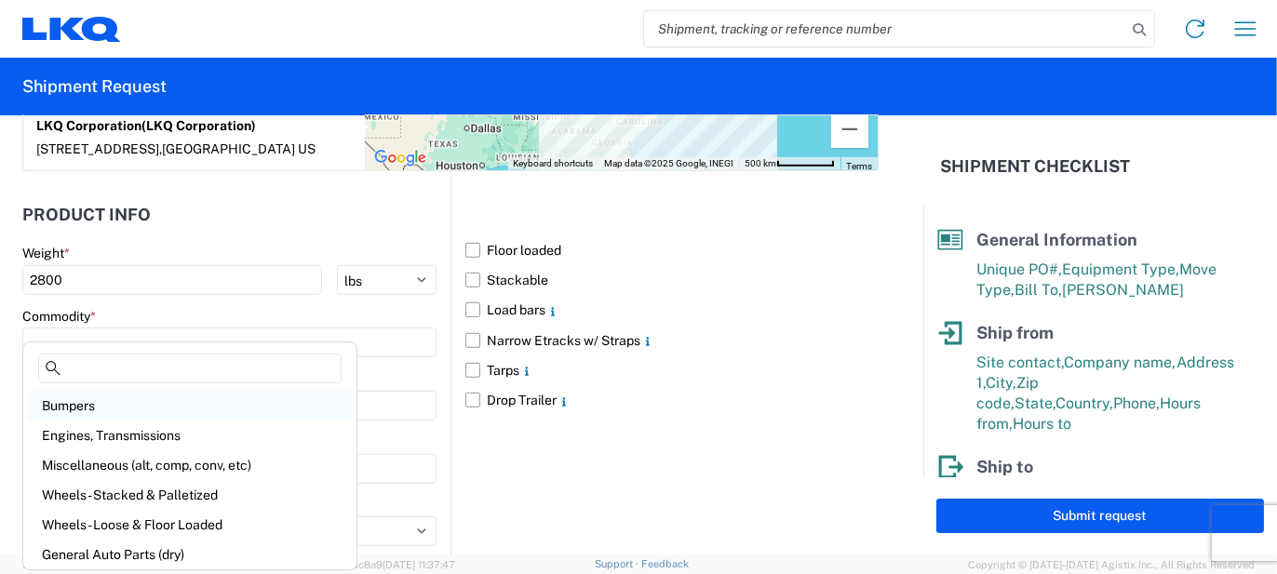
click at [86, 398] on div "Bumpers" at bounding box center [190, 406] width 326 height 30
type input "Bumpers"
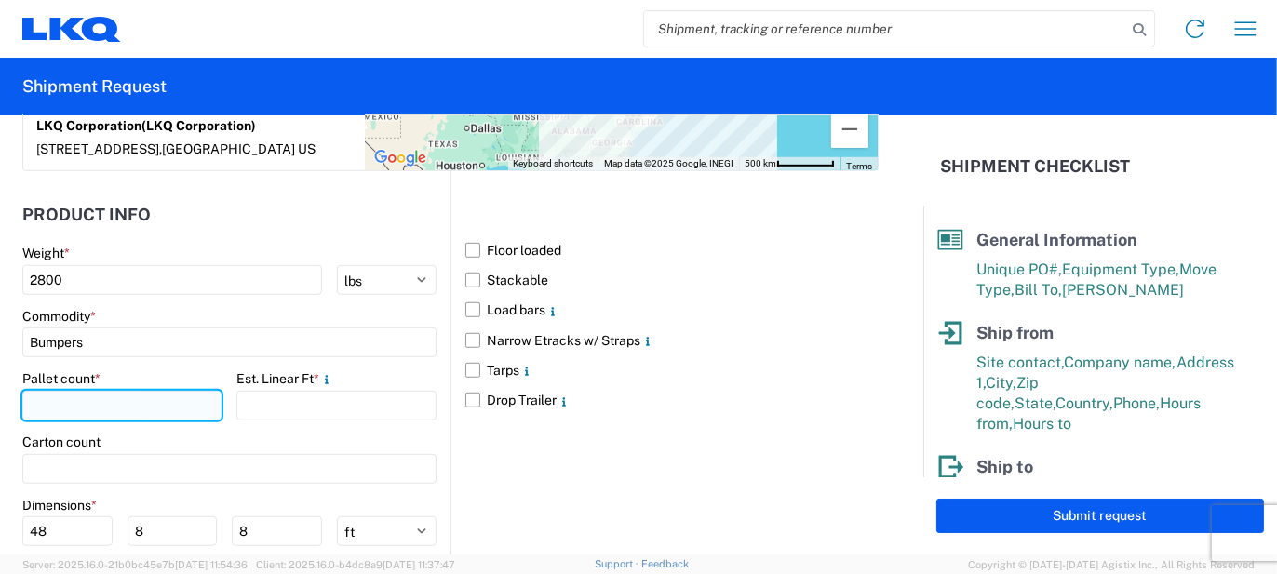
click at [74, 391] on input "number" at bounding box center [121, 406] width 199 height 30
type input "7"
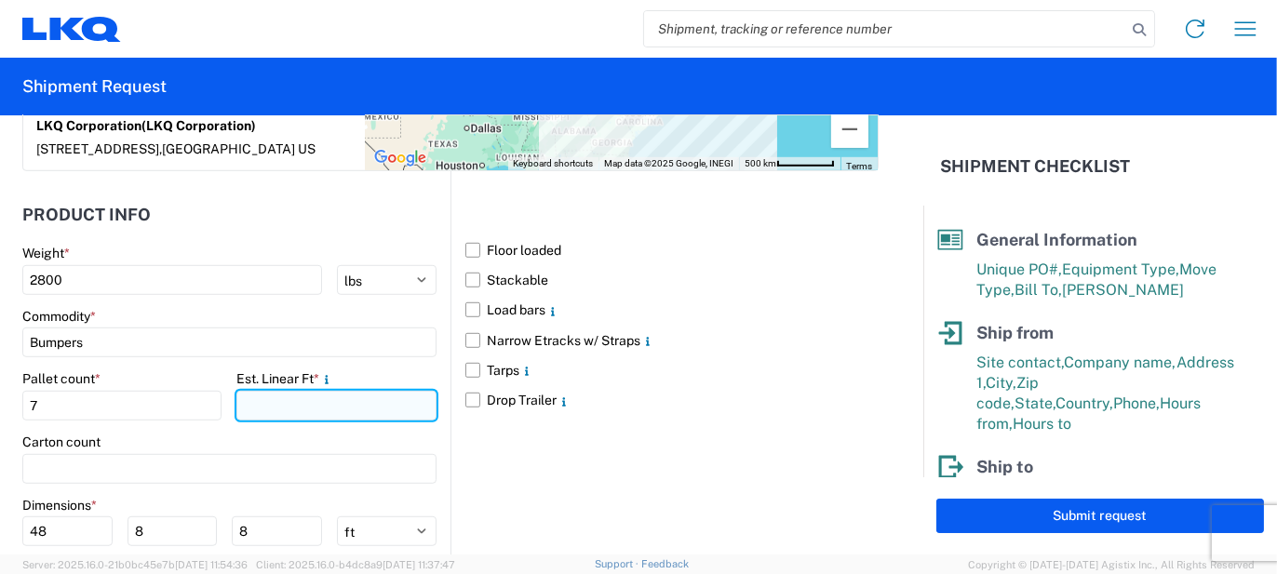
click at [288, 391] on input "number" at bounding box center [335, 406] width 199 height 30
type input "26"
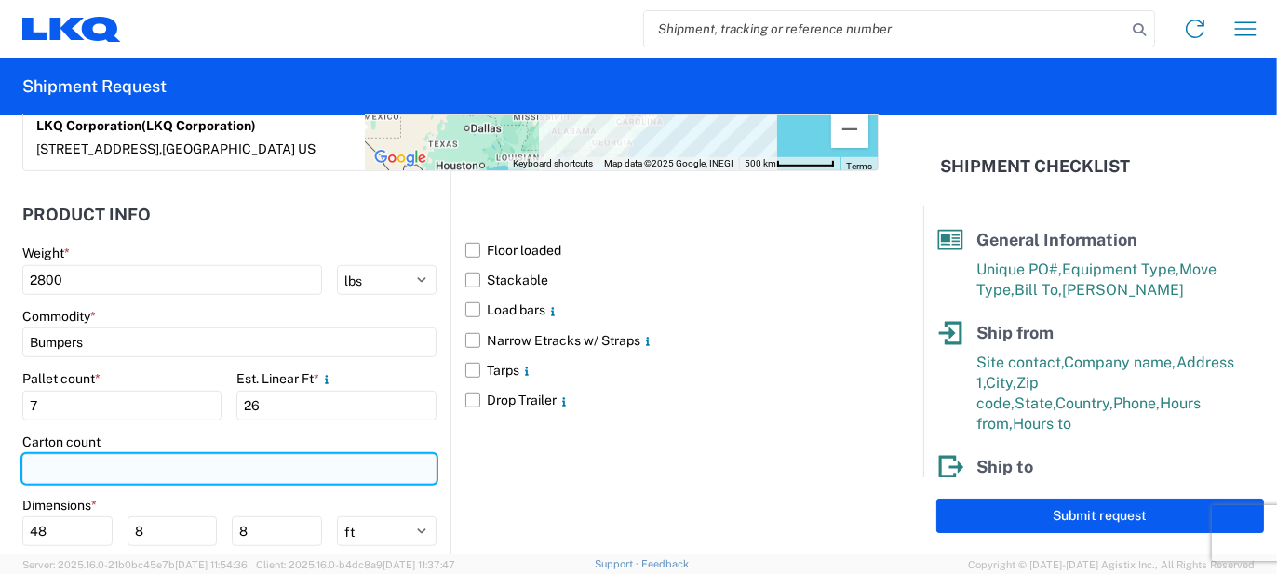
click at [171, 454] on input "number" at bounding box center [229, 469] width 414 height 30
type input "28"
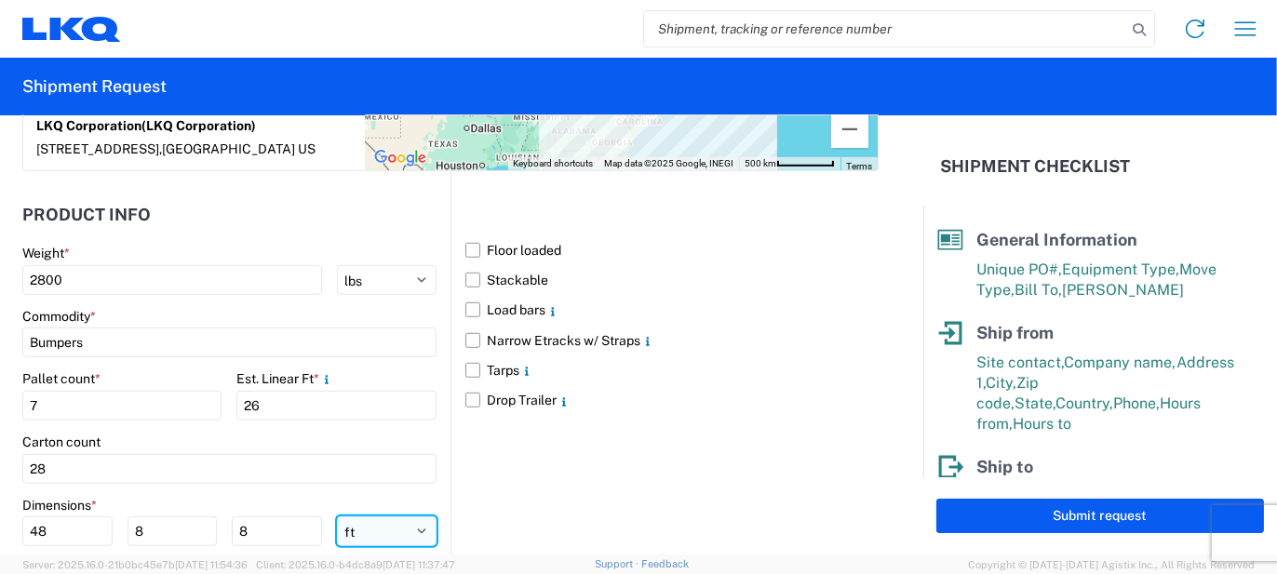
click at [347, 516] on select "ft in cm" at bounding box center [387, 531] width 100 height 30
select select "IN"
click at [337, 516] on select "ft in cm" at bounding box center [387, 531] width 100 height 30
type input "576"
type input "96"
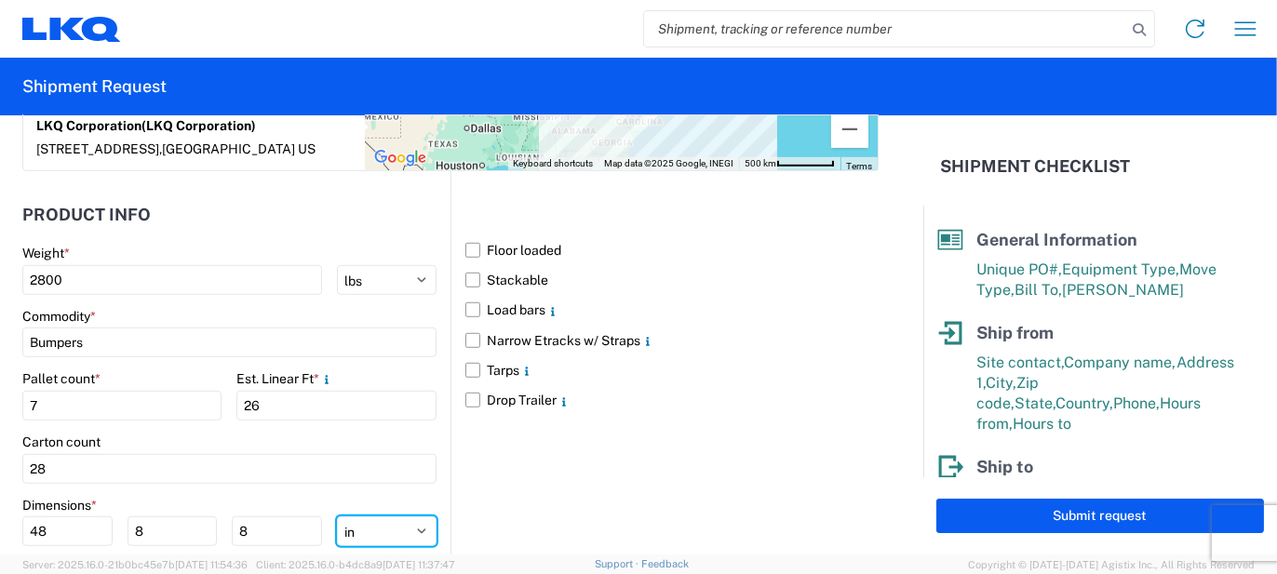
type input "96"
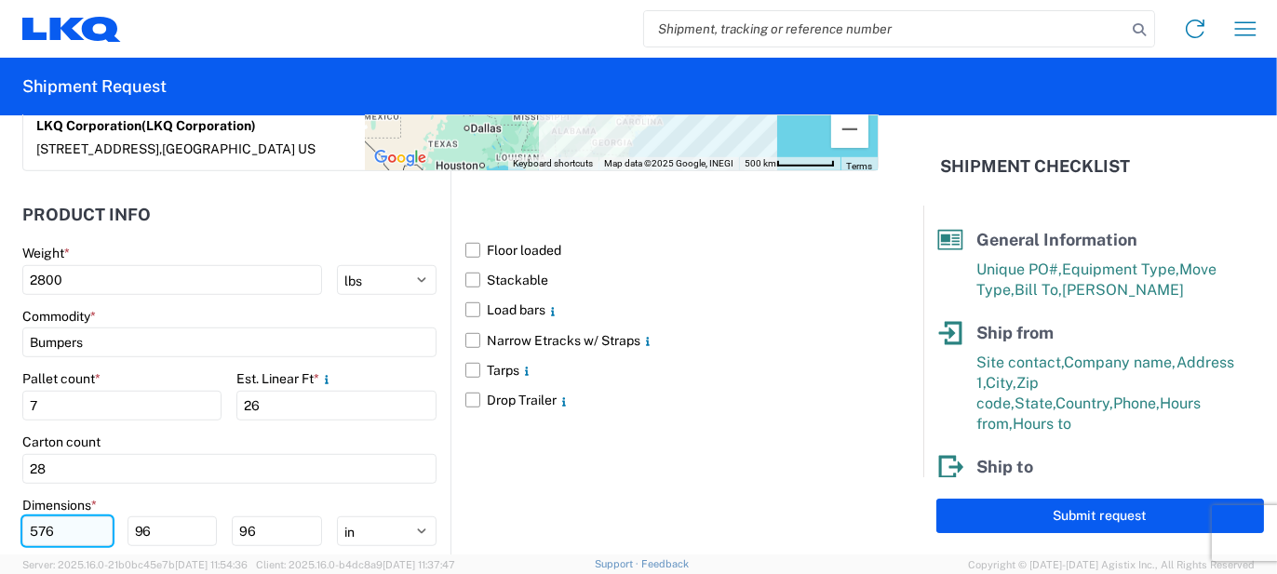
click at [100, 516] on input "576" at bounding box center [67, 531] width 90 height 30
click at [101, 516] on input "576" at bounding box center [67, 531] width 90 height 30
type input "77"
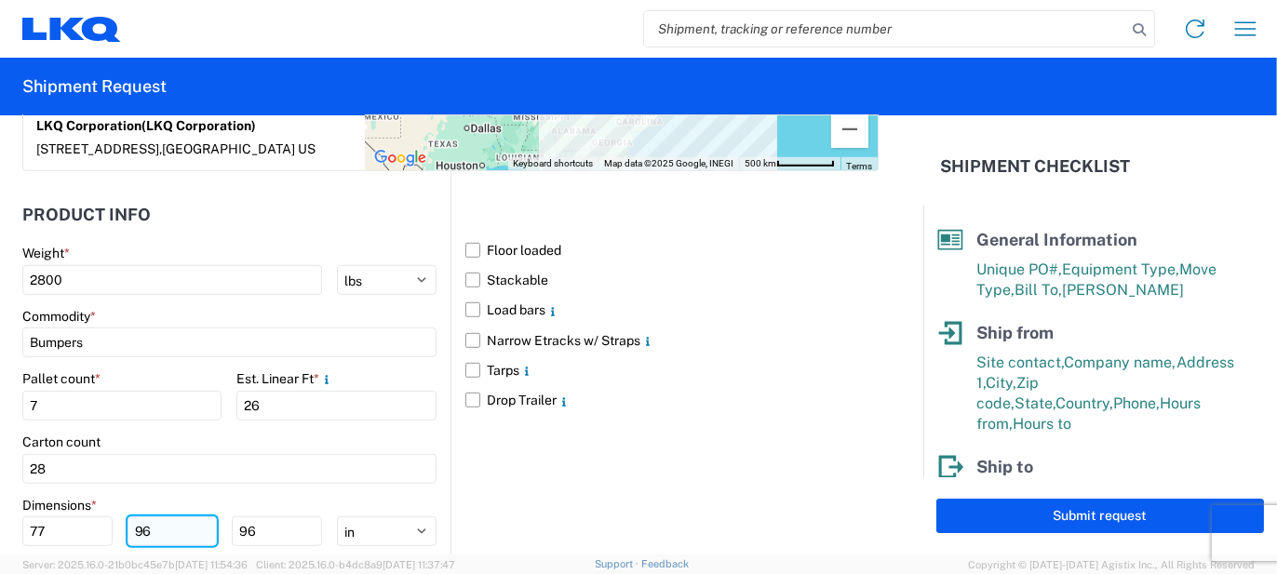
click at [146, 516] on input "96" at bounding box center [172, 531] width 90 height 30
type input "48"
click at [267, 516] on input "96" at bounding box center [277, 531] width 90 height 30
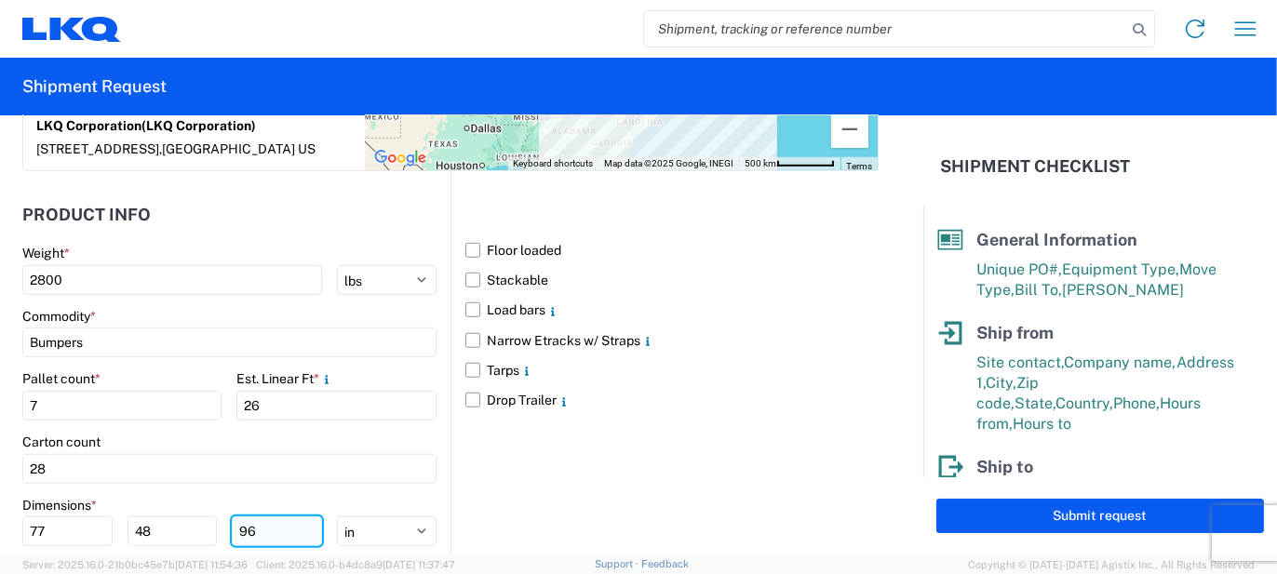
click at [267, 516] on input "96" at bounding box center [277, 531] width 90 height 30
type input "103"
click at [500, 474] on div "Floor loaded Stackable Load bars Narrow Etracks w/ Straps Tarps Drop Trailer" at bounding box center [664, 413] width 428 height 484
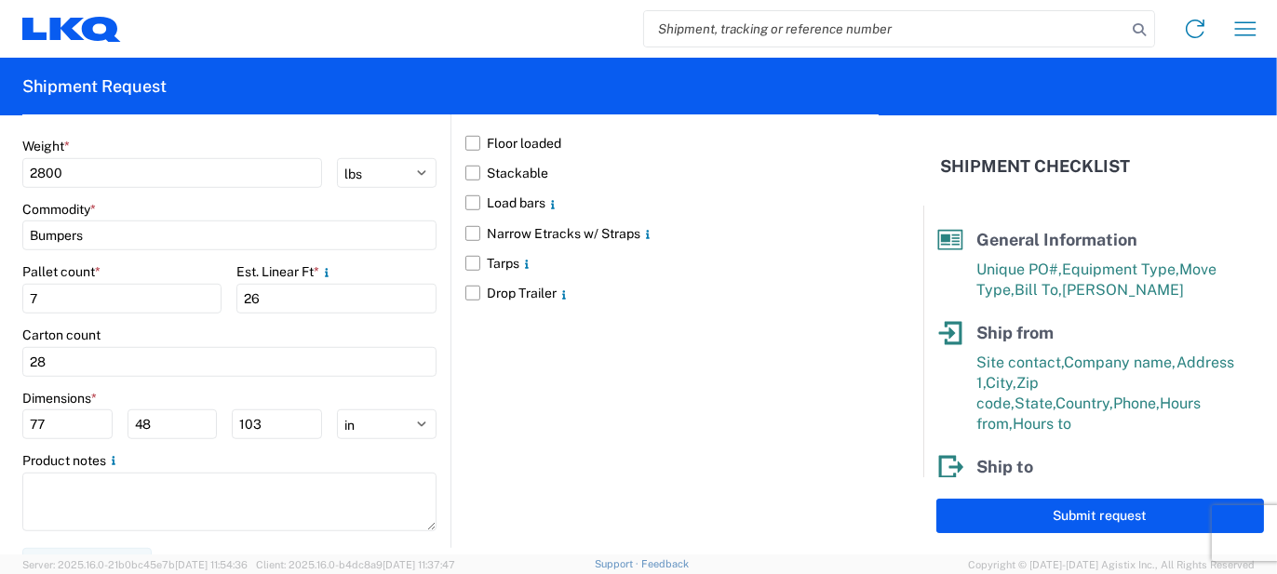
scroll to position [1788, 0]
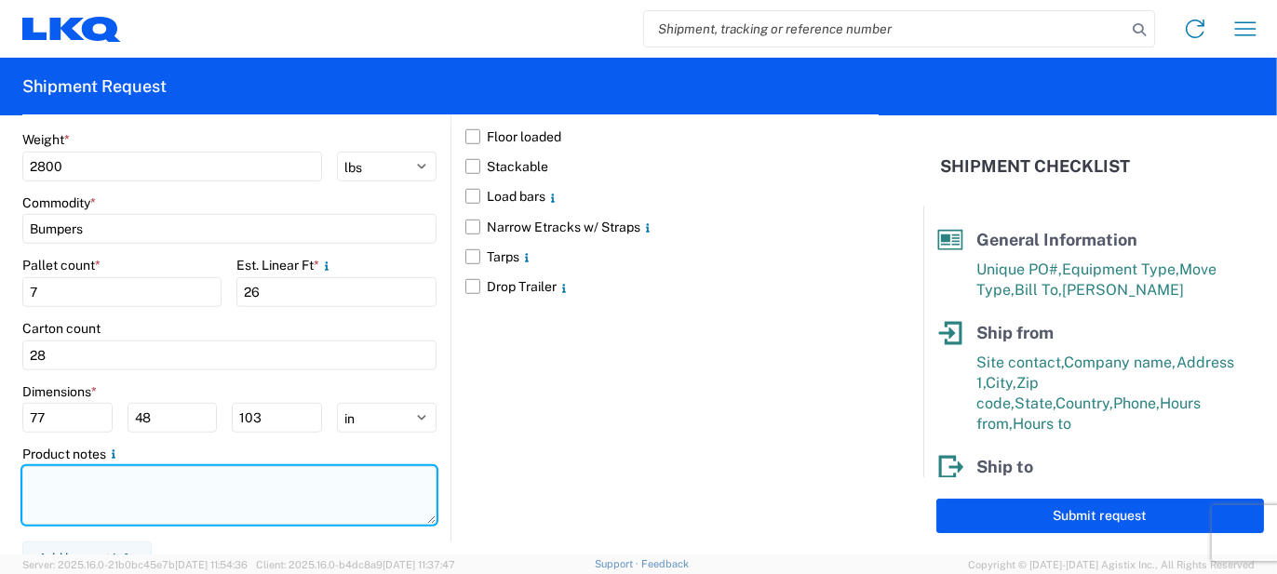
click at [259, 502] on textarea at bounding box center [229, 495] width 414 height 59
paste textarea "116pcs, 28 boxes, 7 skids, 77x48x103 NEED SWING DOORS"
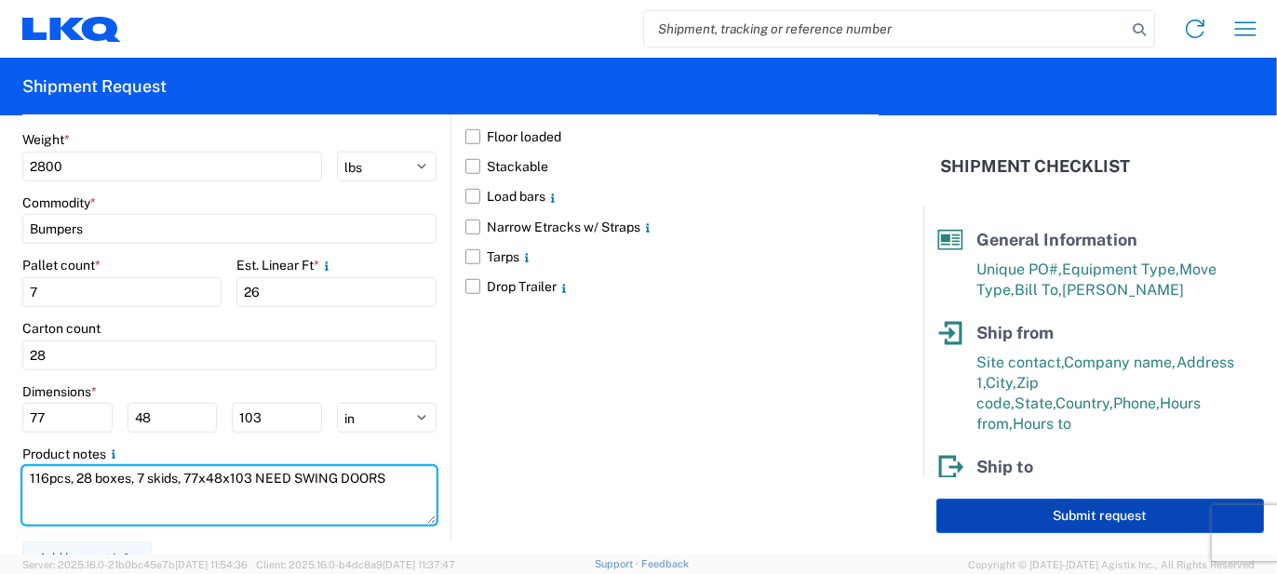
type textarea "116pcs, 28 boxes, 7 skids, 77x48x103 NEED SWING DOORS"
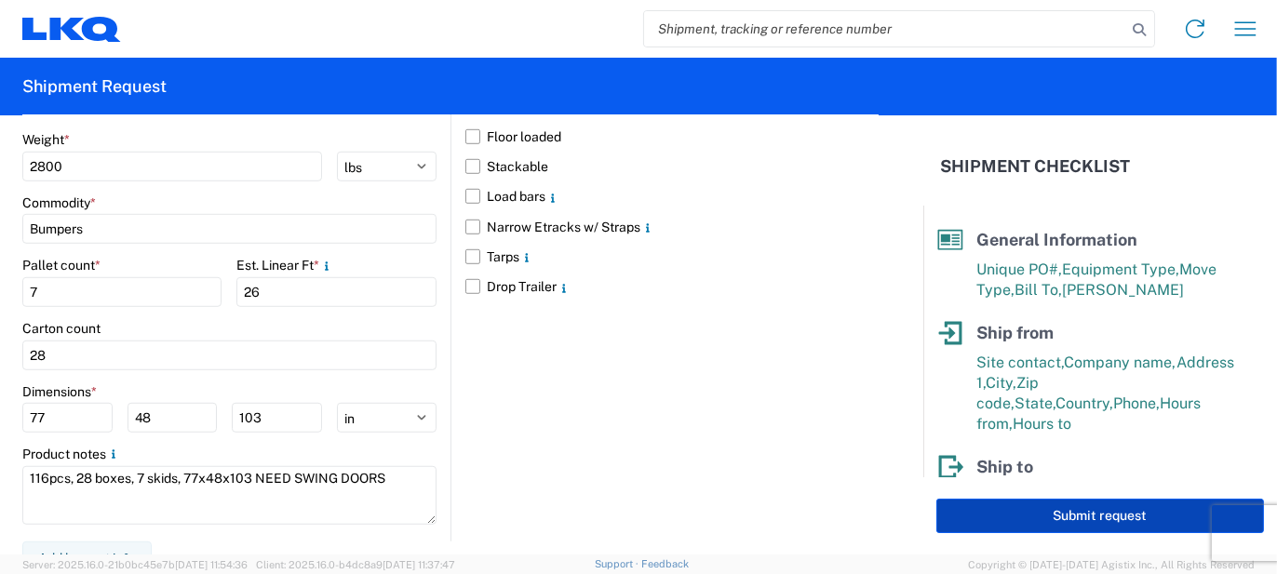
click at [992, 513] on button "Submit request" at bounding box center [1100, 516] width 328 height 34
select select "US"
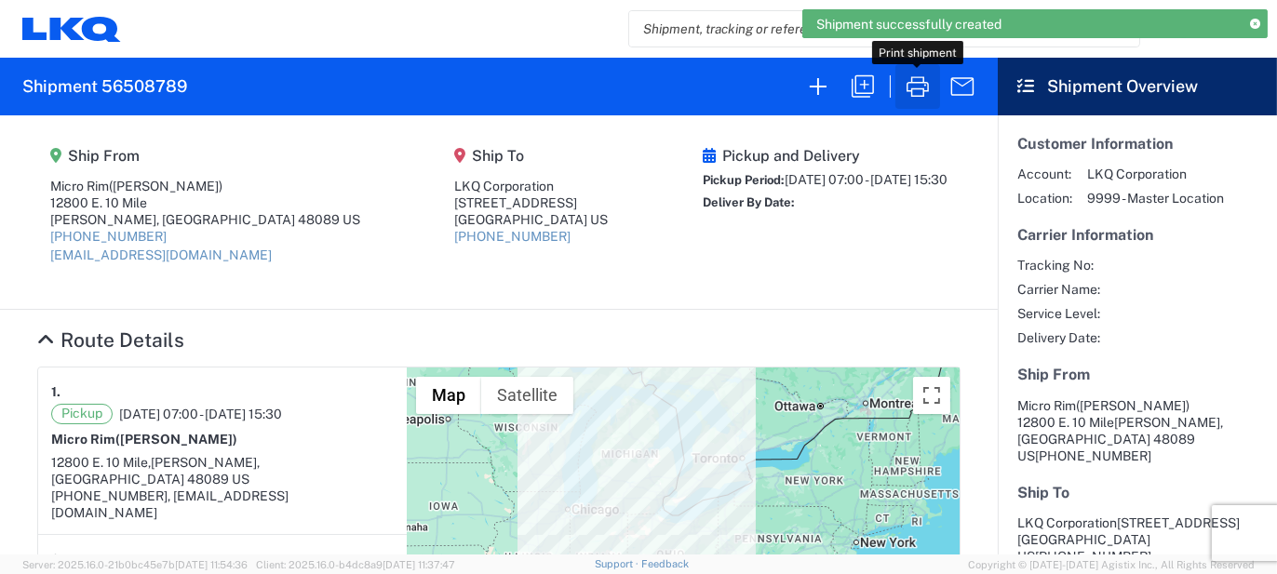
click at [923, 85] on icon "button" at bounding box center [918, 87] width 30 height 30
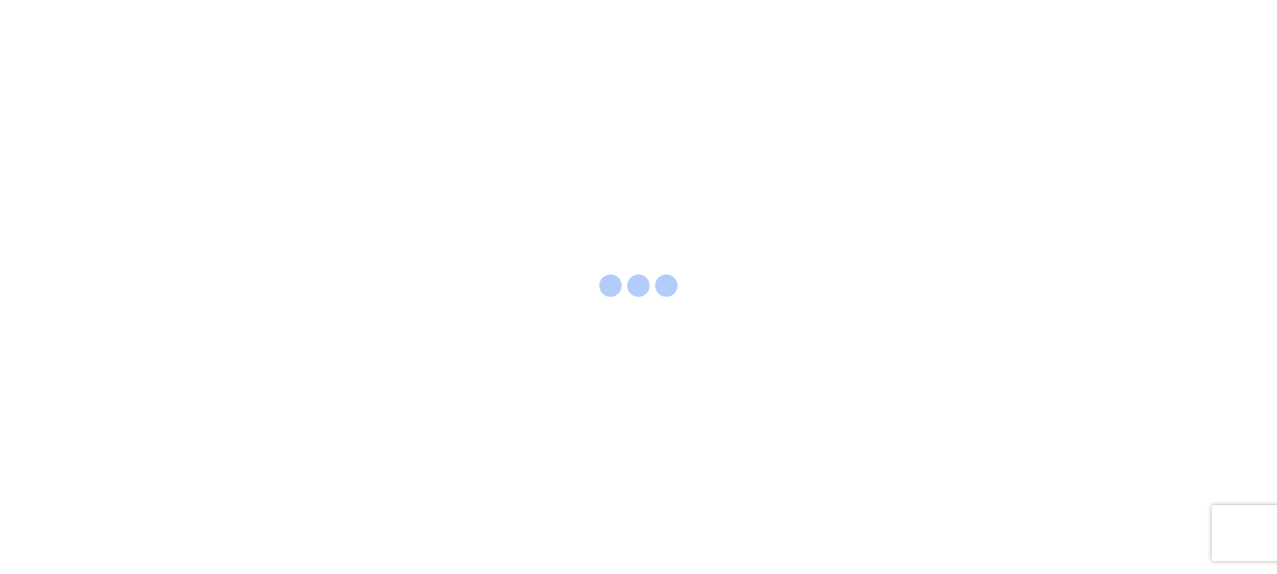
select select "FULL"
select select "LBS"
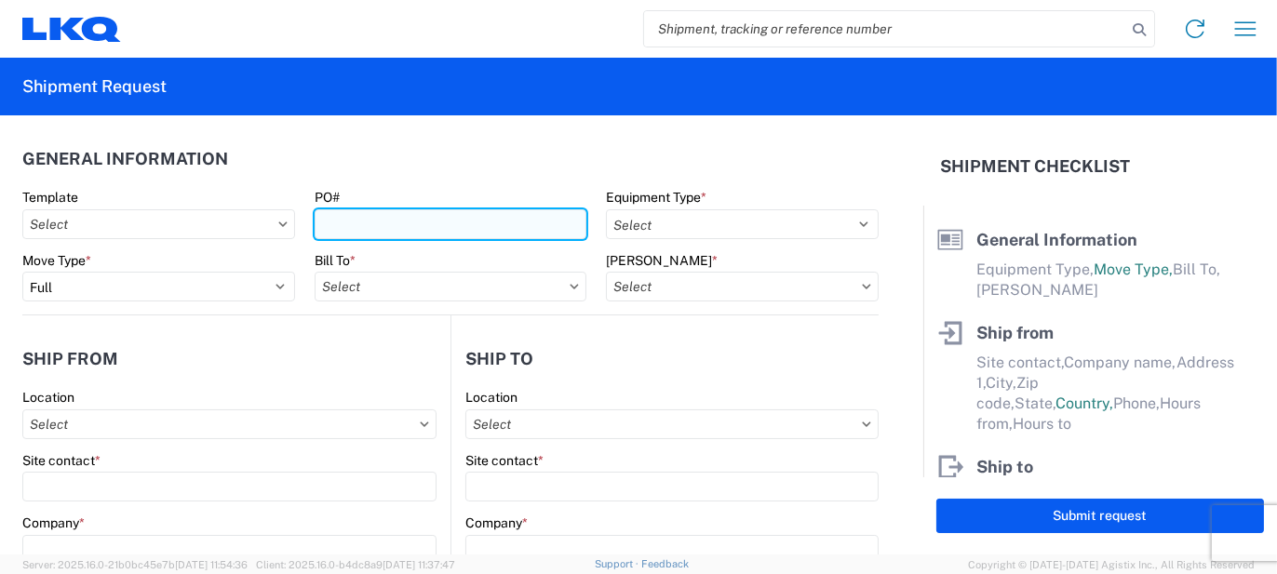
click at [363, 224] on input "PO#" at bounding box center [450, 224] width 273 height 30
type input "LS042568, LS042253"
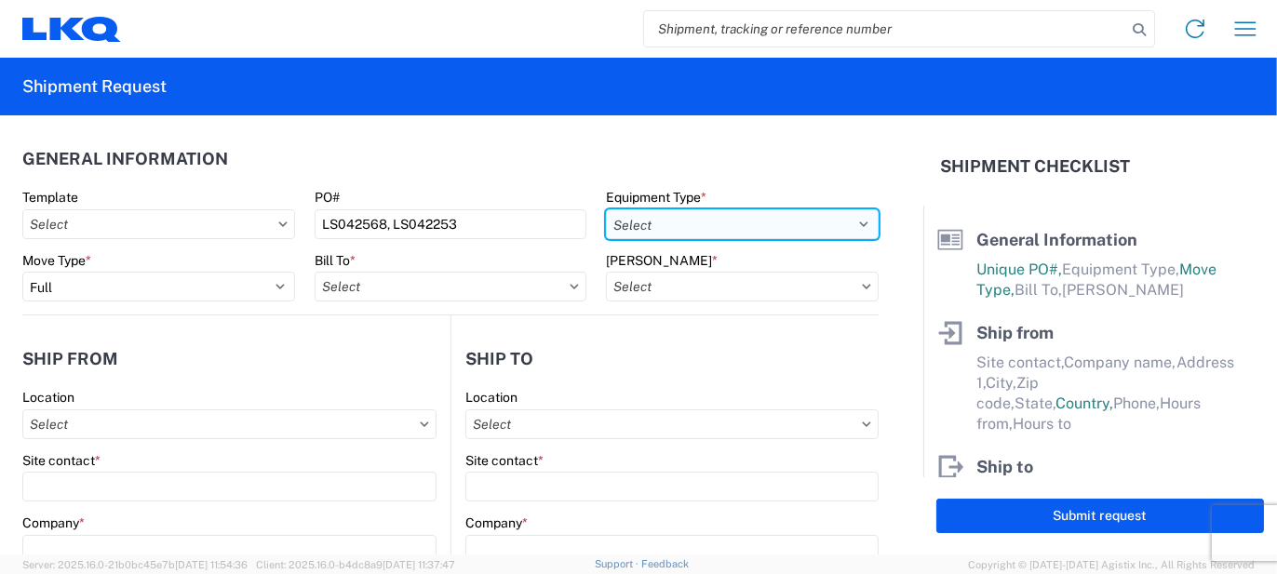
click at [641, 230] on select "Select 53’ Dry Van Flatbed Dropdeck (van) Lowboy (flatbed) Rail" at bounding box center [742, 224] width 273 height 30
select select "STDV"
click at [606, 209] on select "Select 53’ Dry Van Flatbed Dropdeck (van) Lowboy (flatbed) Rail" at bounding box center [742, 224] width 273 height 30
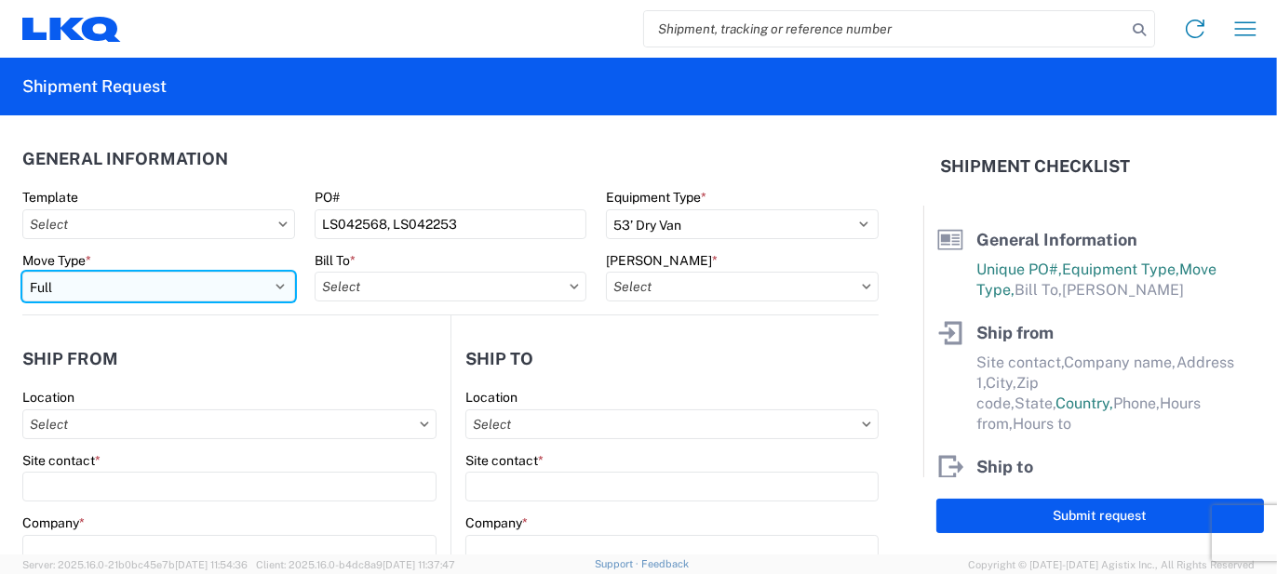
click at [270, 289] on select "Select Full Partial TL" at bounding box center [158, 287] width 273 height 30
select select "PARTIAL_TL"
click at [22, 272] on select "Select Full Partial TL" at bounding box center [158, 287] width 273 height 30
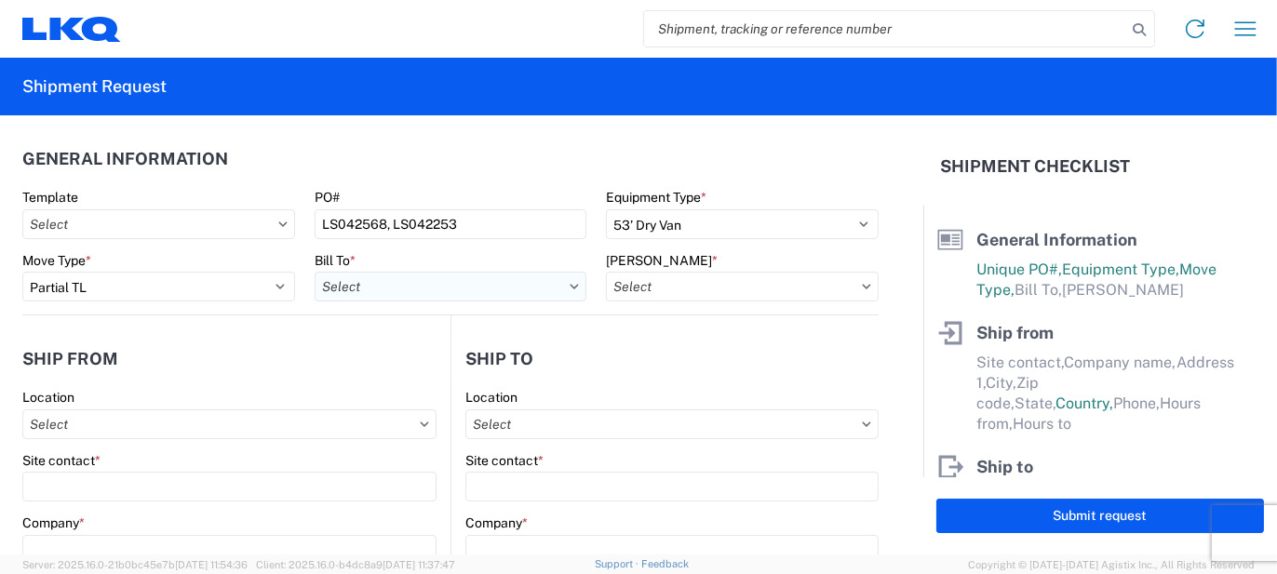
click at [380, 284] on input "Bill To *" at bounding box center [450, 287] width 273 height 30
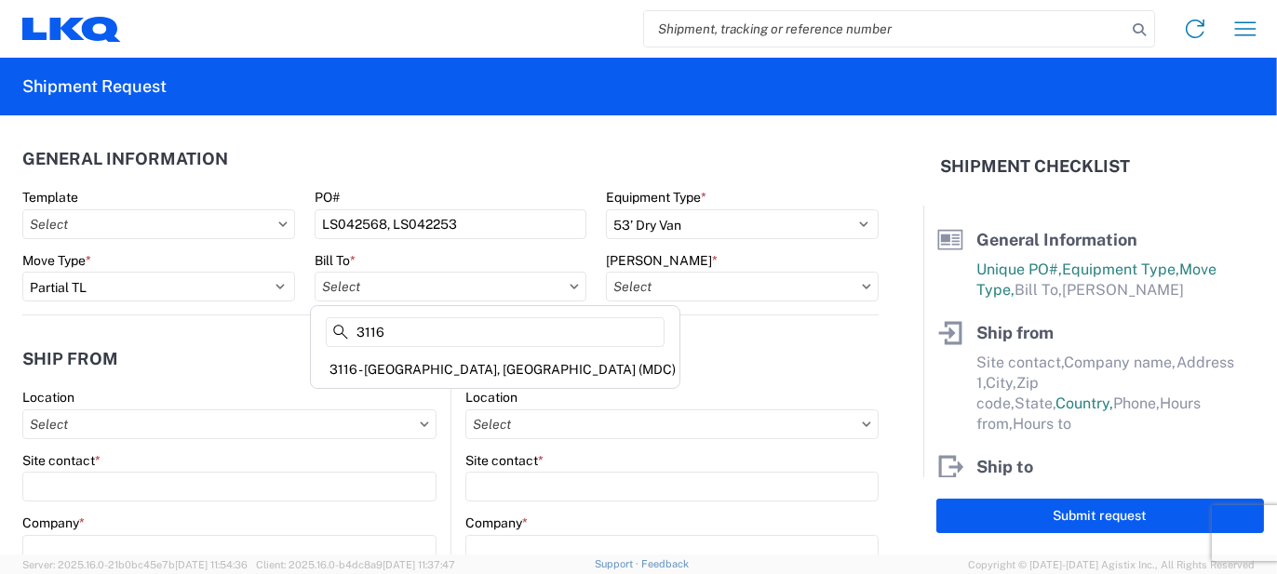
type input "3116"
click at [400, 365] on div "3116 - [GEOGRAPHIC_DATA], [GEOGRAPHIC_DATA] (MDC)" at bounding box center [494, 369] width 361 height 30
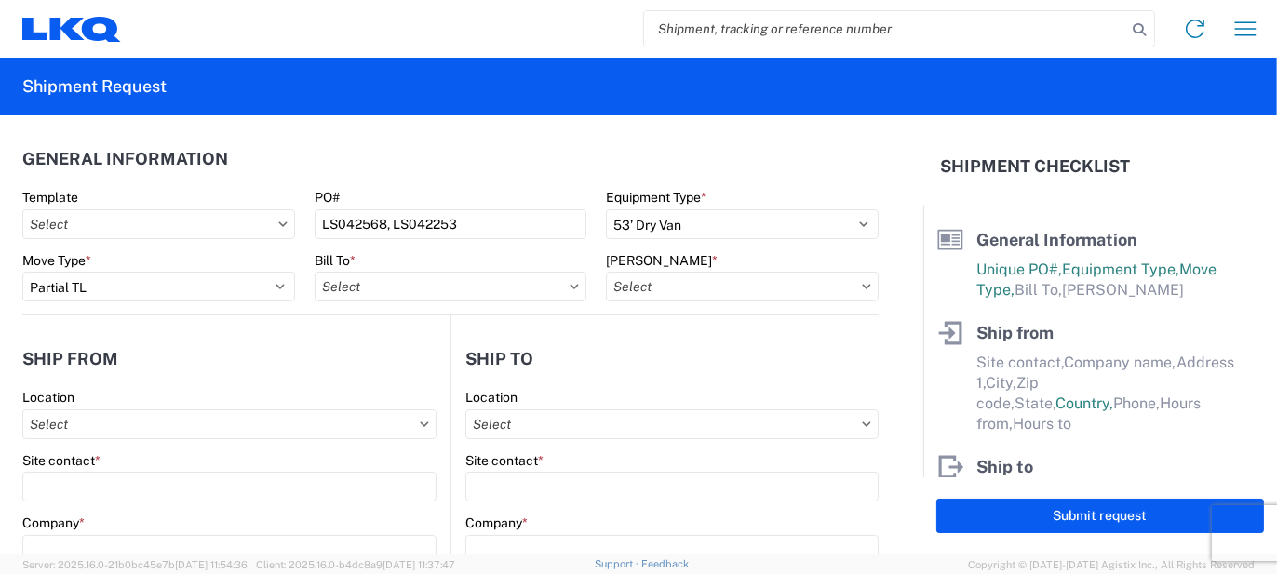
type input "3116 - [GEOGRAPHIC_DATA], [GEOGRAPHIC_DATA] (MDC)"
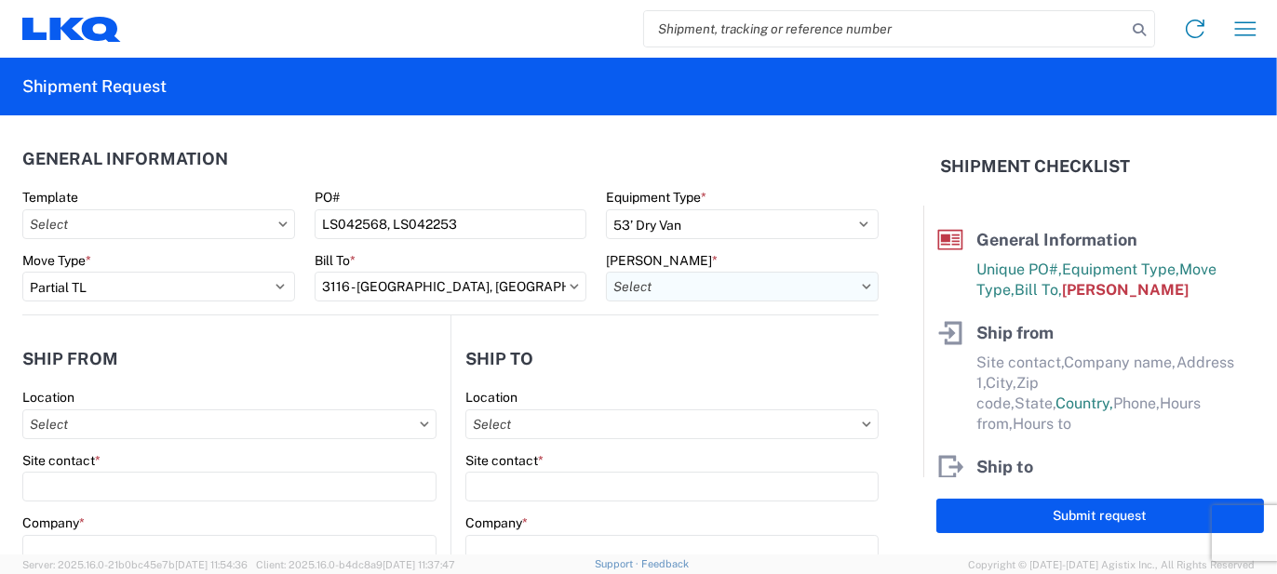
click at [632, 286] on input "[PERSON_NAME] *" at bounding box center [742, 287] width 273 height 30
click at [659, 327] on input at bounding box center [763, 332] width 303 height 30
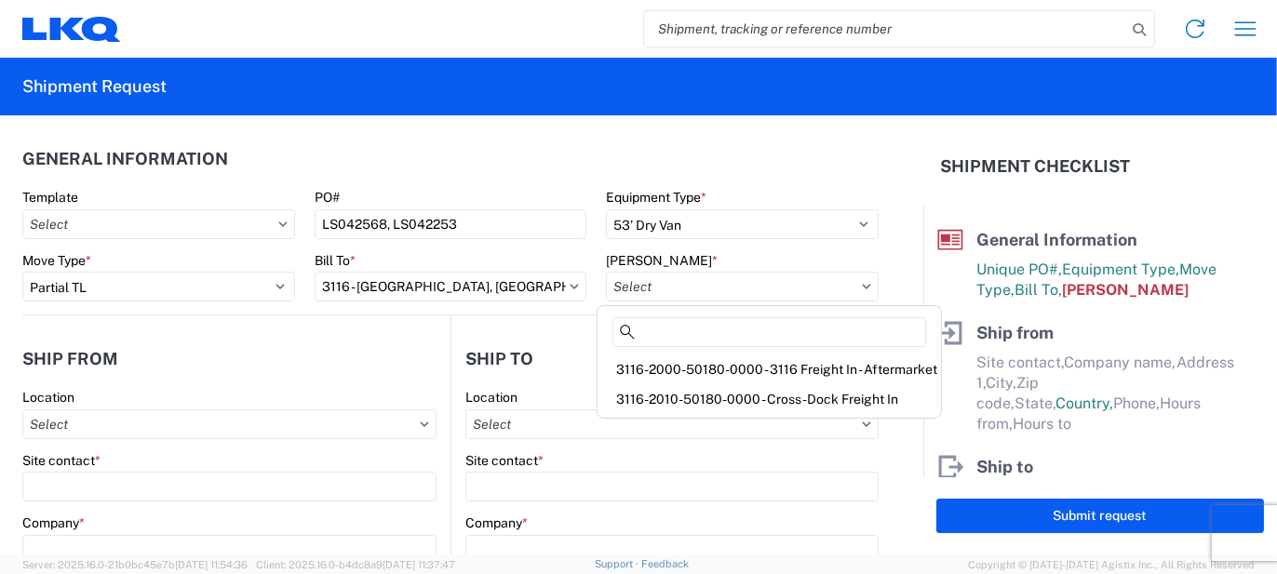
click at [679, 386] on div "3116-2010-50180-0000 - Cross-Dock Freight In" at bounding box center [769, 399] width 336 height 30
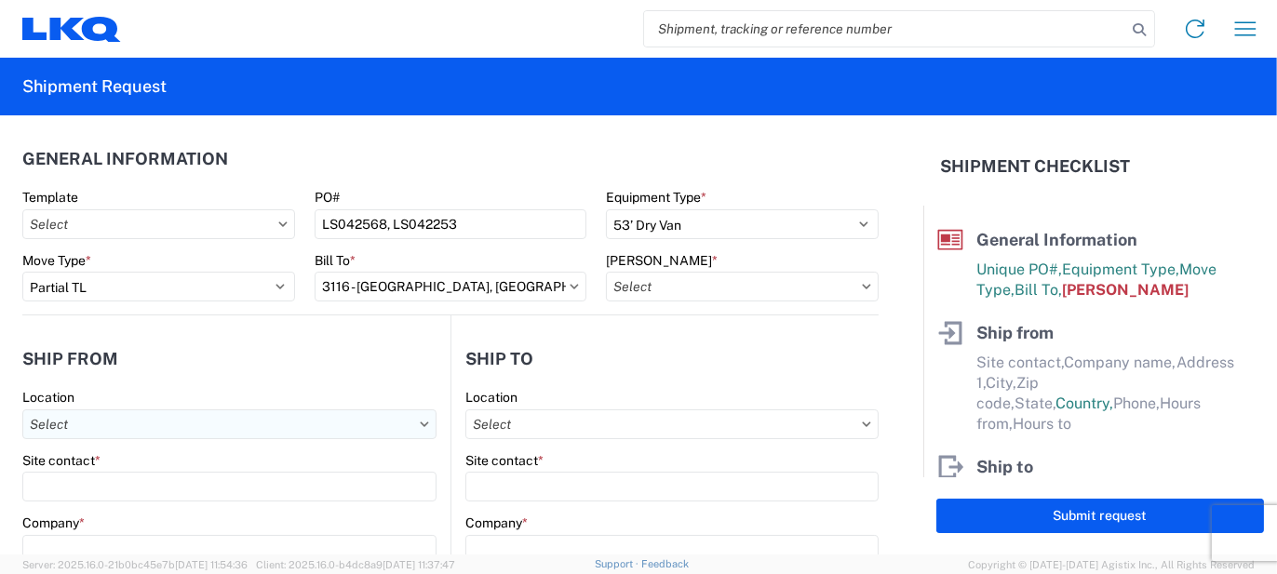
type input "3116-2010-50180-0000 - Cross-Dock Freight In"
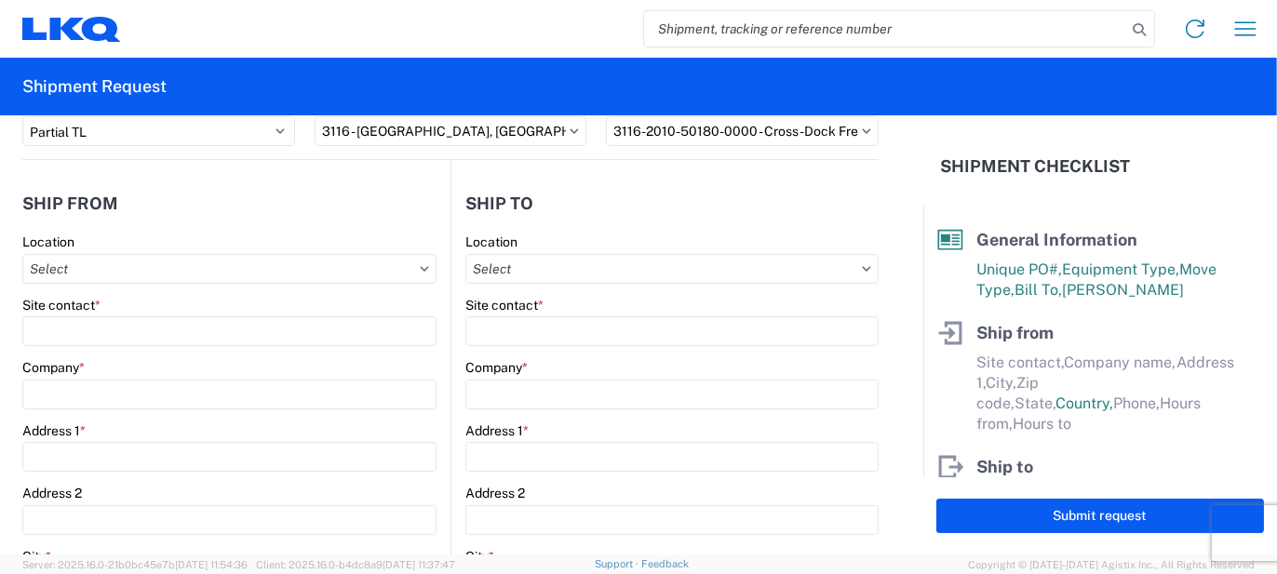
scroll to position [186, 0]
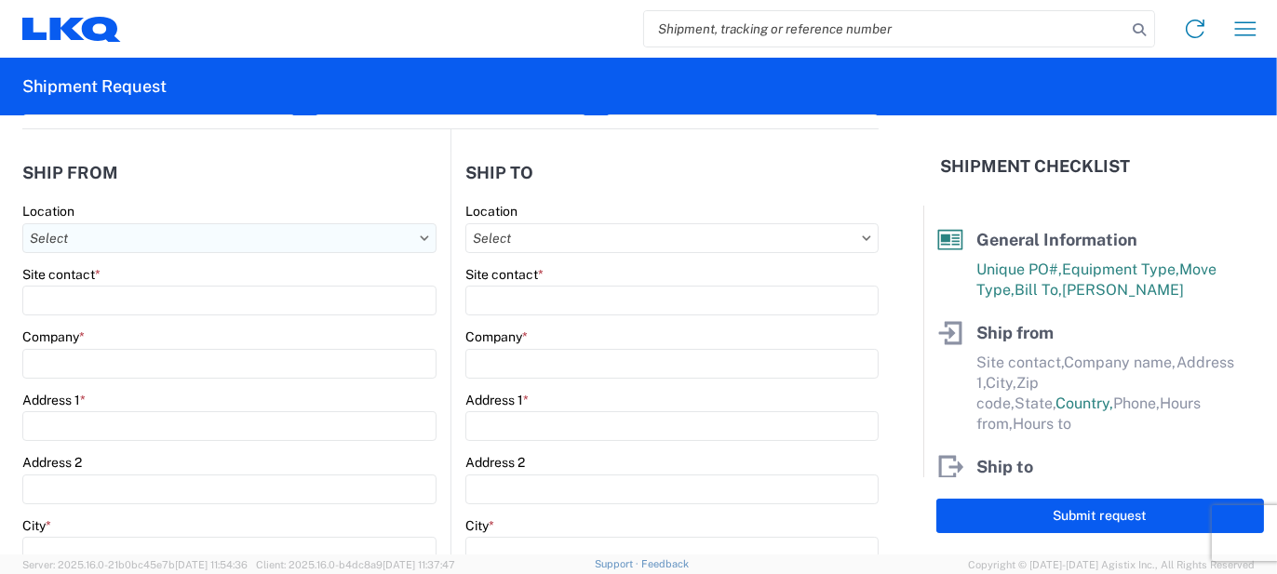
click at [234, 243] on input "Location" at bounding box center [229, 238] width 414 height 30
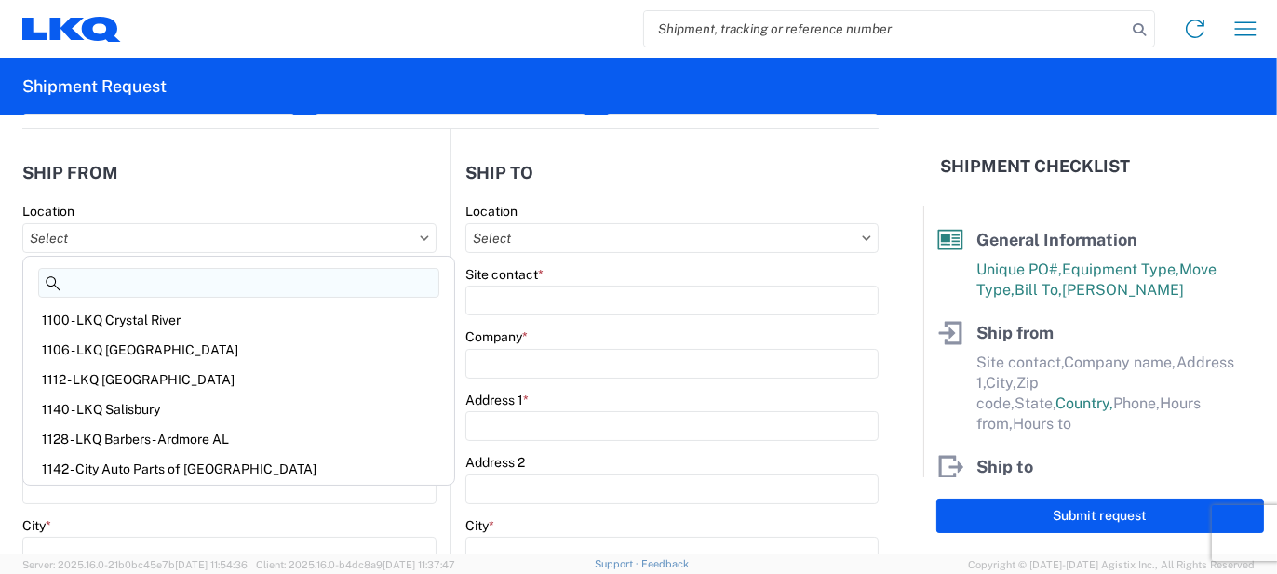
click at [183, 280] on input at bounding box center [238, 283] width 401 height 30
click at [122, 197] on agx-form-section "Ship from Location Site contact * Company * Address 1 * Address 2 City * Zip * …" at bounding box center [236, 544] width 428 height 785
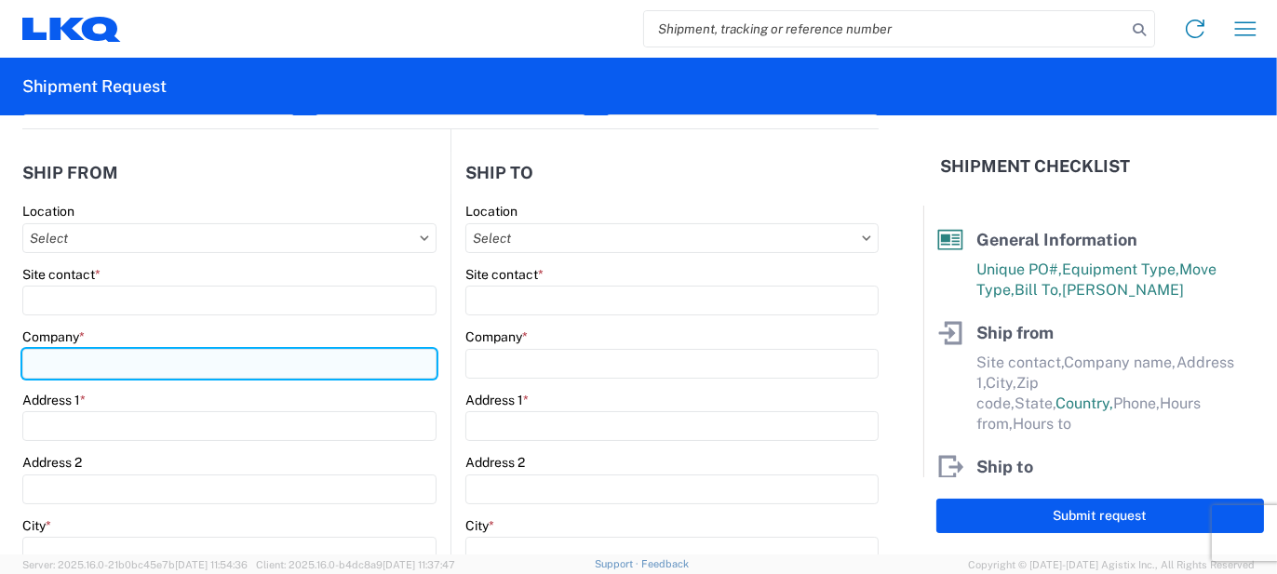
click at [89, 362] on input "Company *" at bounding box center [229, 364] width 414 height 30
type input "m"
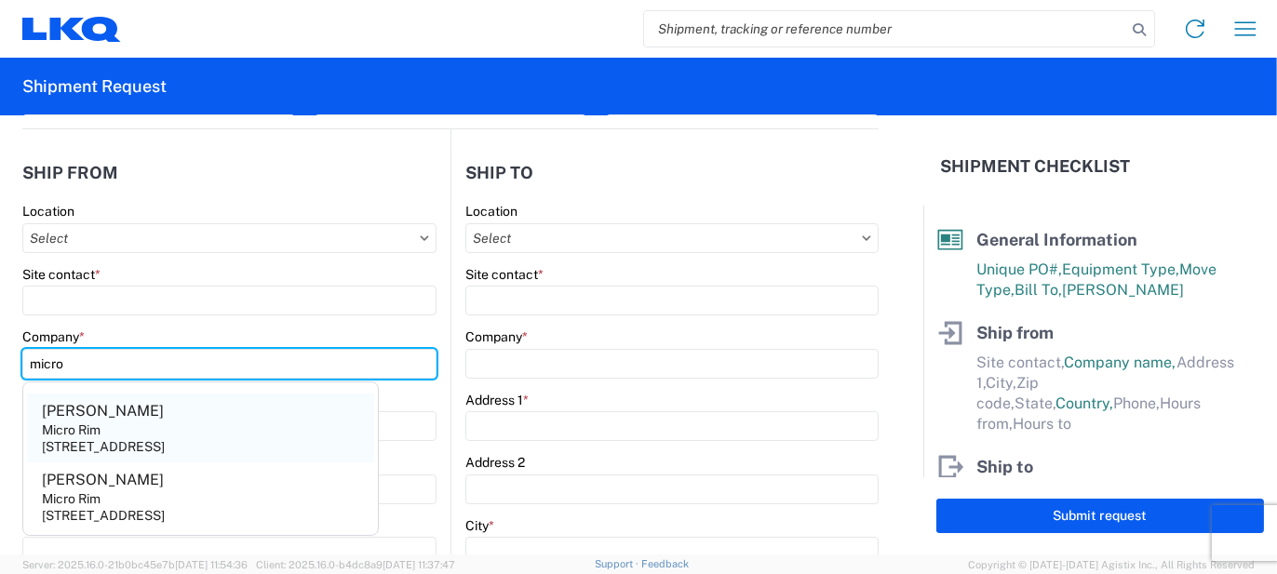
type input "micro"
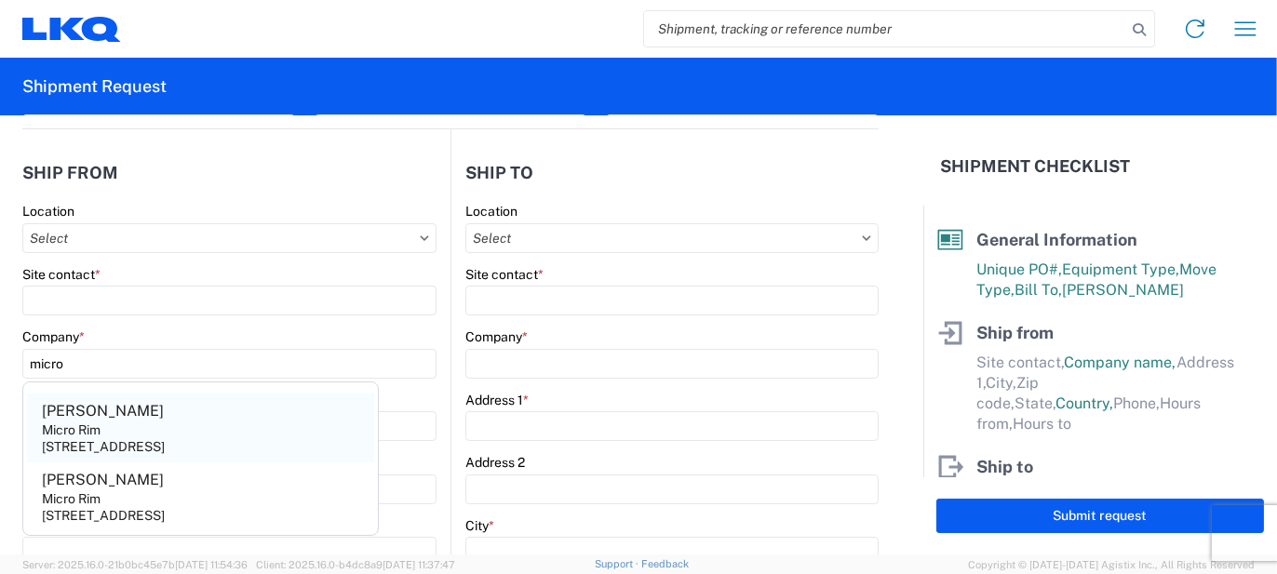
click at [165, 449] on div "[STREET_ADDRESS]" at bounding box center [103, 446] width 123 height 17
type input "[PERSON_NAME]"
type input "Micro Rim"
type input "12800 E. 10 Mile"
type input "[PERSON_NAME]"
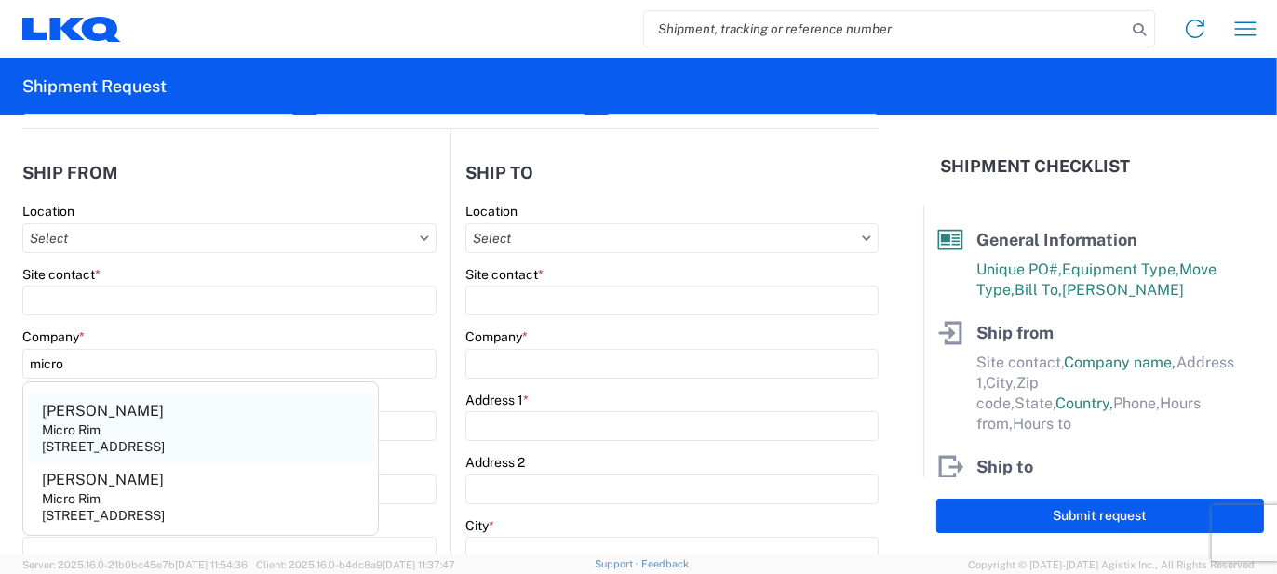
type input "48089"
select select "MI"
select select "US"
type input "[EMAIL_ADDRESS][DOMAIN_NAME]"
type input "[PHONE_NUMBER]"
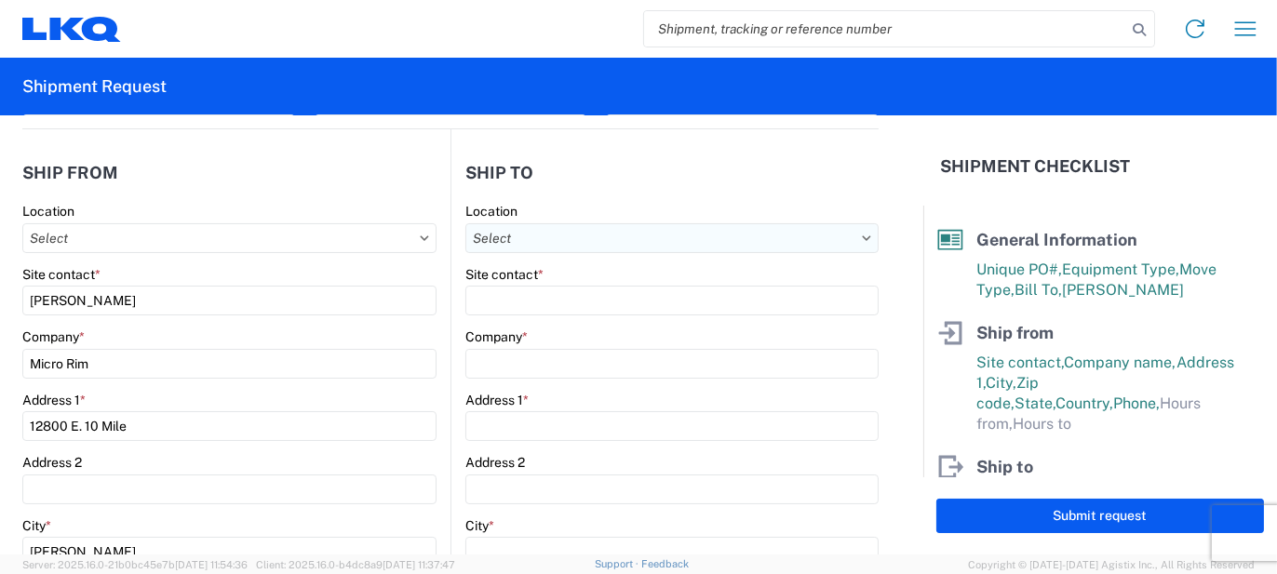
click at [550, 245] on input "Location" at bounding box center [671, 238] width 413 height 30
click at [550, 280] on input at bounding box center [625, 283] width 303 height 30
type input "3314"
click at [552, 312] on div "3314 - Sterling MA (314)" at bounding box center [625, 320] width 326 height 30
type input "3314 - Sterling MA (314)"
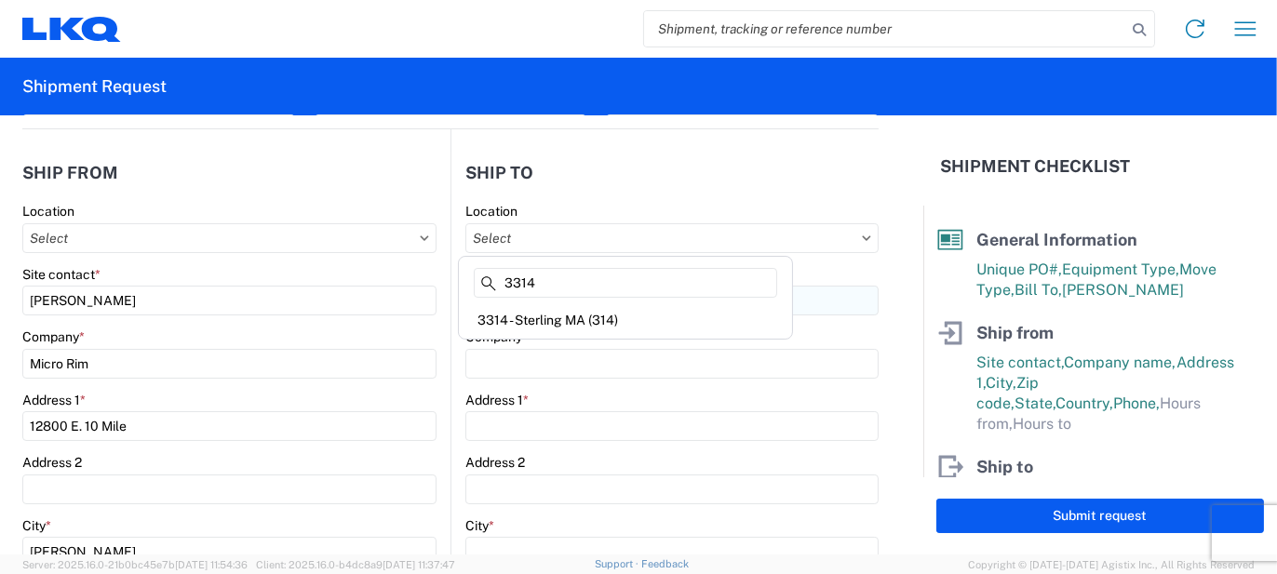
type input "3314 Sterling"
type input "[STREET_ADDRESS]"
type input "Sterling"
type input "01564"
select select "US"
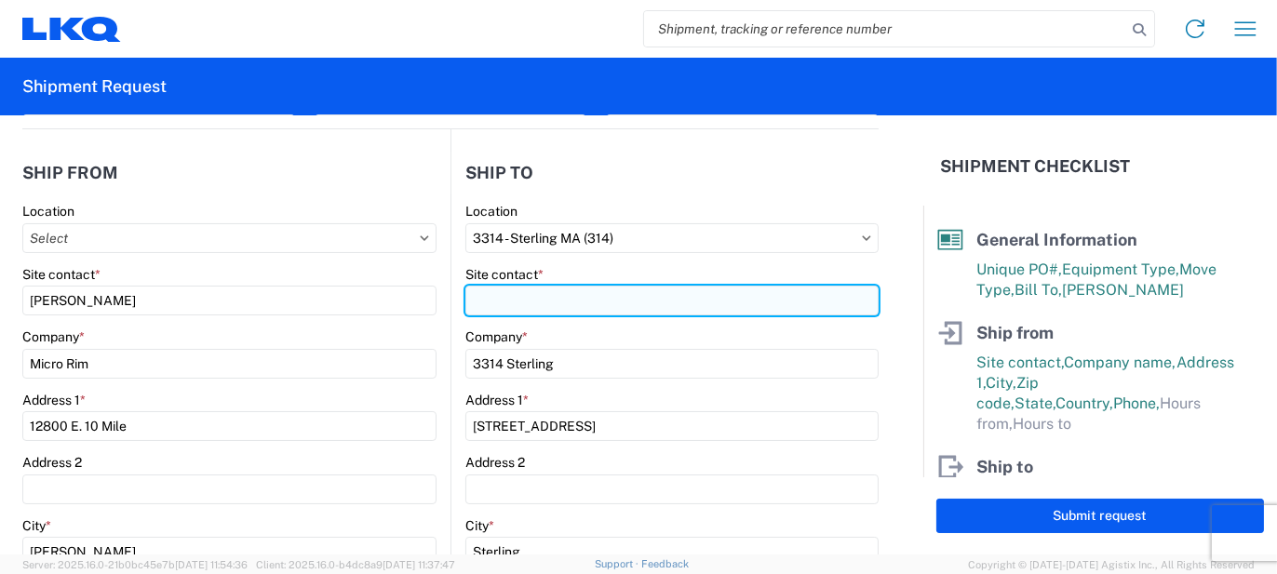
click at [548, 308] on input "Site contact *" at bounding box center [671, 301] width 413 height 30
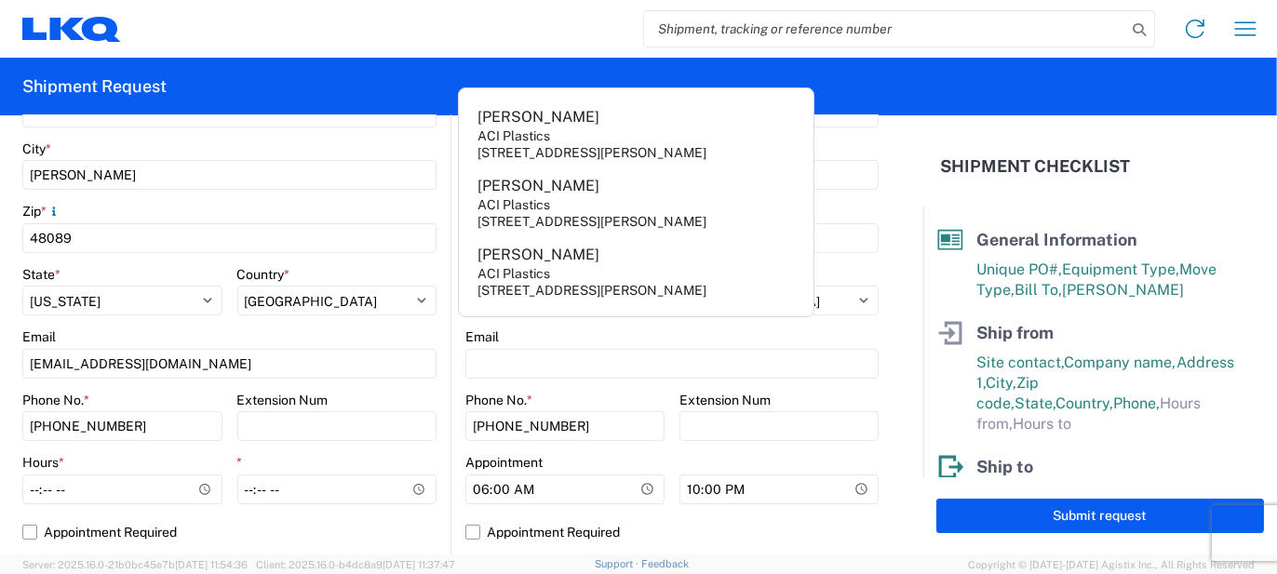
scroll to position [651, 0]
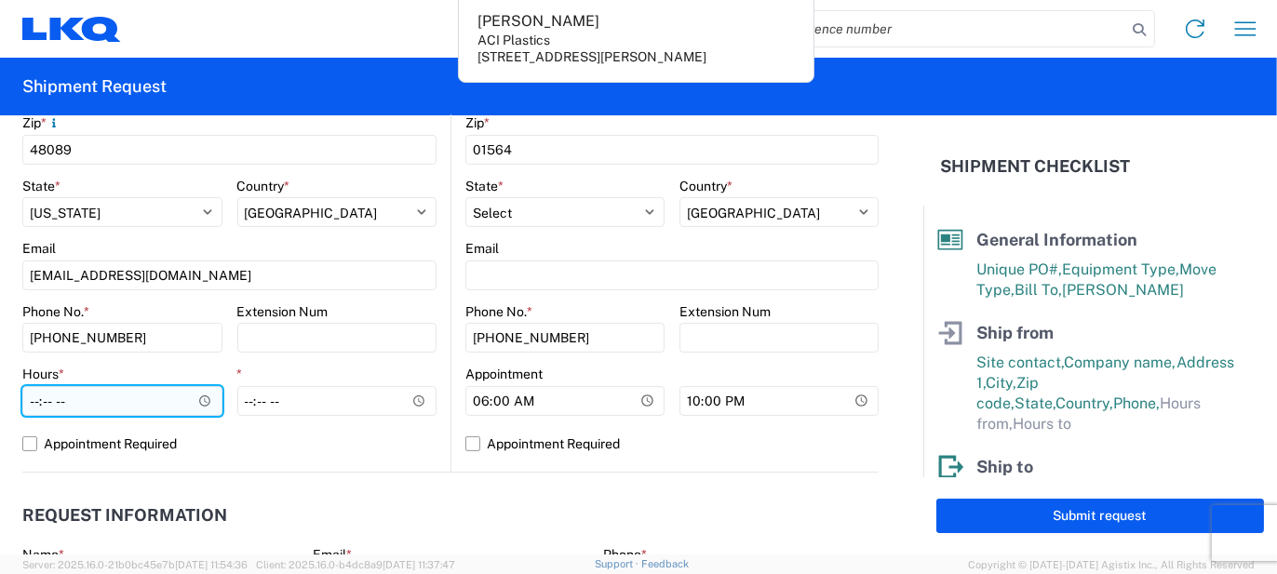
click at [84, 387] on input "Hours *" at bounding box center [122, 401] width 200 height 30
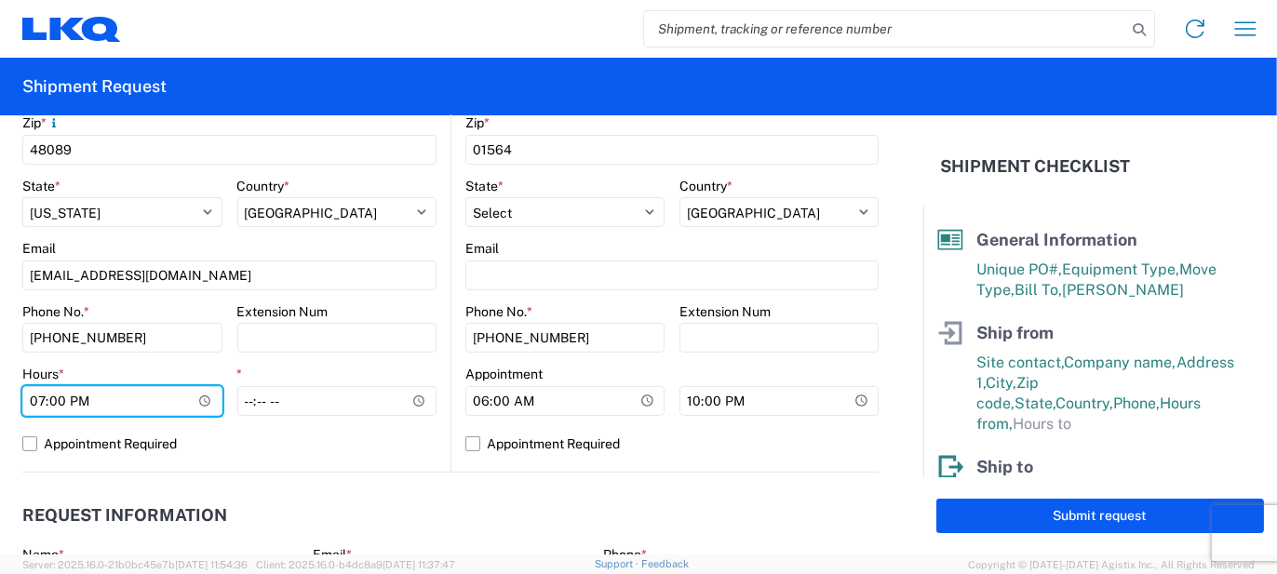
type input "07:00"
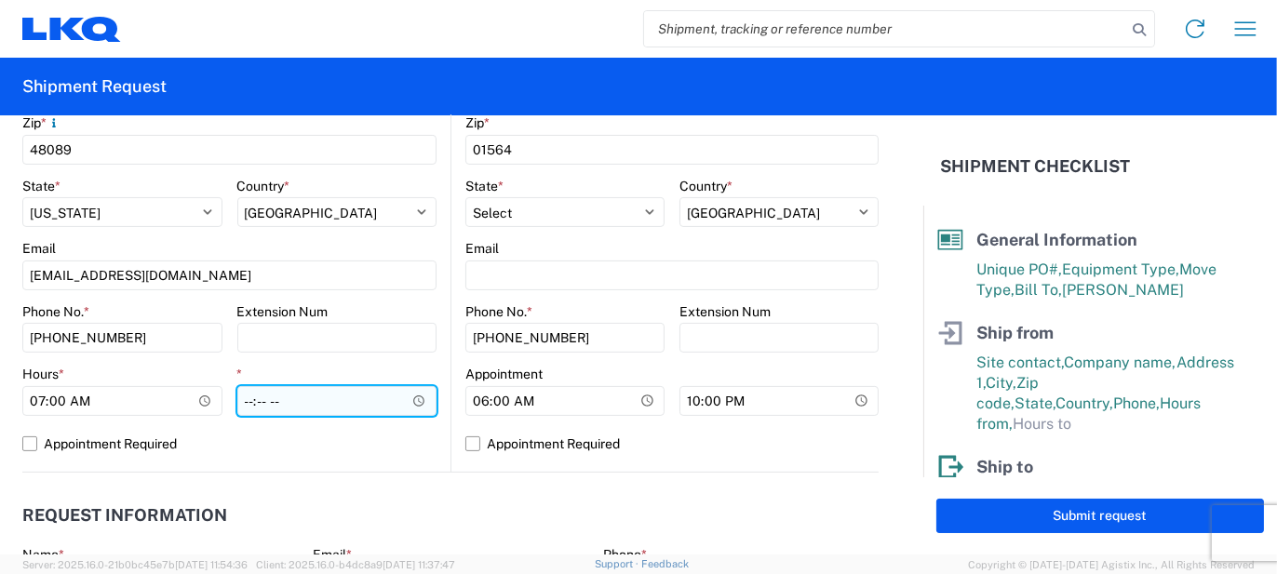
click at [241, 395] on input "*" at bounding box center [337, 401] width 200 height 30
type input "15:30"
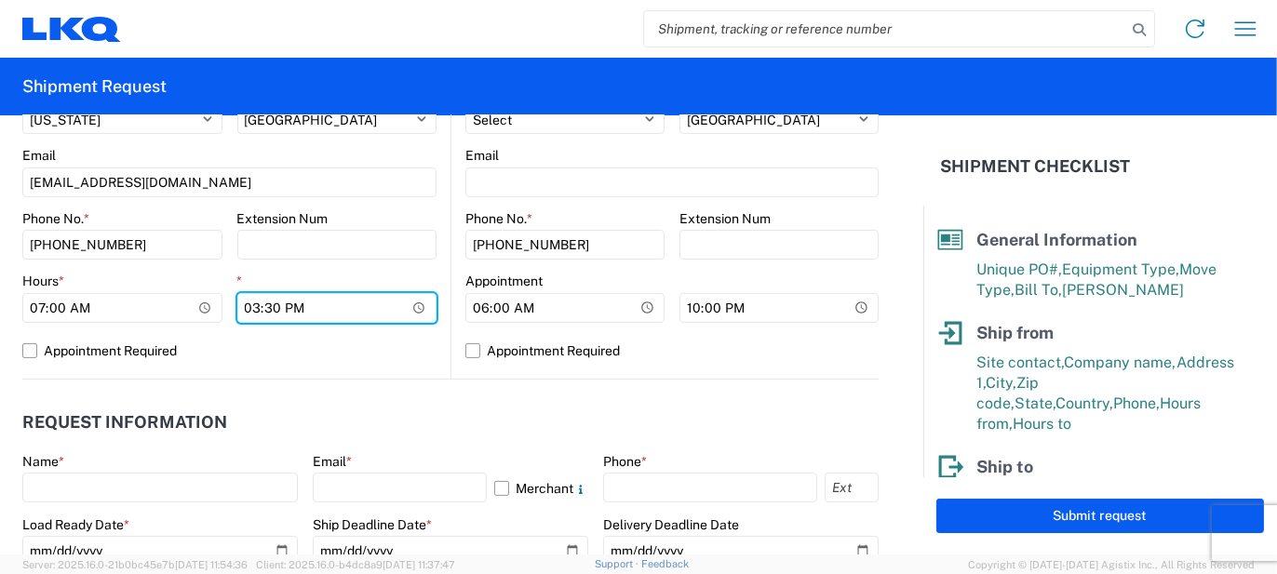
scroll to position [837, 0]
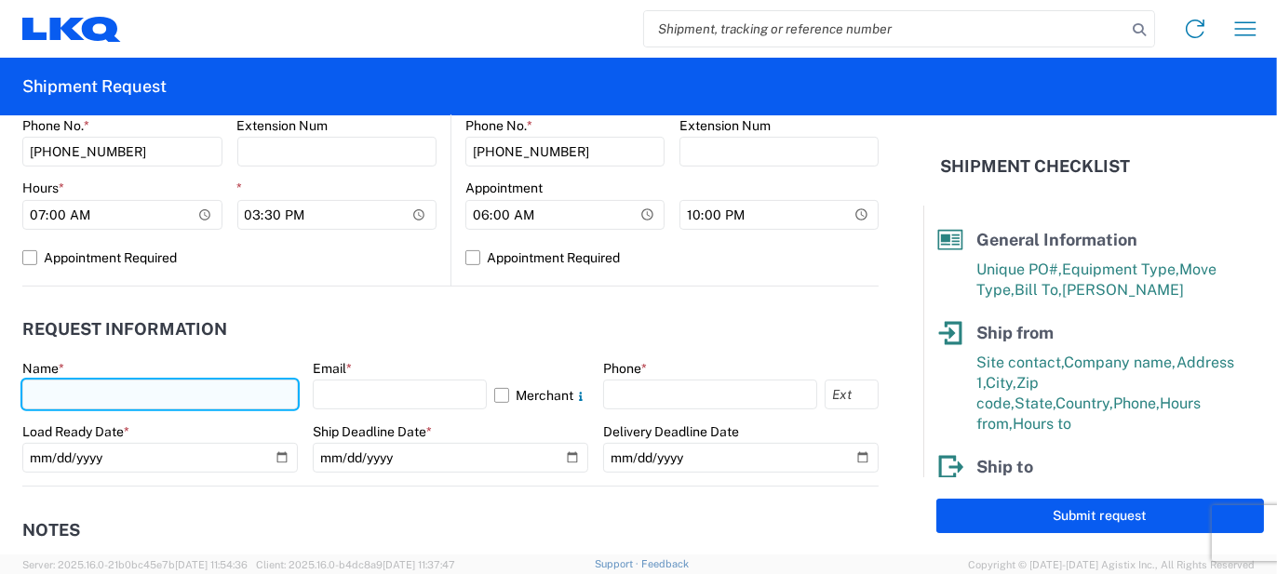
click at [223, 401] on input "text" at bounding box center [159, 395] width 275 height 30
type input "[PERSON_NAME]"
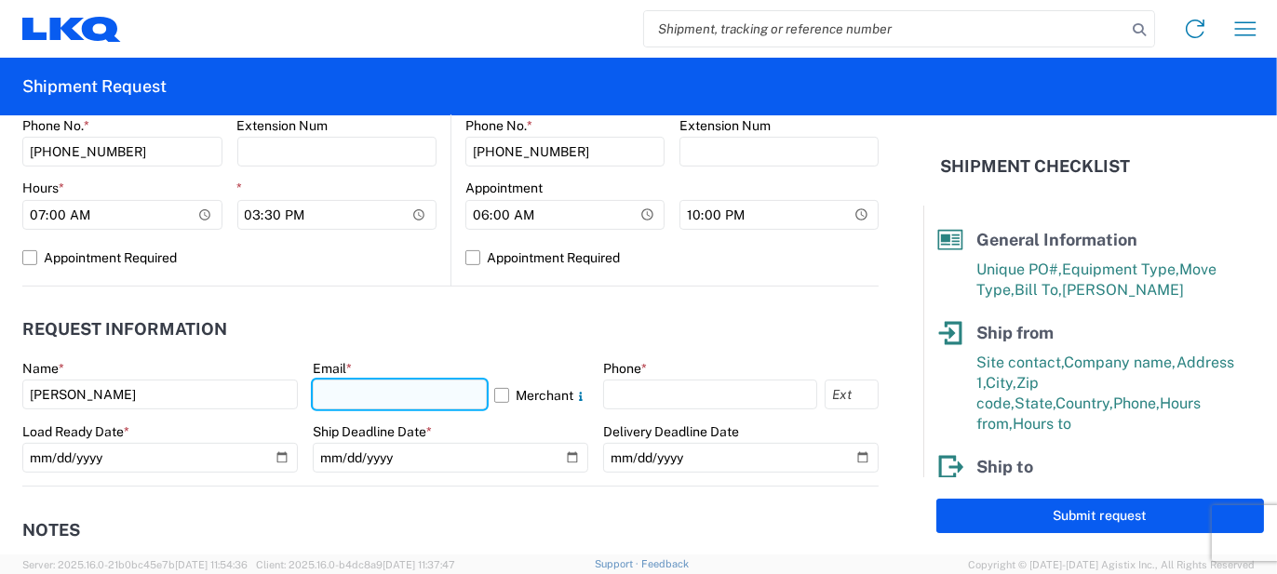
click at [335, 407] on input "text" at bounding box center [400, 395] width 174 height 30
type input "[EMAIL_ADDRESS][PERSON_NAME][DOMAIN_NAME]"
click at [530, 388] on label "Merchant" at bounding box center [541, 395] width 94 height 30
click at [0, 0] on input "Merchant" at bounding box center [0, 0] width 0 height 0
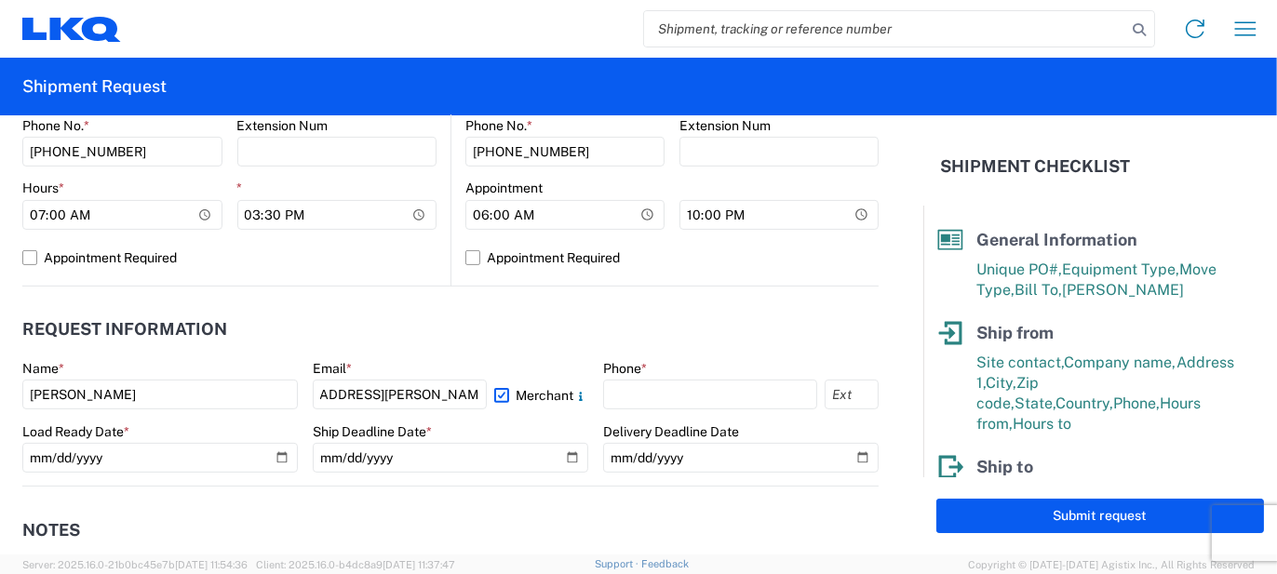
scroll to position [0, 0]
click at [670, 384] on input "text" at bounding box center [710, 395] width 214 height 30
type input "5862551686"
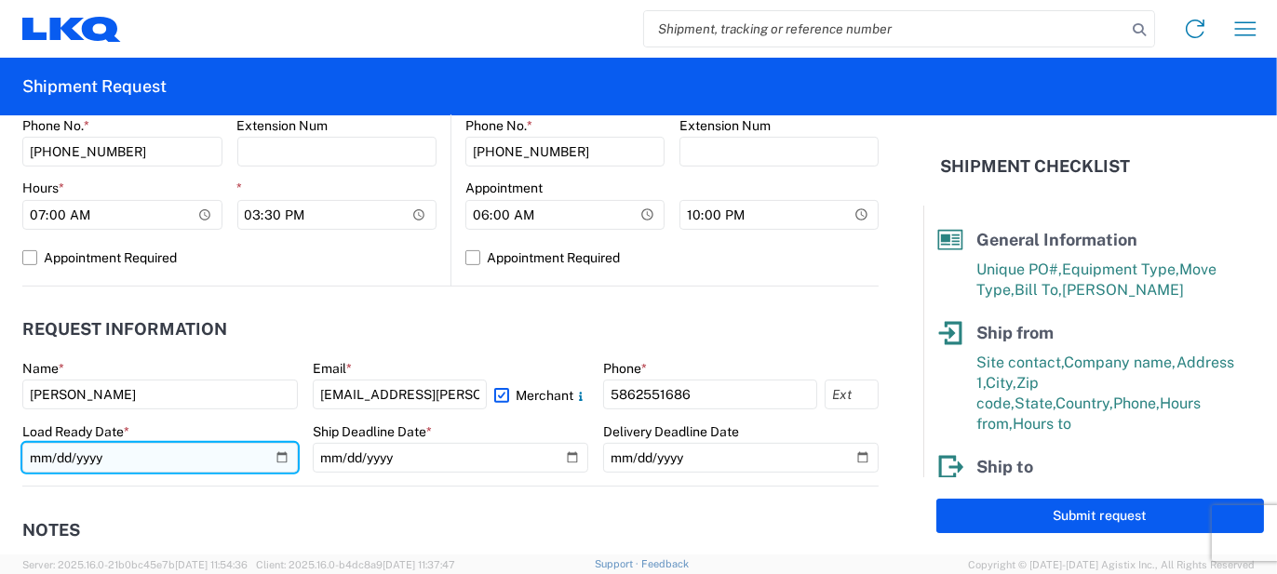
click at [281, 455] on input "date" at bounding box center [159, 458] width 275 height 30
type input "[DATE]"
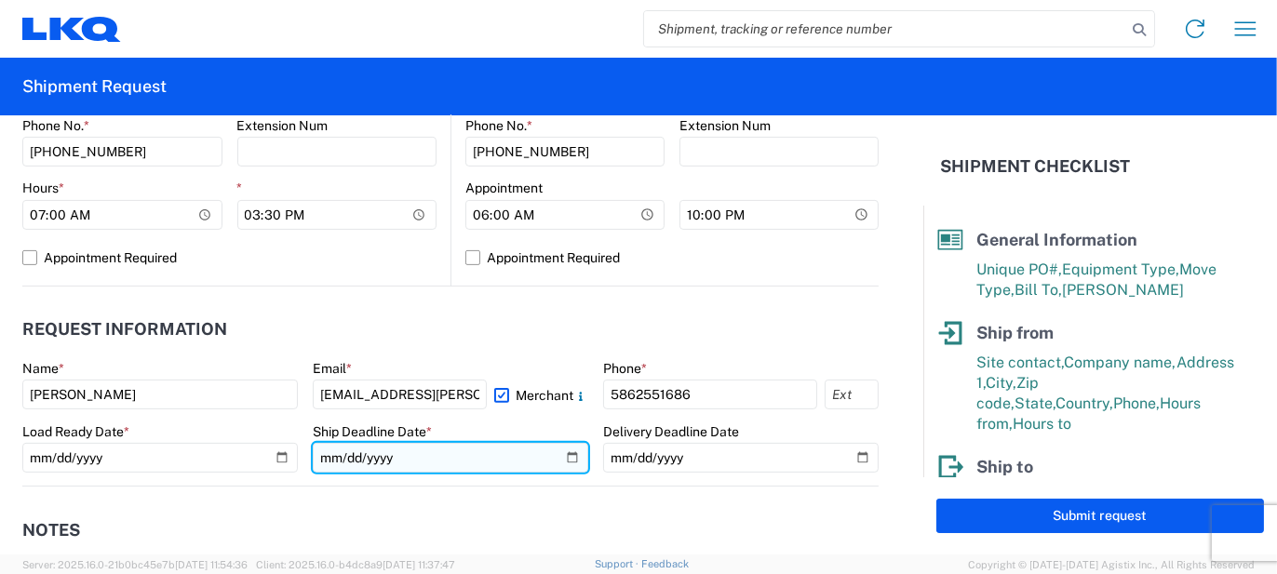
click at [566, 461] on input "date" at bounding box center [450, 458] width 275 height 30
type input "[DATE]"
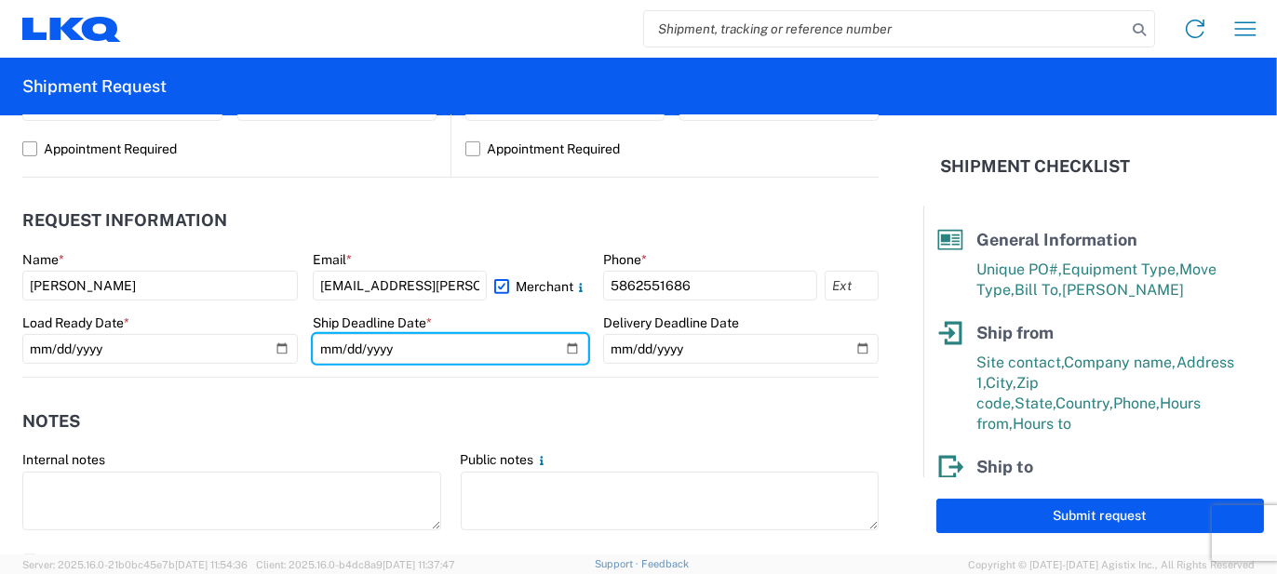
scroll to position [1023, 0]
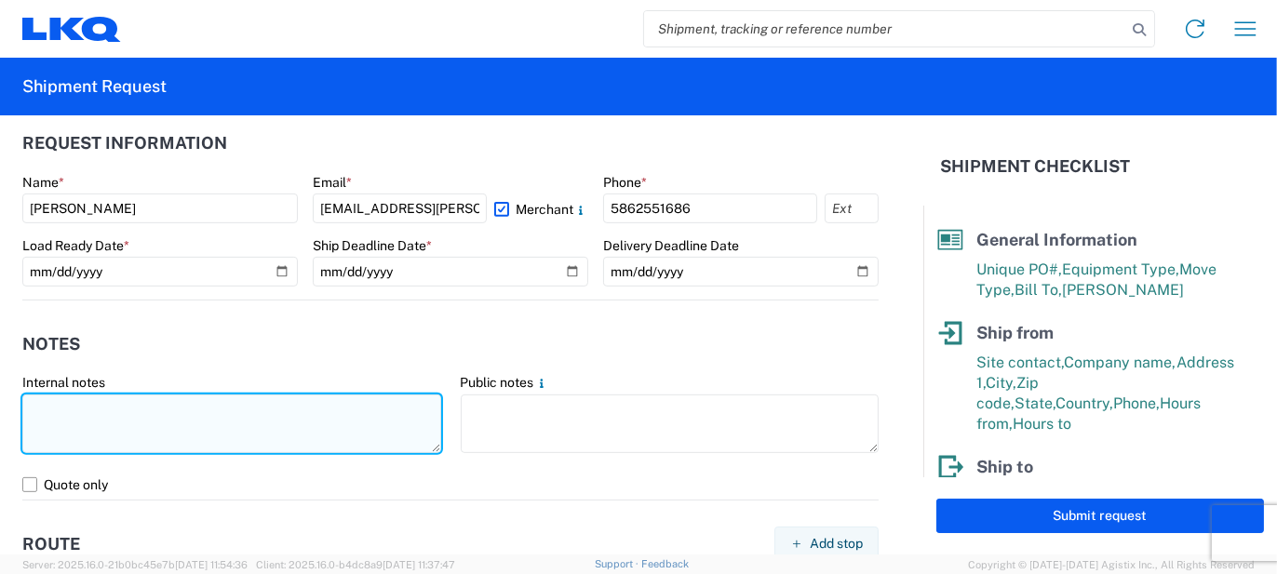
click at [305, 413] on textarea at bounding box center [231, 424] width 419 height 59
type textarea "167pcs, 39 boxes, 10 skids, 77x48x103 NEED SWING DOORS"
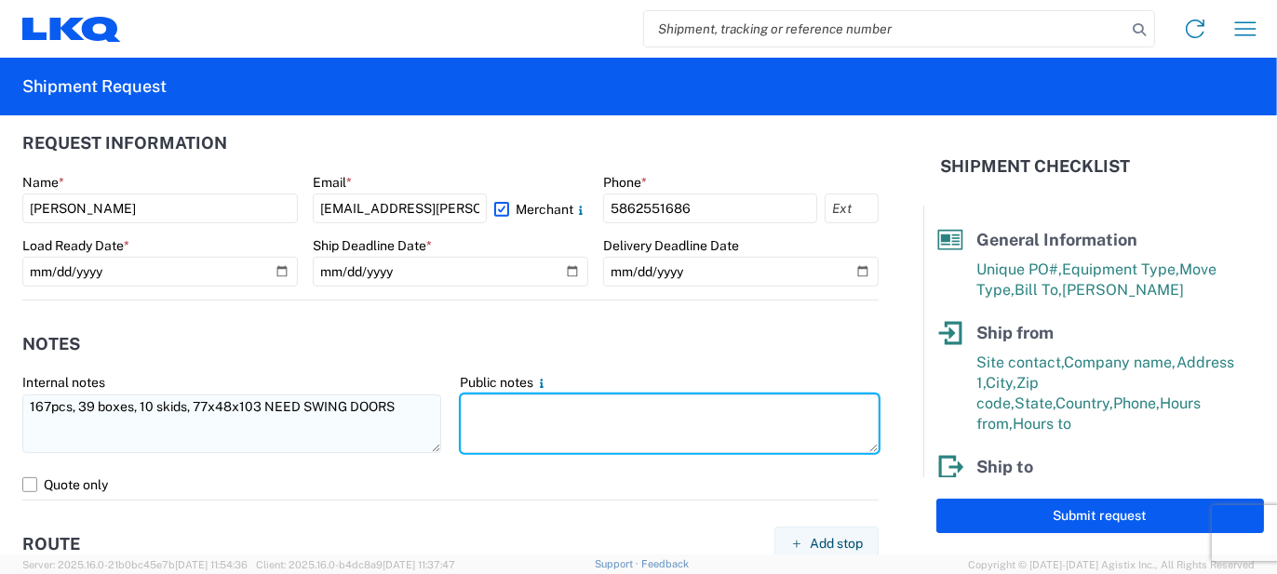
paste textarea "167pcs, 39 boxes, 10 skids, 77x48x103 NEED SWING DOORS"
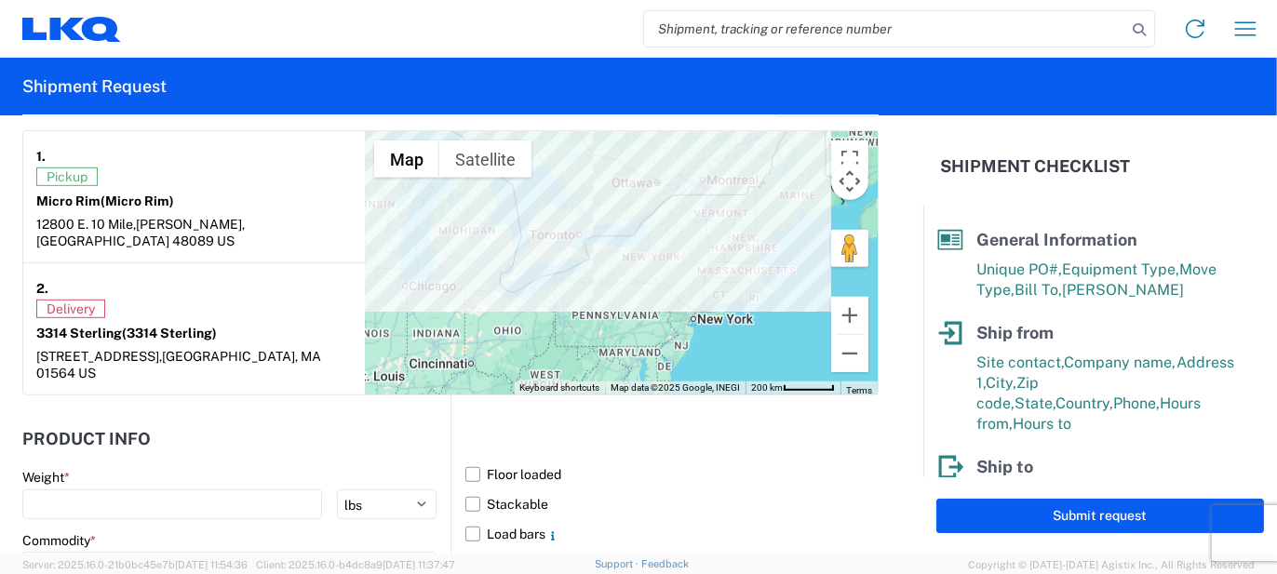
scroll to position [1582, 0]
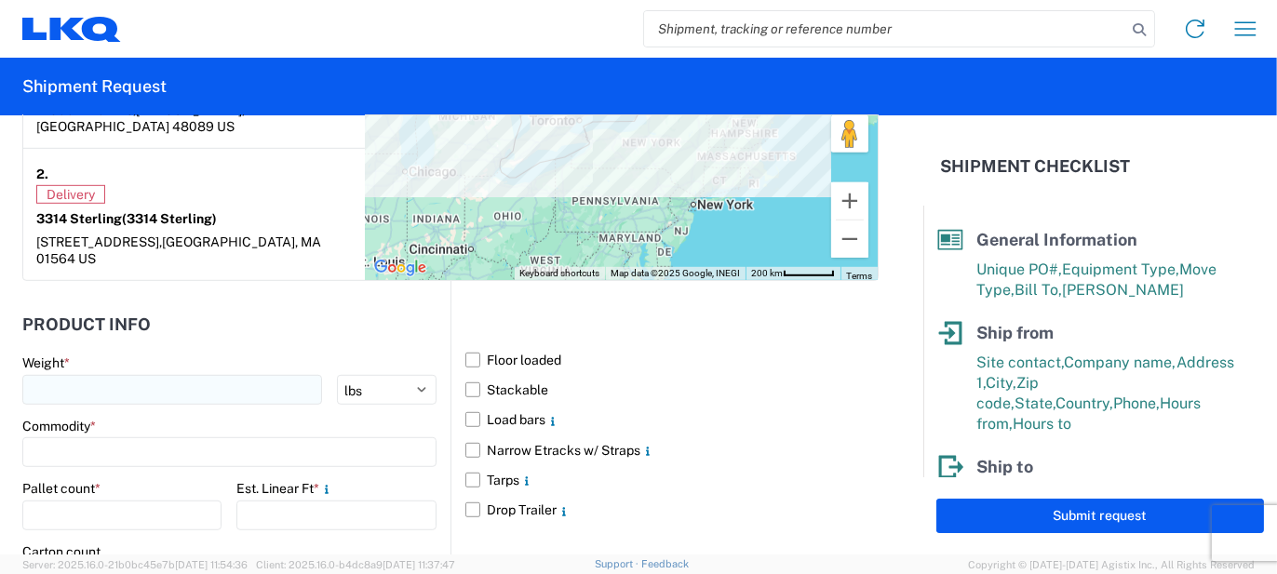
type textarea "167pcs, 39 boxes, 10 skids, 77x48x103 NEED SWING DOORS"
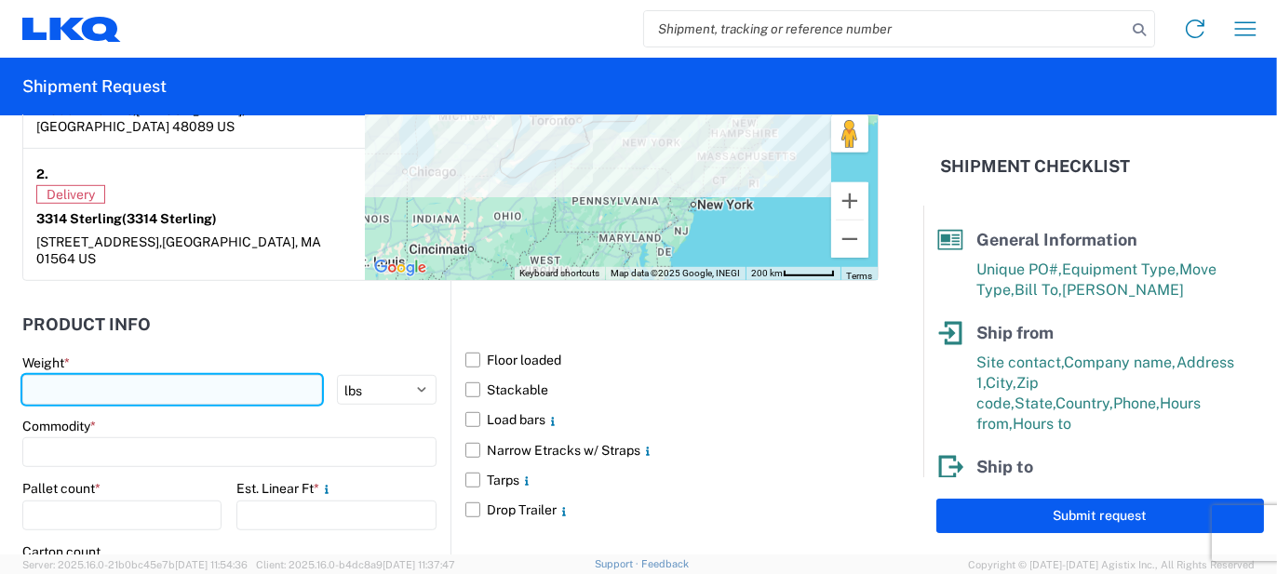
click at [251, 375] on input "number" at bounding box center [172, 390] width 300 height 30
type input "4000"
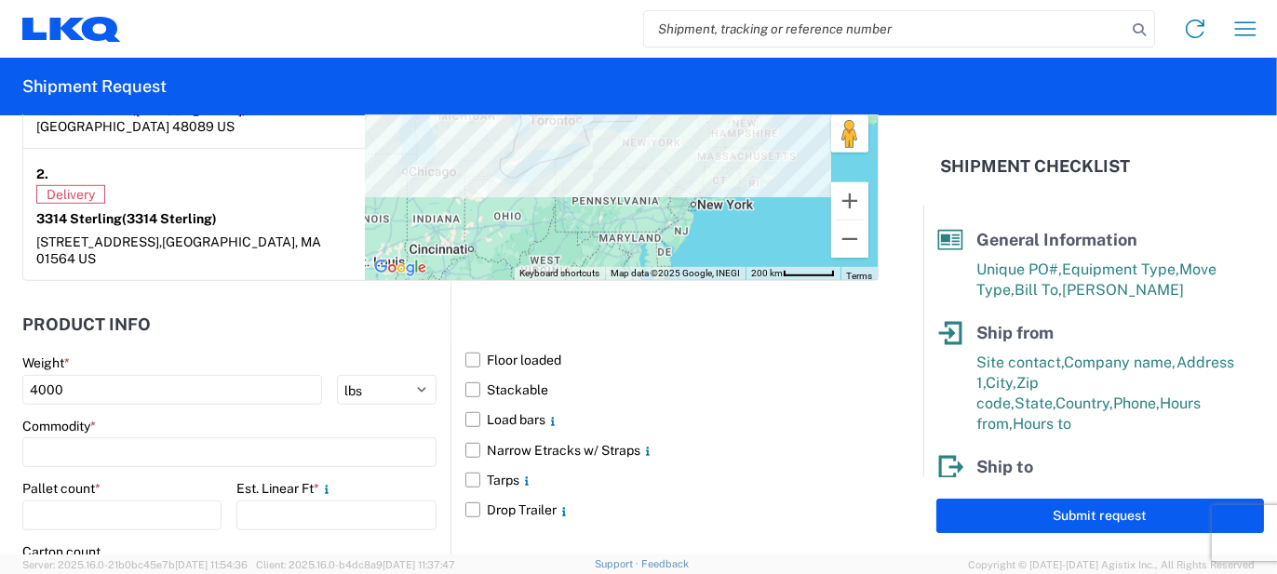
click at [167, 418] on div "Commodity *" at bounding box center [229, 426] width 414 height 17
click at [165, 437] on input at bounding box center [229, 452] width 414 height 30
click at [135, 458] on input at bounding box center [189, 462] width 303 height 30
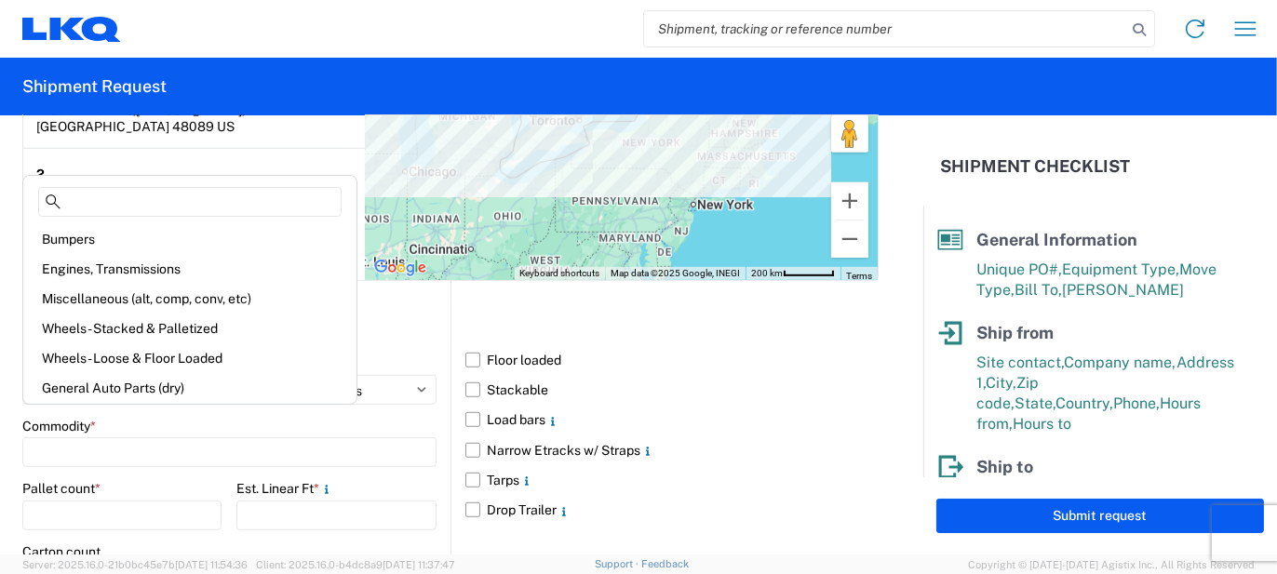
click at [81, 245] on div "Bumpers" at bounding box center [190, 239] width 326 height 30
type input "Bumpers"
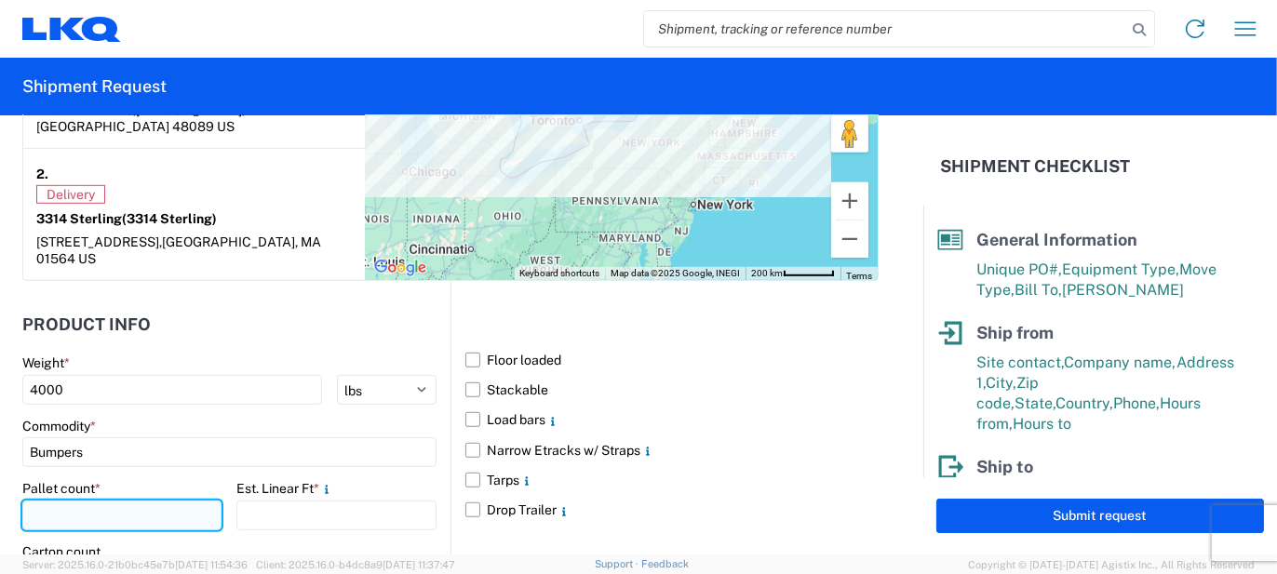
click at [133, 501] on input "number" at bounding box center [121, 516] width 199 height 30
type input "10"
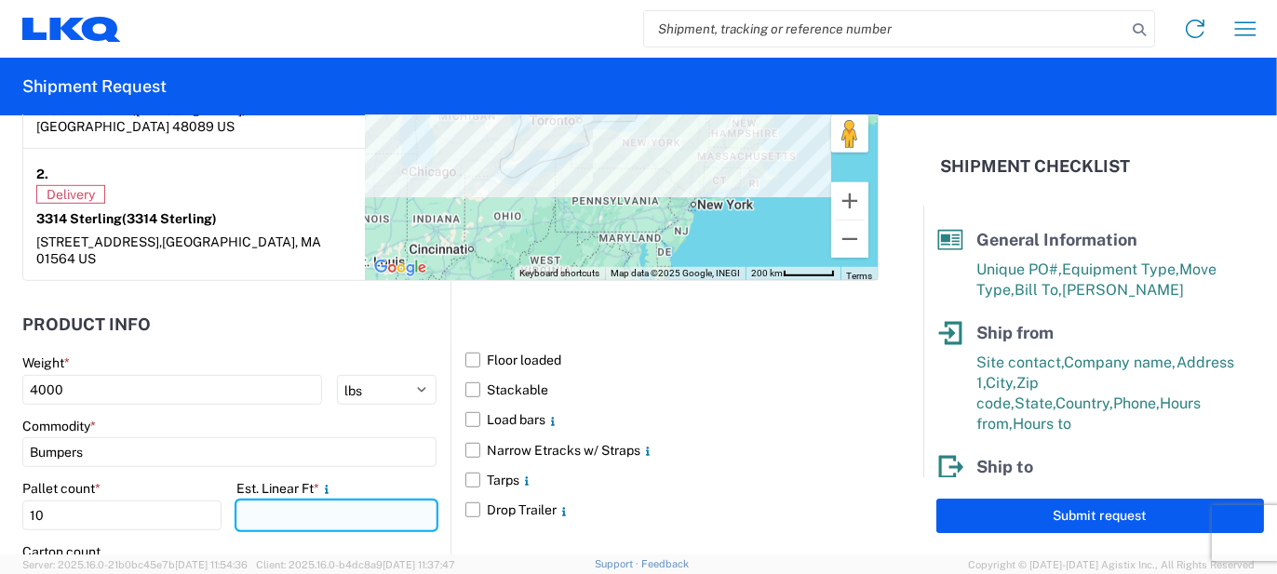
click at [260, 501] on input "number" at bounding box center [335, 516] width 199 height 30
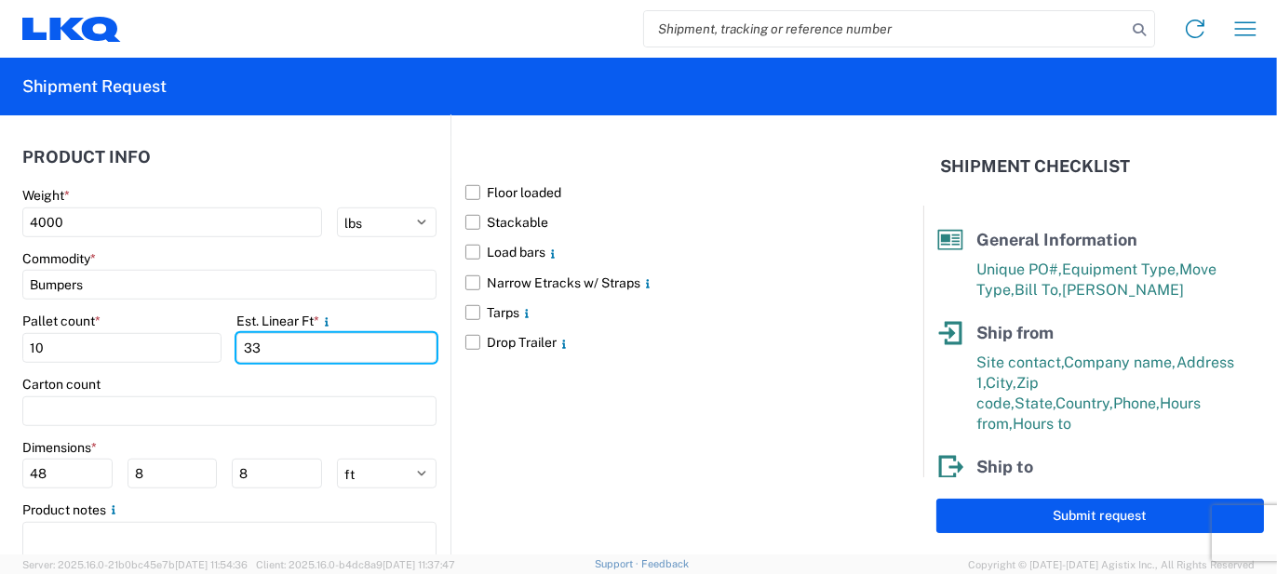
scroll to position [1768, 0]
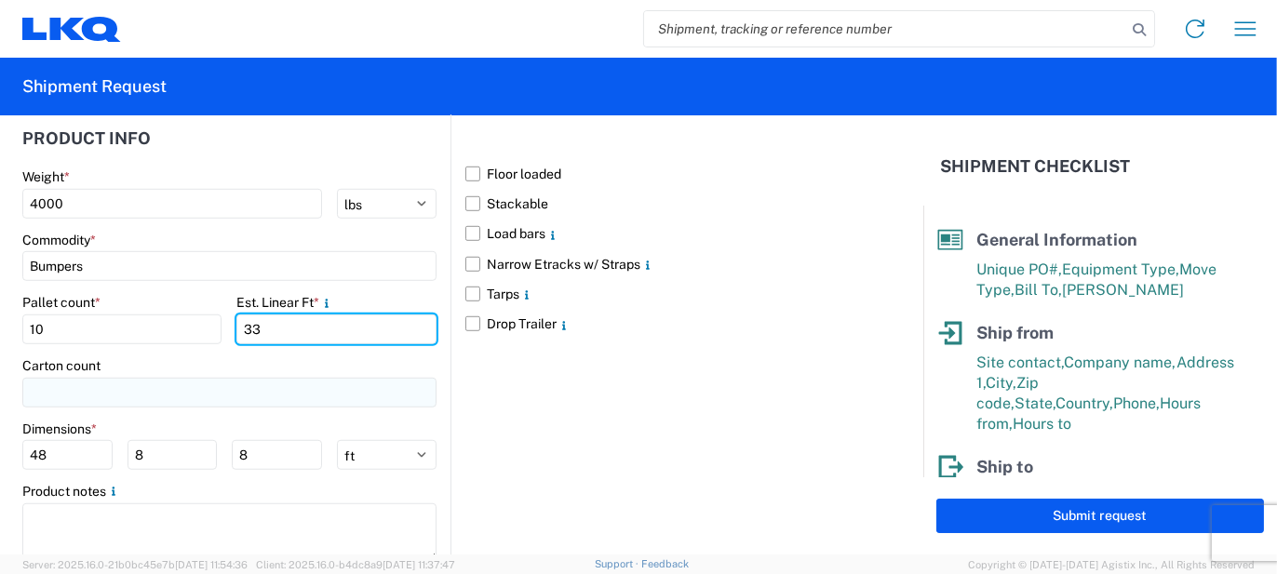
type input "33"
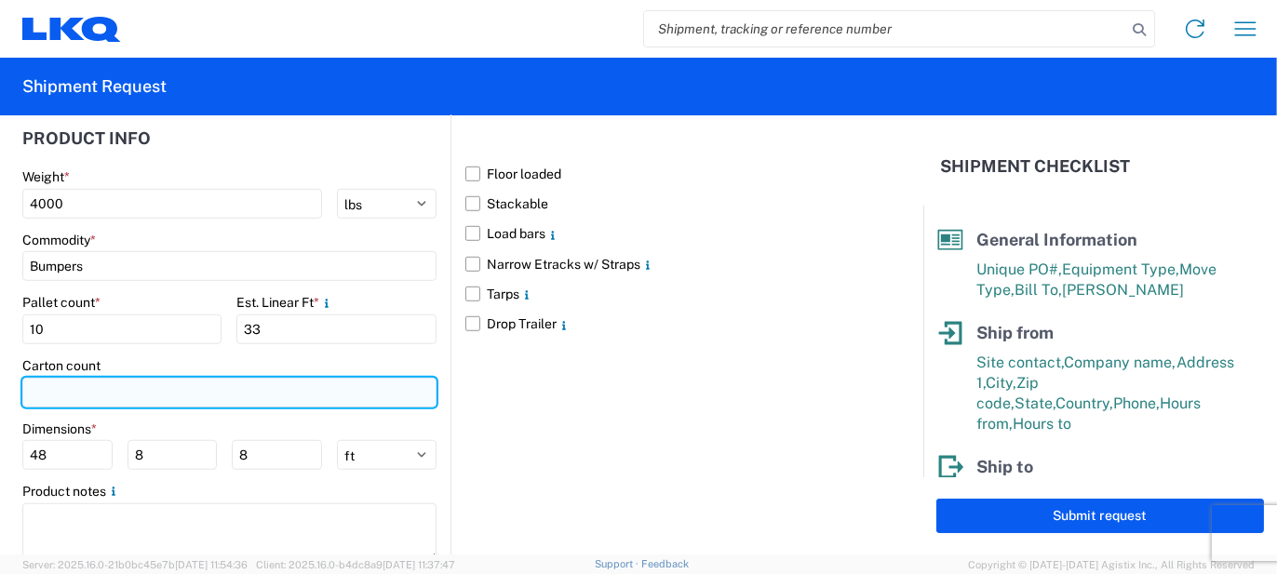
click at [193, 378] on input "number" at bounding box center [229, 393] width 414 height 30
type input "39"
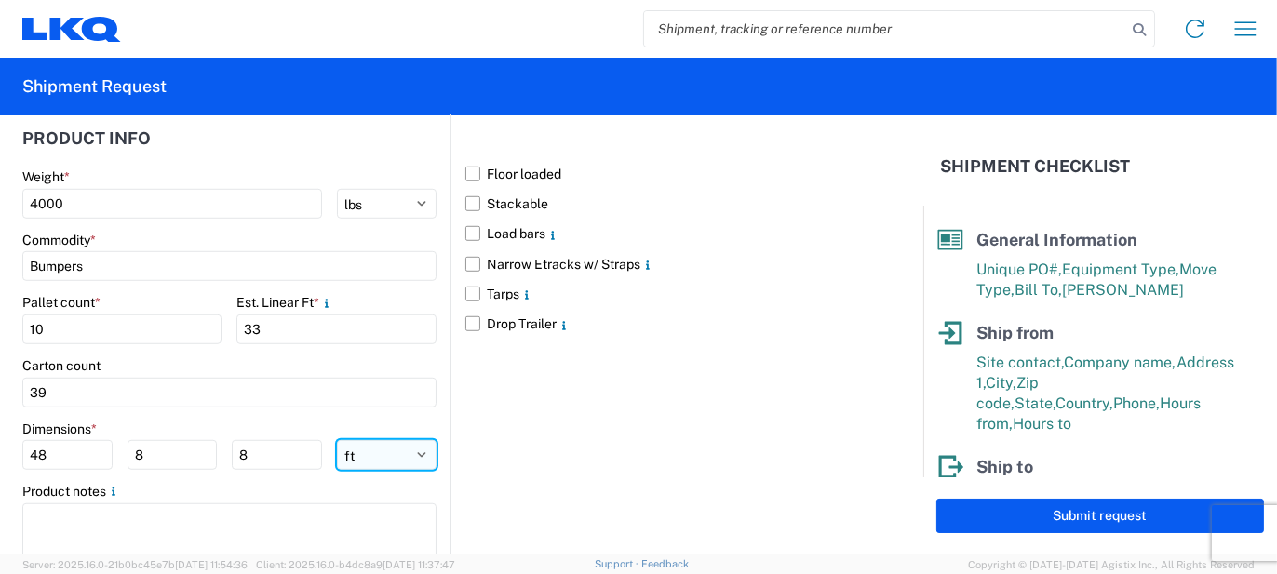
click at [400, 440] on select "ft in cm" at bounding box center [387, 455] width 100 height 30
select select "IN"
click at [337, 440] on select "ft in cm" at bounding box center [387, 455] width 100 height 30
type input "576"
type input "96"
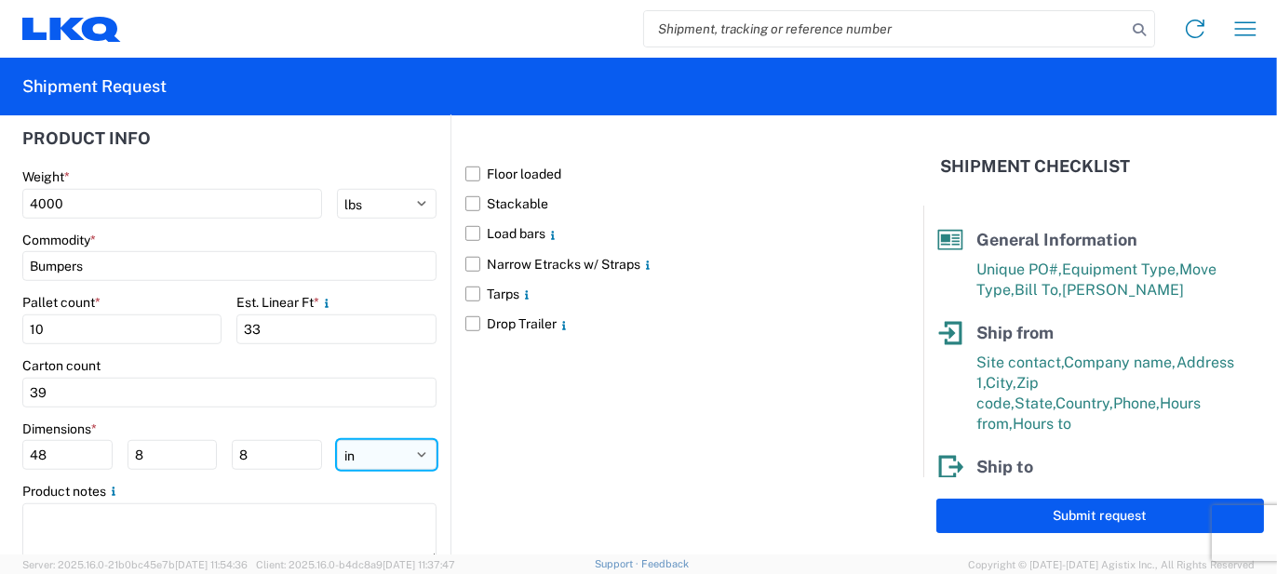
type input "96"
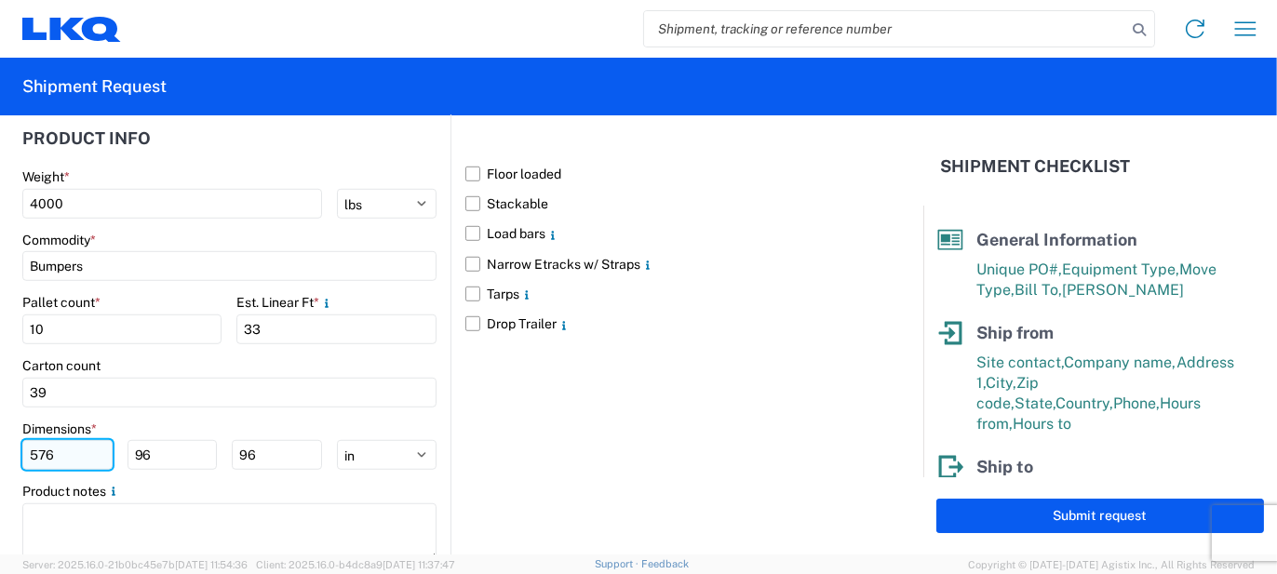
click at [106, 440] on input "576" at bounding box center [67, 455] width 90 height 30
type input "77"
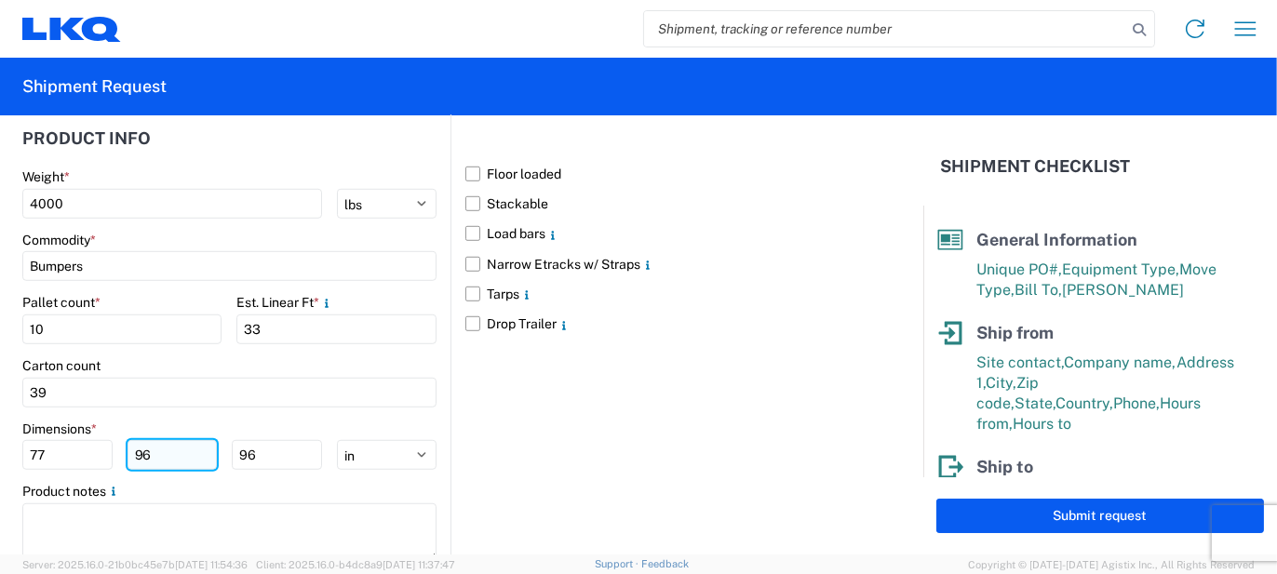
click at [190, 440] on input "96" at bounding box center [172, 455] width 90 height 30
type input "48"
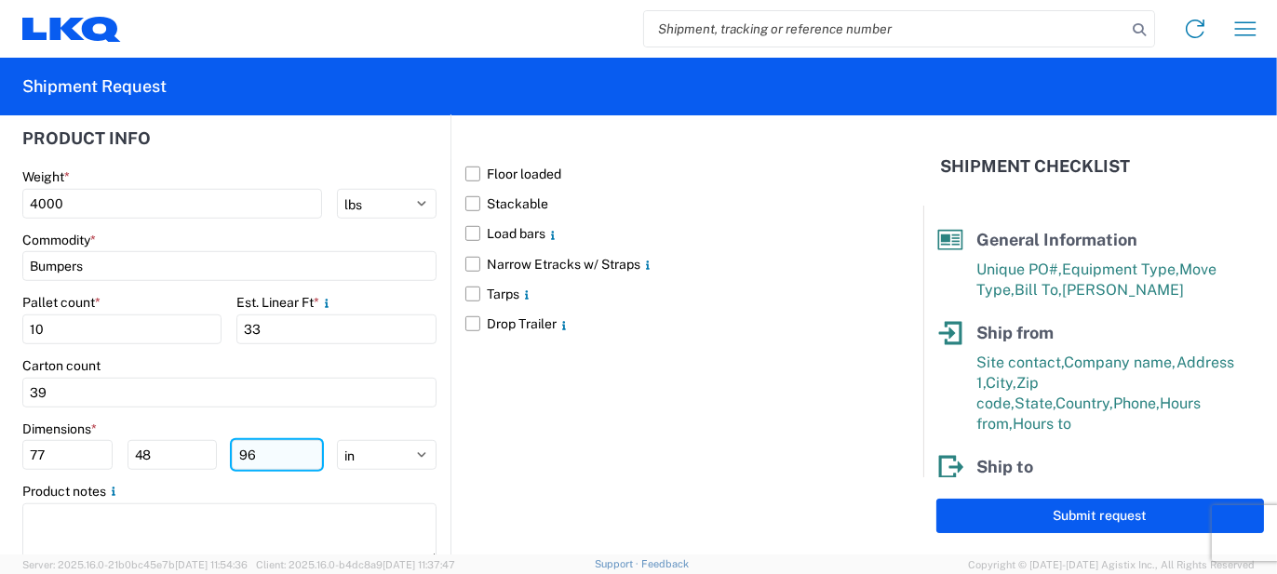
click at [235, 440] on input "96" at bounding box center [277, 455] width 90 height 30
type input "103"
click at [209, 483] on div "Product notes" at bounding box center [229, 491] width 414 height 17
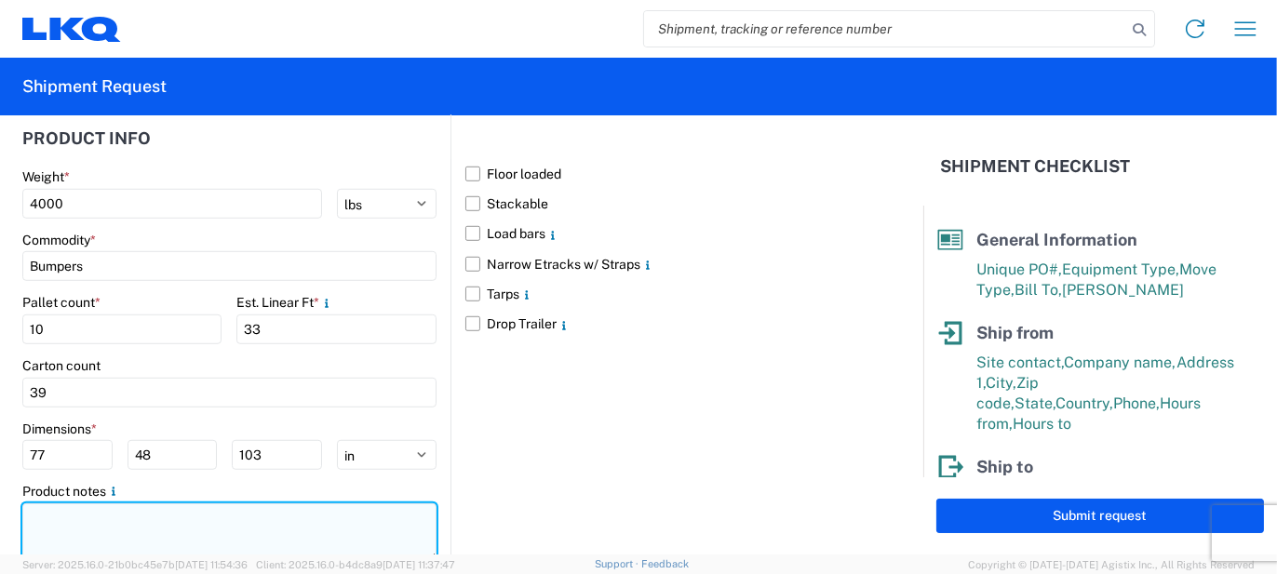
click at [197, 503] on textarea at bounding box center [229, 532] width 414 height 59
paste textarea "167pcs, 39 boxes, 10 skids, 77x48x103 NEED SWING DOORS"
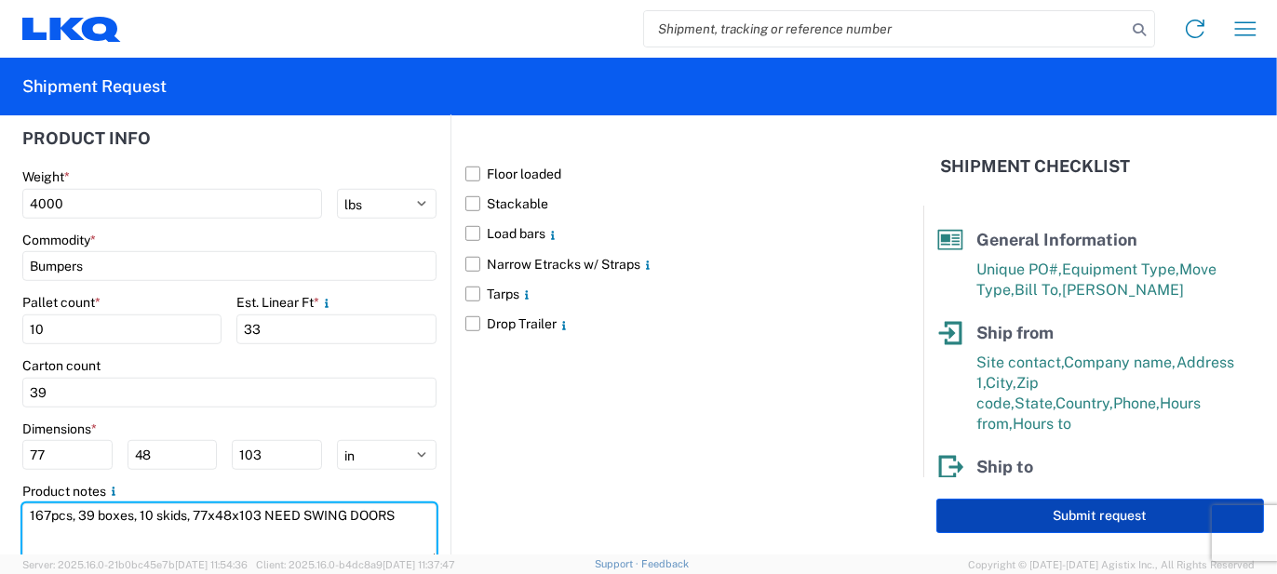
type textarea "167pcs, 39 boxes, 10 skids, 77x48x103 NEED SWING DOORS"
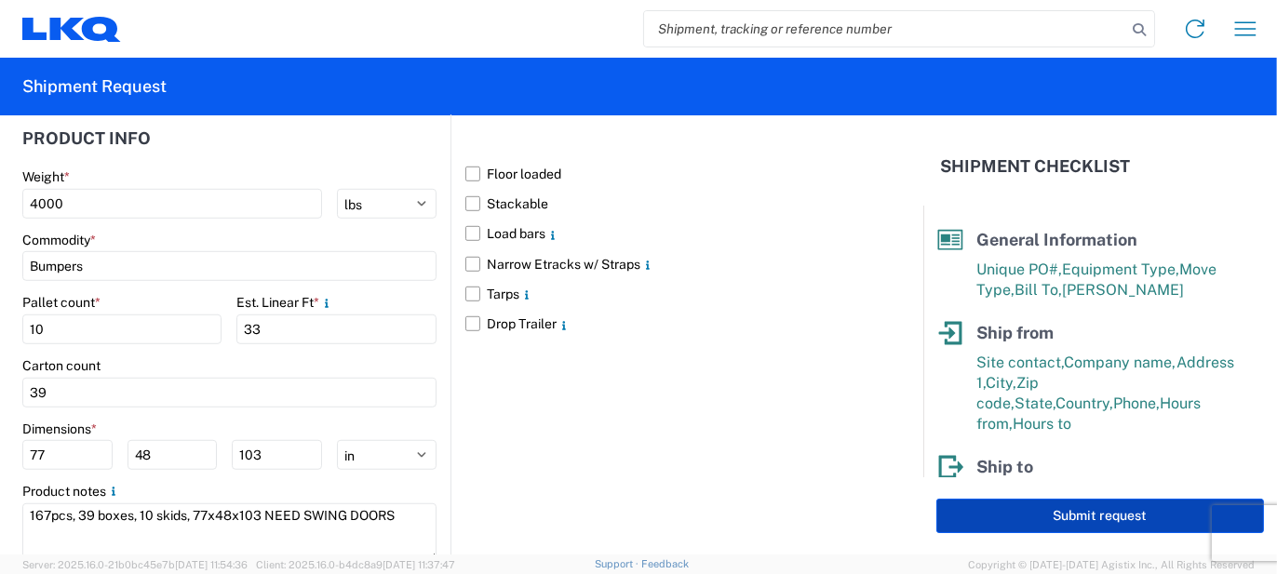
click at [954, 511] on button "Submit request" at bounding box center [1100, 516] width 328 height 34
select select "MI"
select select "US"
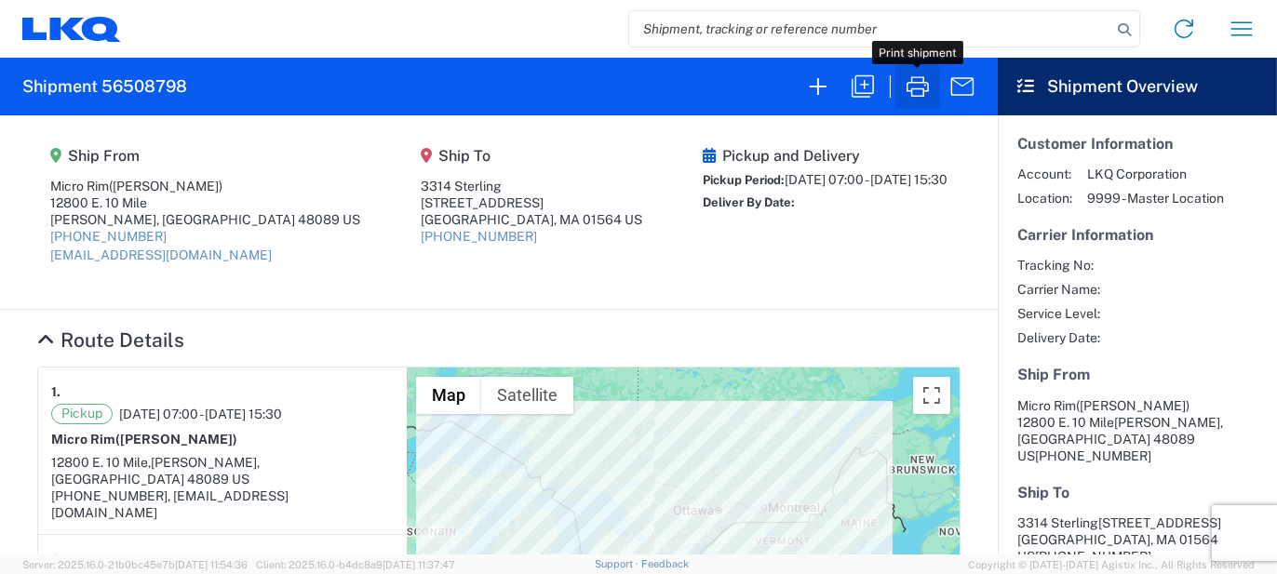
click at [923, 96] on icon "button" at bounding box center [918, 87] width 30 height 30
